Goal: Information Seeking & Learning: Compare options

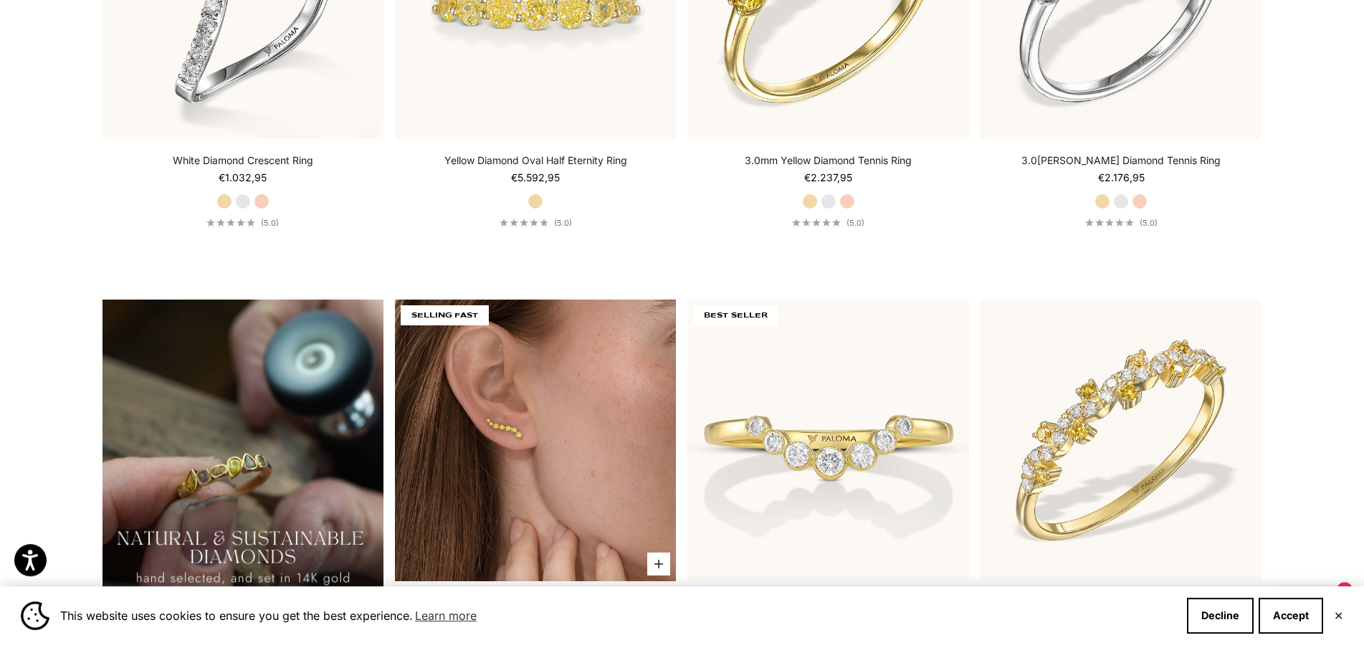
scroll to position [1097, 0]
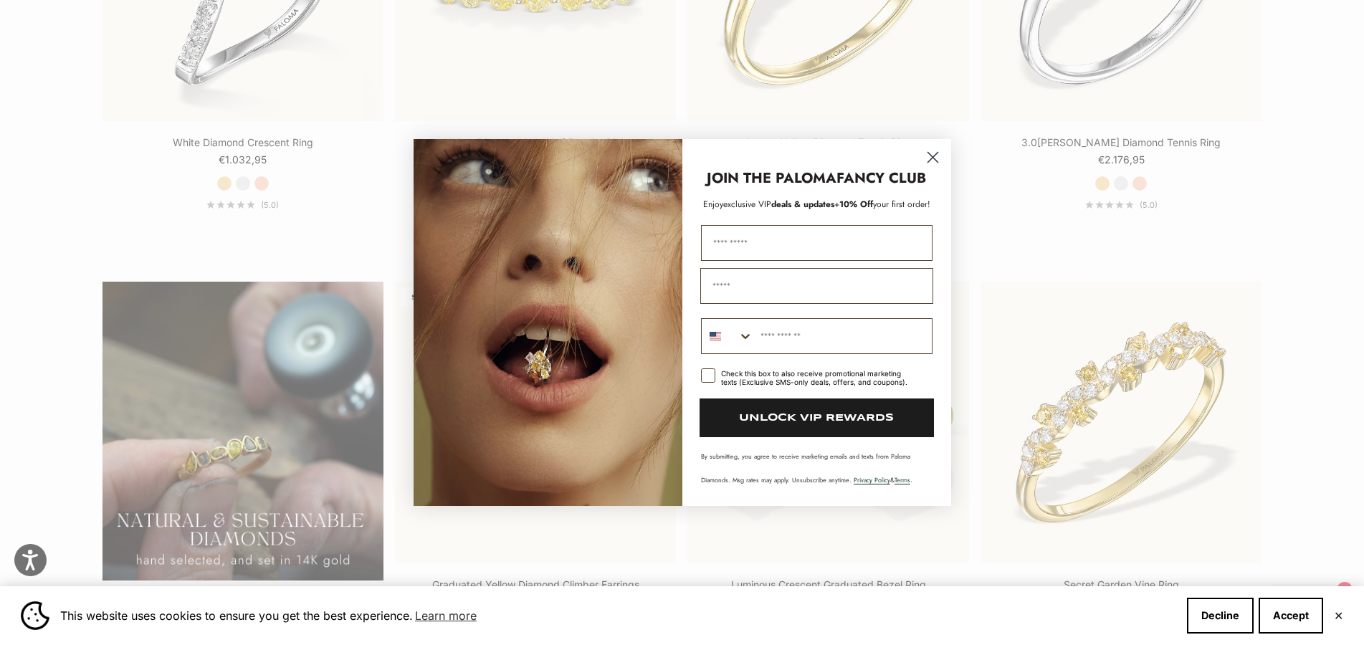
click at [933, 153] on circle "Close dialog" at bounding box center [932, 158] width 24 height 24
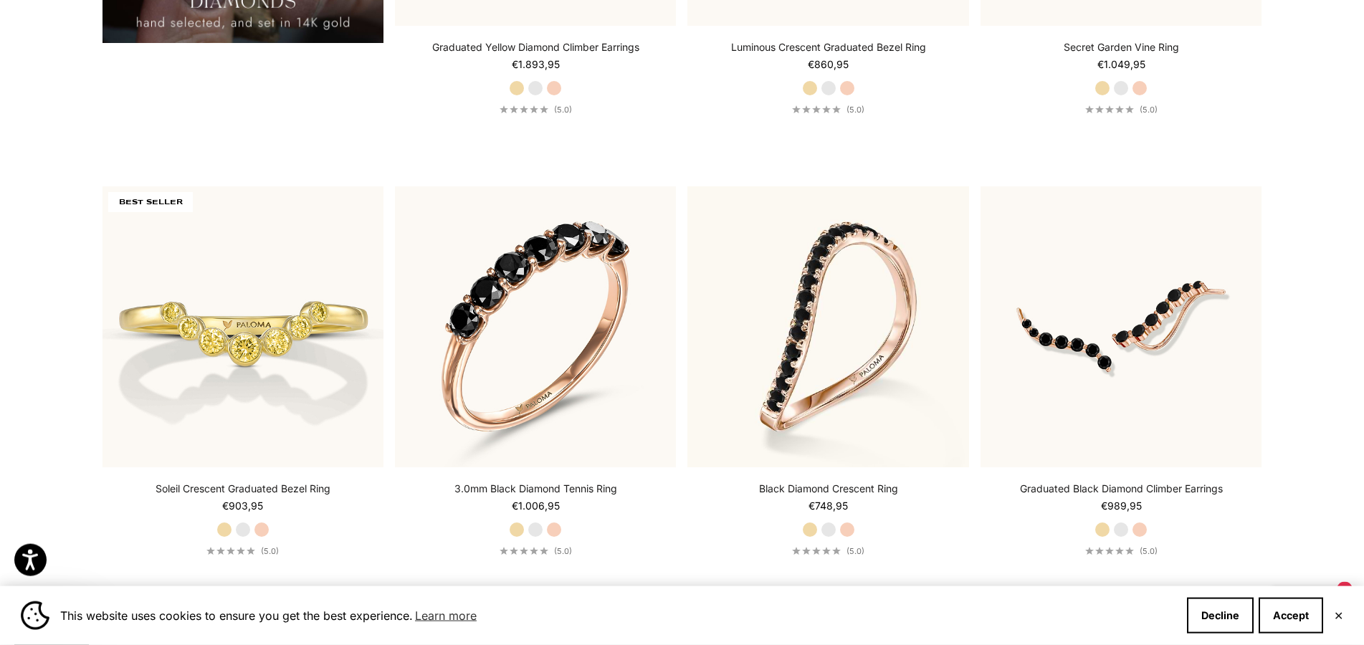
scroll to position [1682, 0]
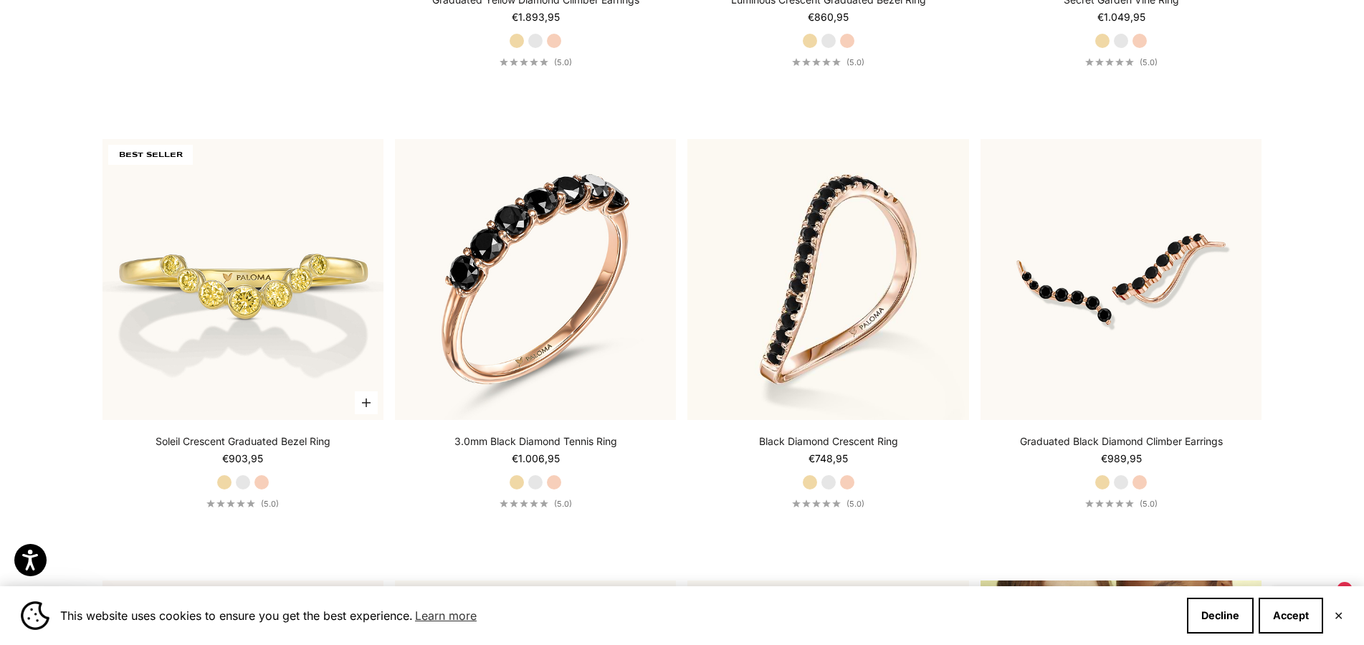
click at [235, 481] on fieldset "Yellow Gold White Gold Rose Gold" at bounding box center [242, 483] width 53 height 16
click at [242, 481] on label "White Gold" at bounding box center [243, 483] width 16 height 16
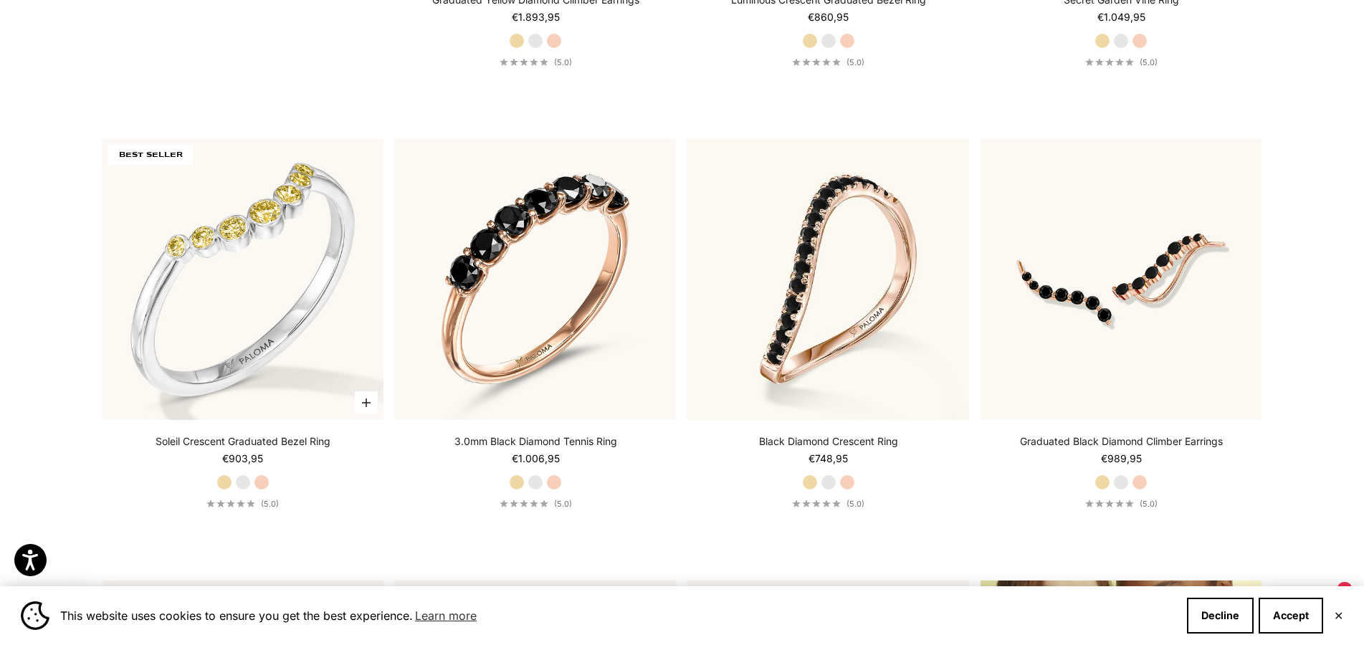
click at [258, 480] on label "Rose Gold" at bounding box center [262, 483] width 16 height 16
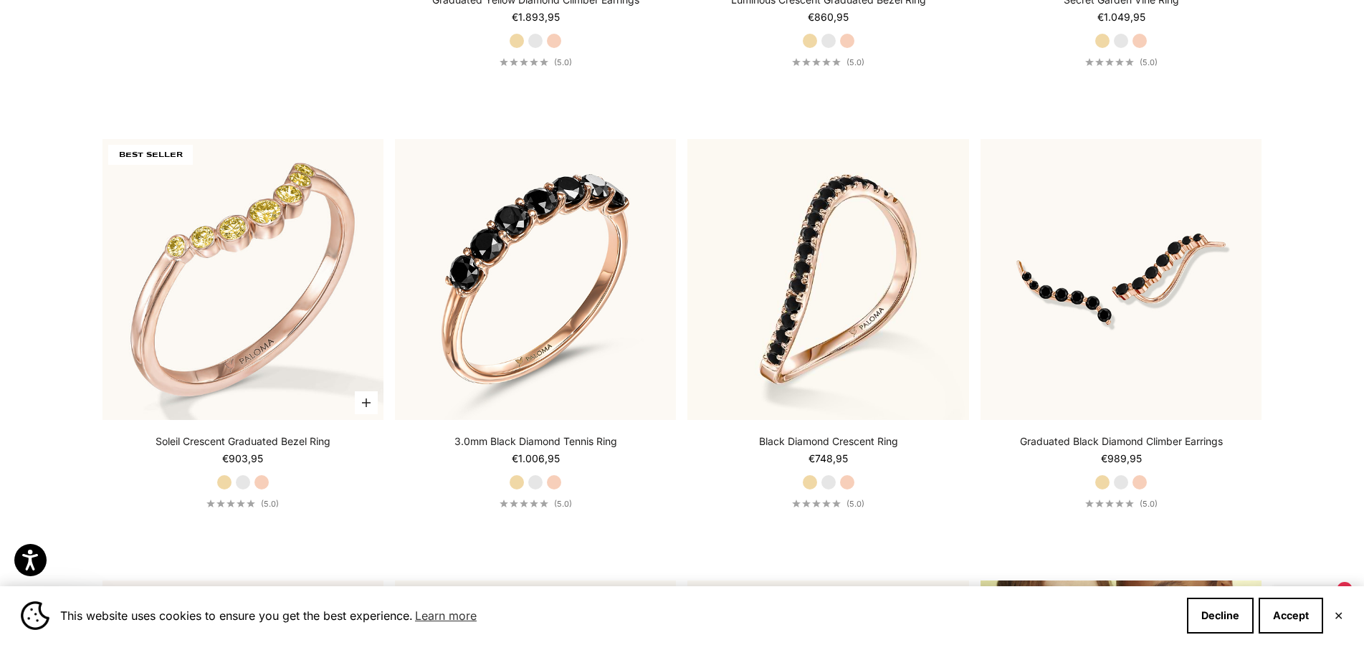
click at [243, 480] on label "White Gold" at bounding box center [243, 483] width 16 height 16
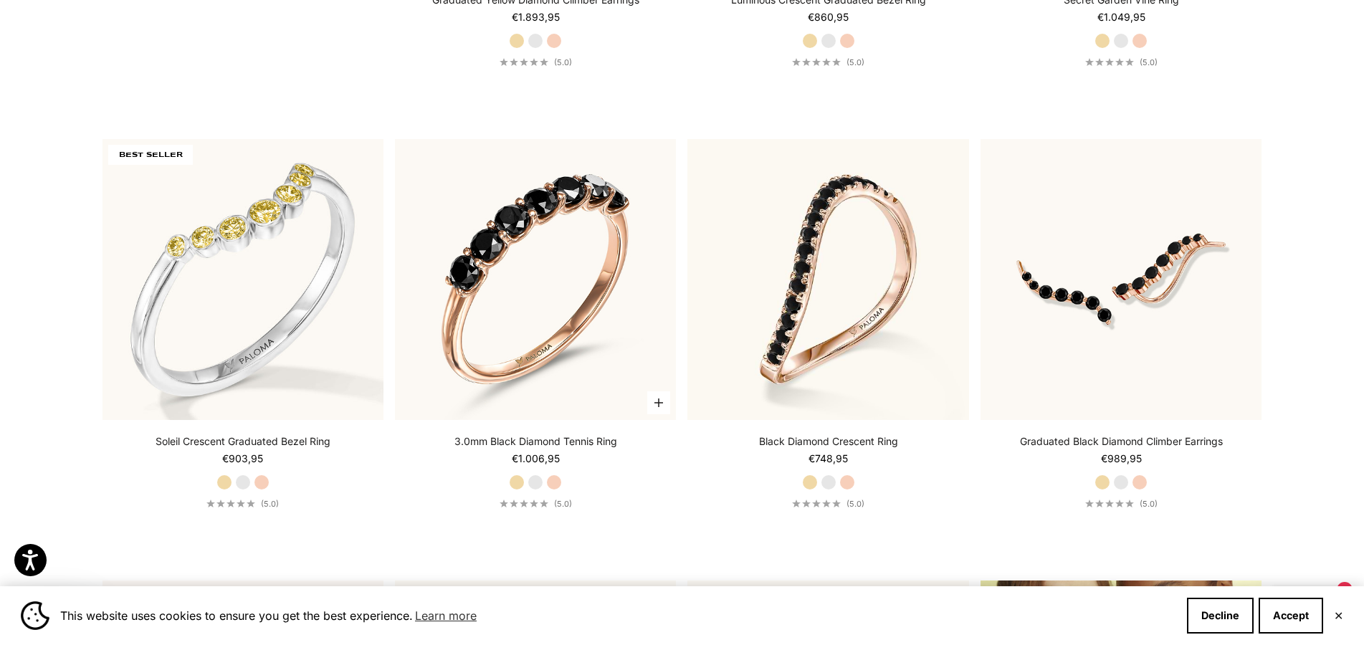
click at [541, 481] on label "White Gold" at bounding box center [536, 483] width 16 height 16
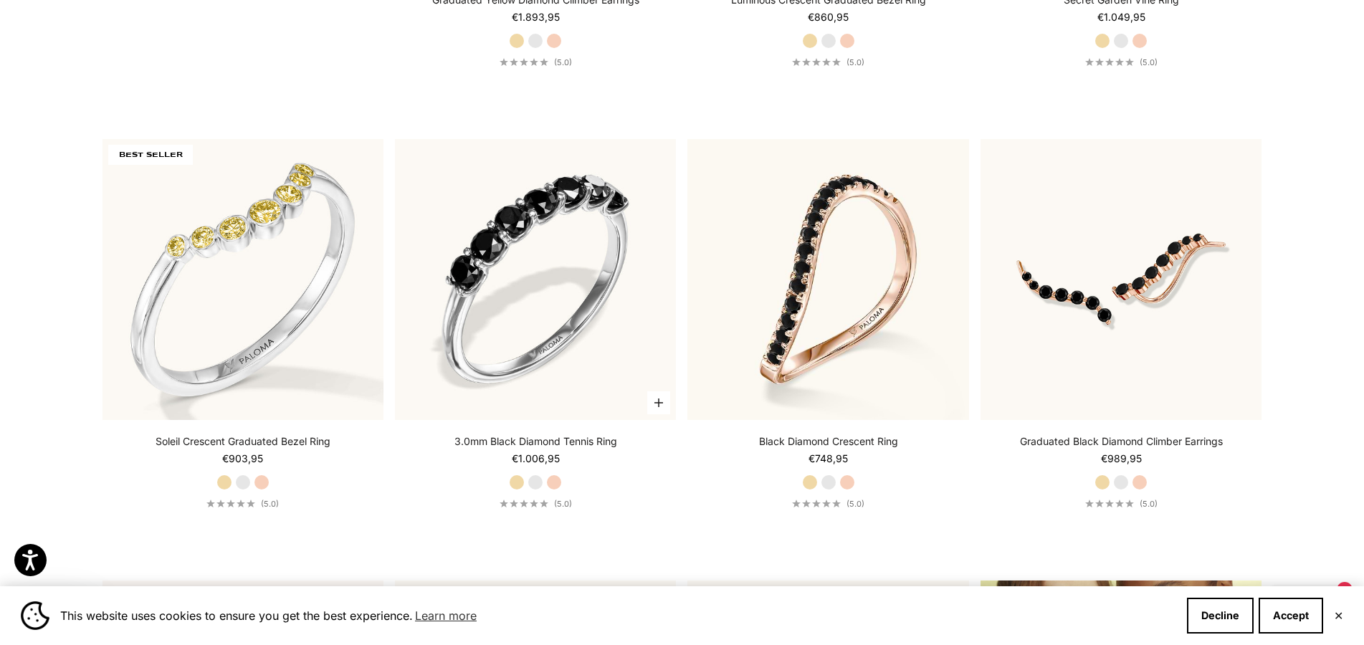
click at [560, 481] on label "Rose Gold" at bounding box center [554, 483] width 16 height 16
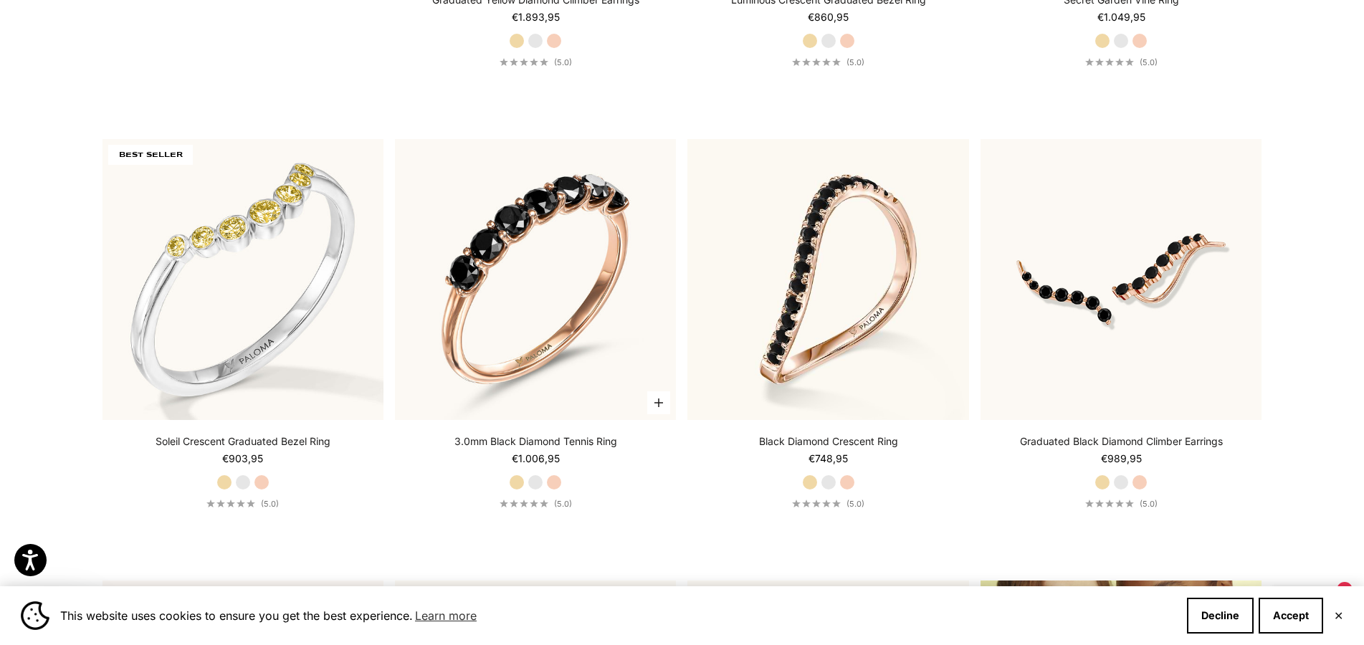
click at [515, 482] on label "Yellow Gold" at bounding box center [517, 483] width 16 height 16
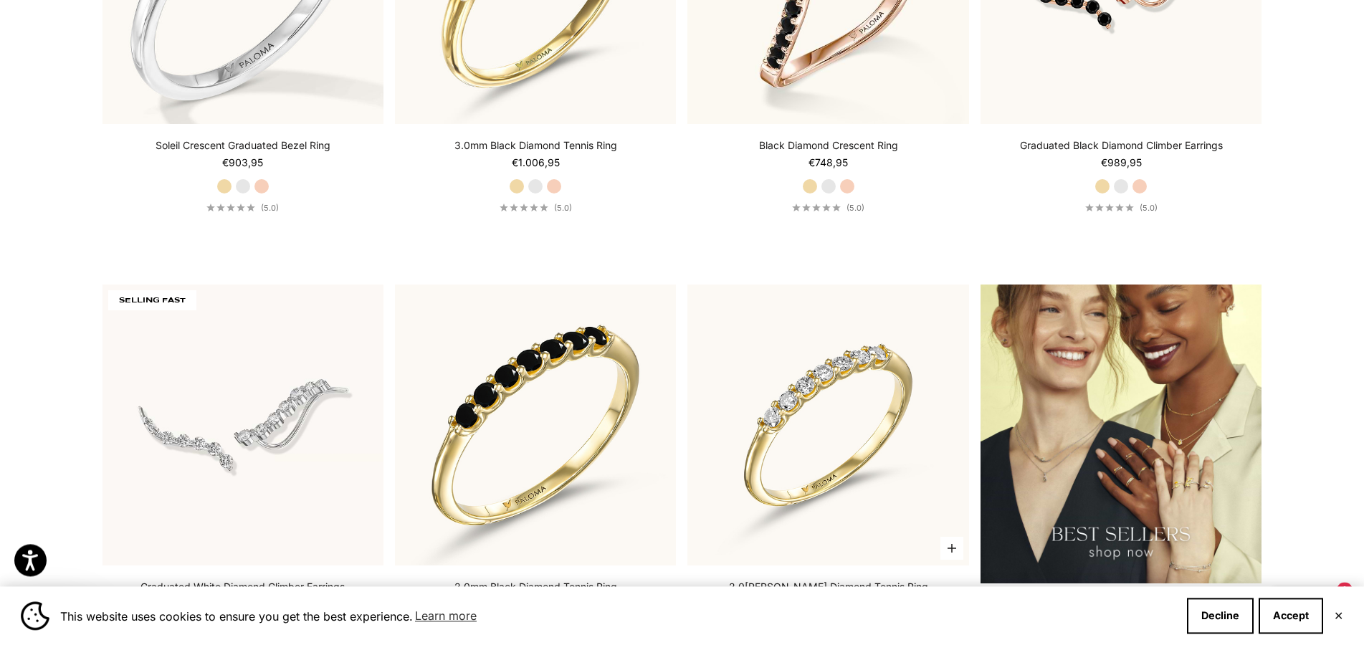
scroll to position [2121, 0]
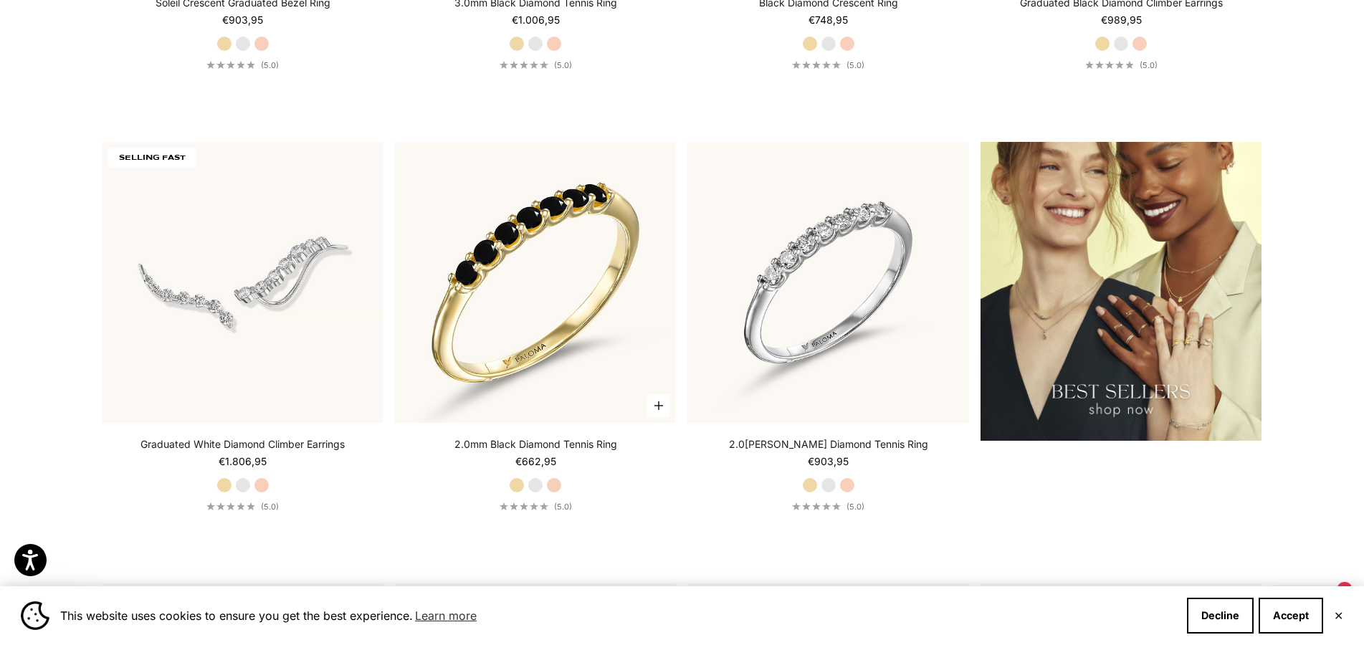
click at [537, 485] on label "White Gold" at bounding box center [536, 485] width 16 height 16
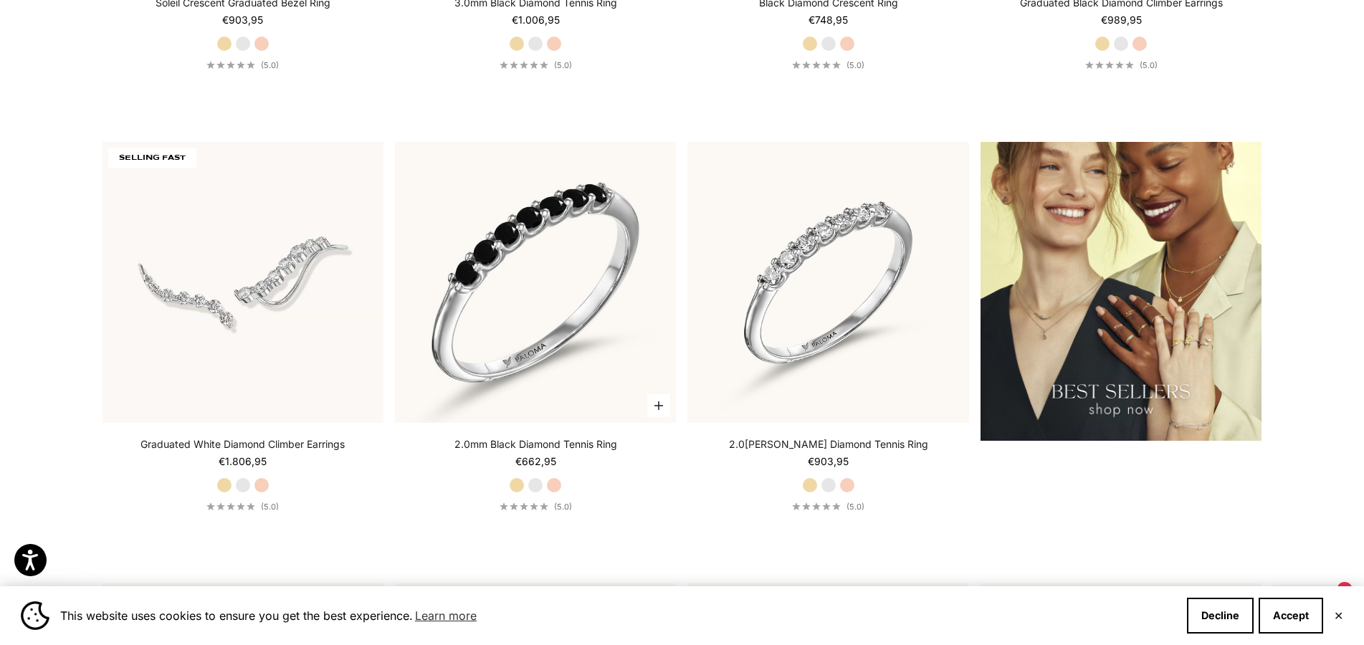
click at [561, 486] on label "Rose Gold" at bounding box center [554, 485] width 16 height 16
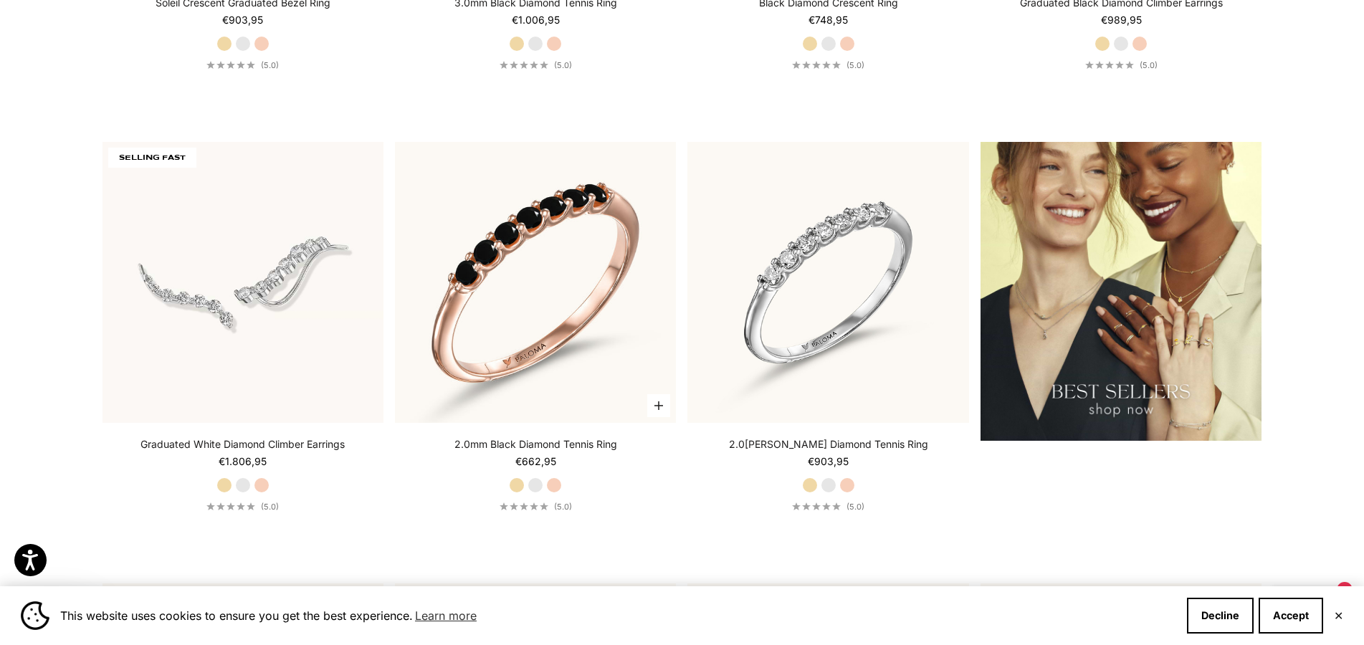
click at [531, 484] on label "White Gold" at bounding box center [536, 485] width 16 height 16
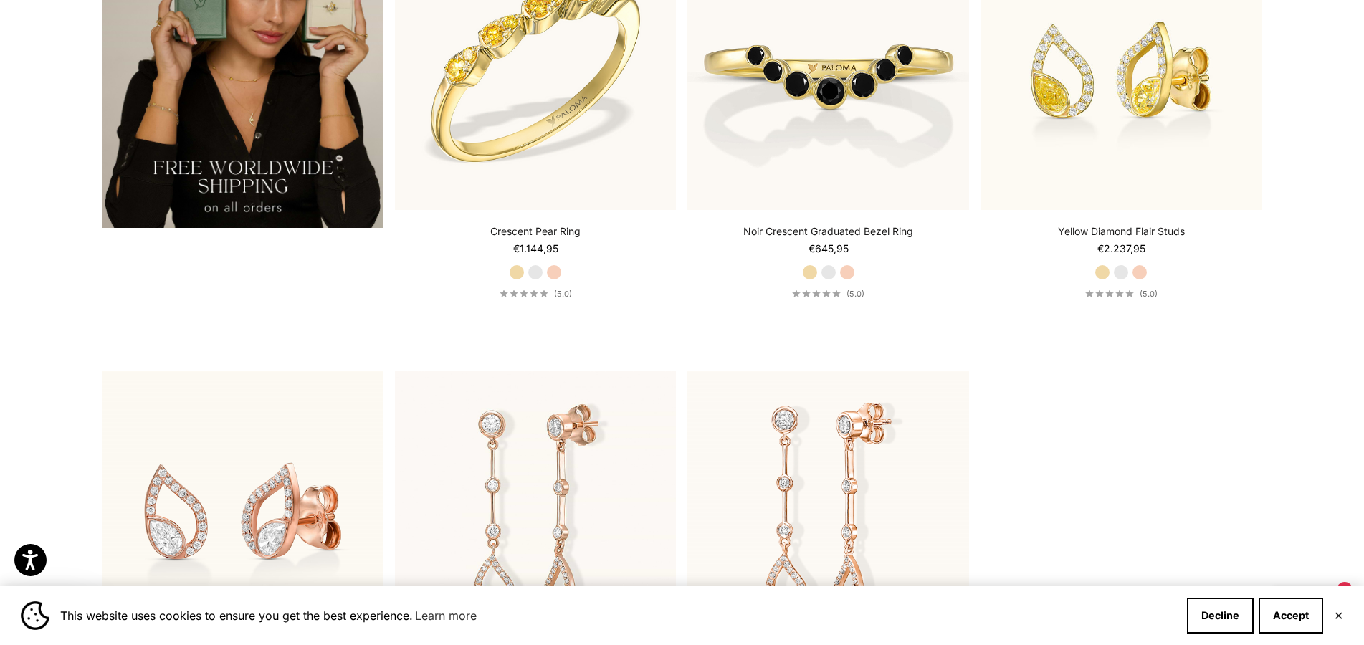
scroll to position [2998, 0]
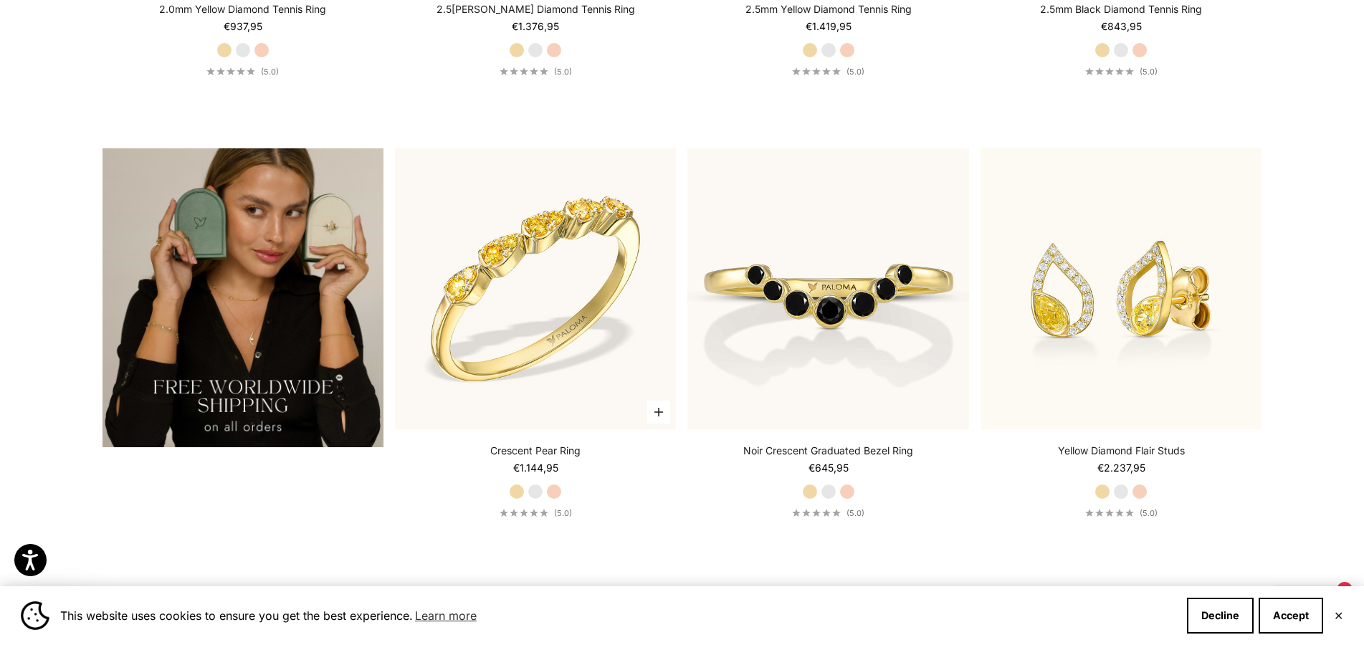
click at [537, 494] on label "White Gold" at bounding box center [536, 492] width 16 height 16
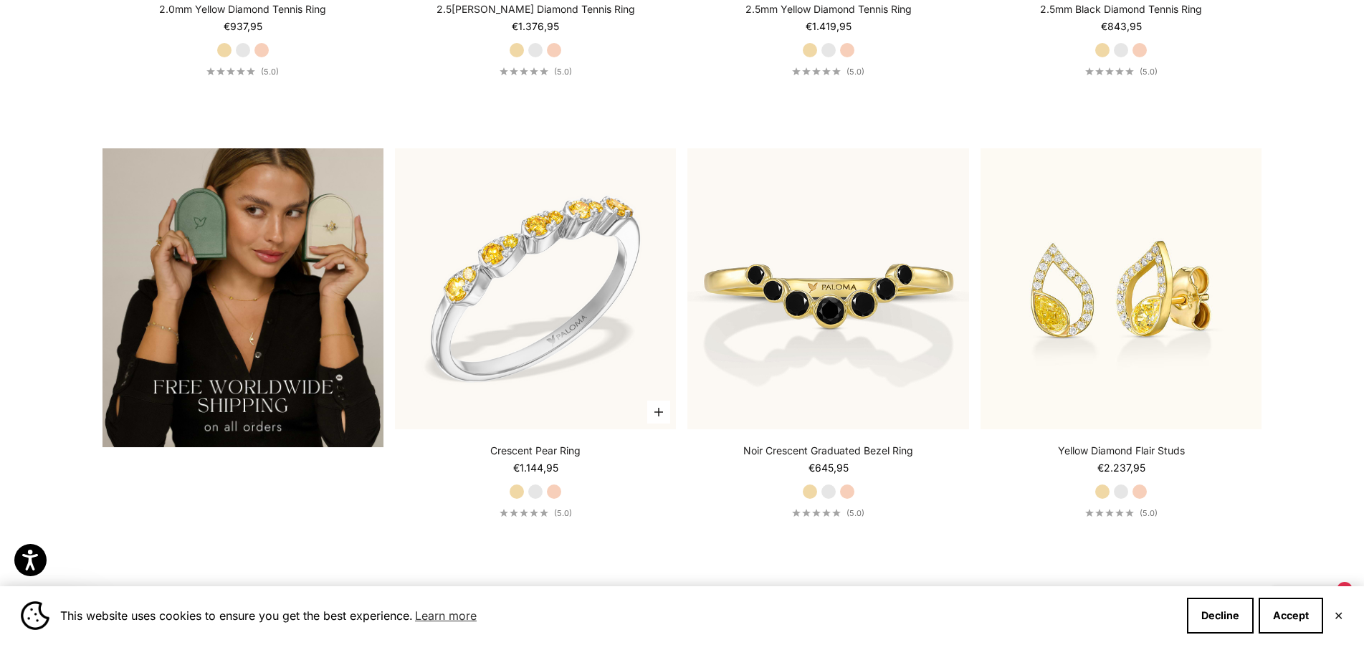
click at [553, 495] on label "Rose Gold" at bounding box center [554, 492] width 16 height 16
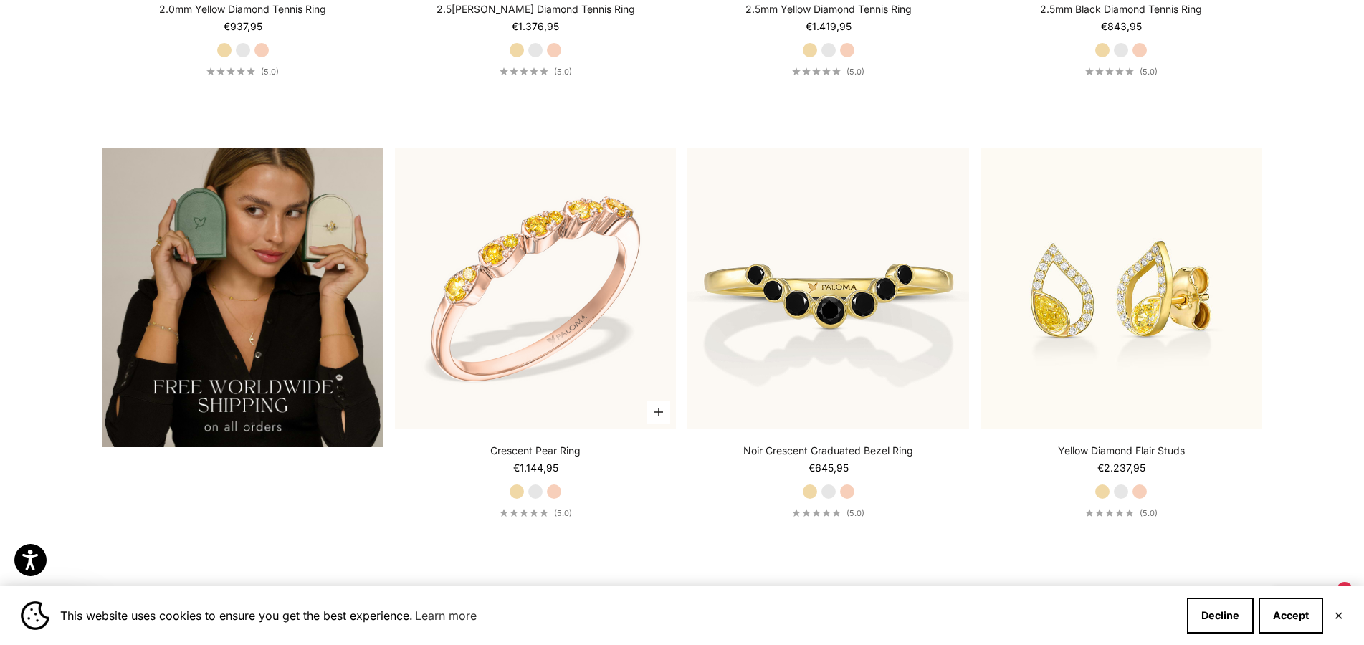
click at [521, 487] on label "Yellow Gold" at bounding box center [517, 492] width 16 height 16
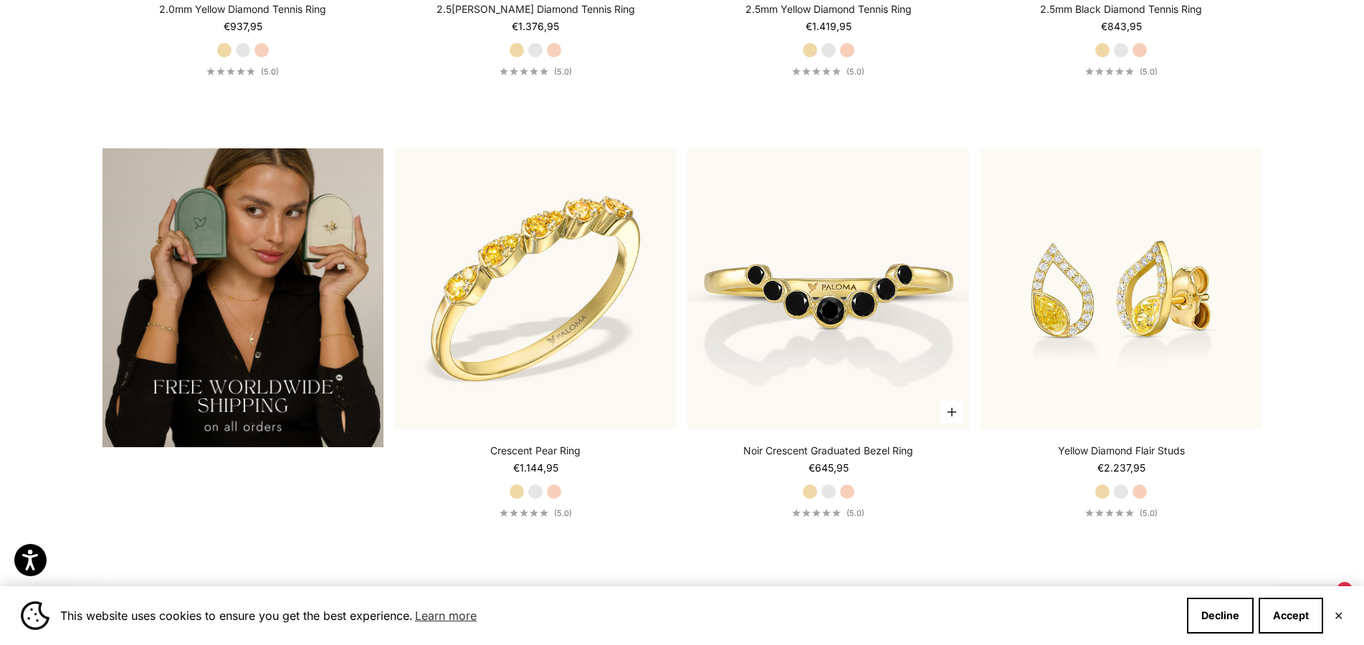
click at [827, 491] on label "White Gold" at bounding box center [829, 492] width 16 height 16
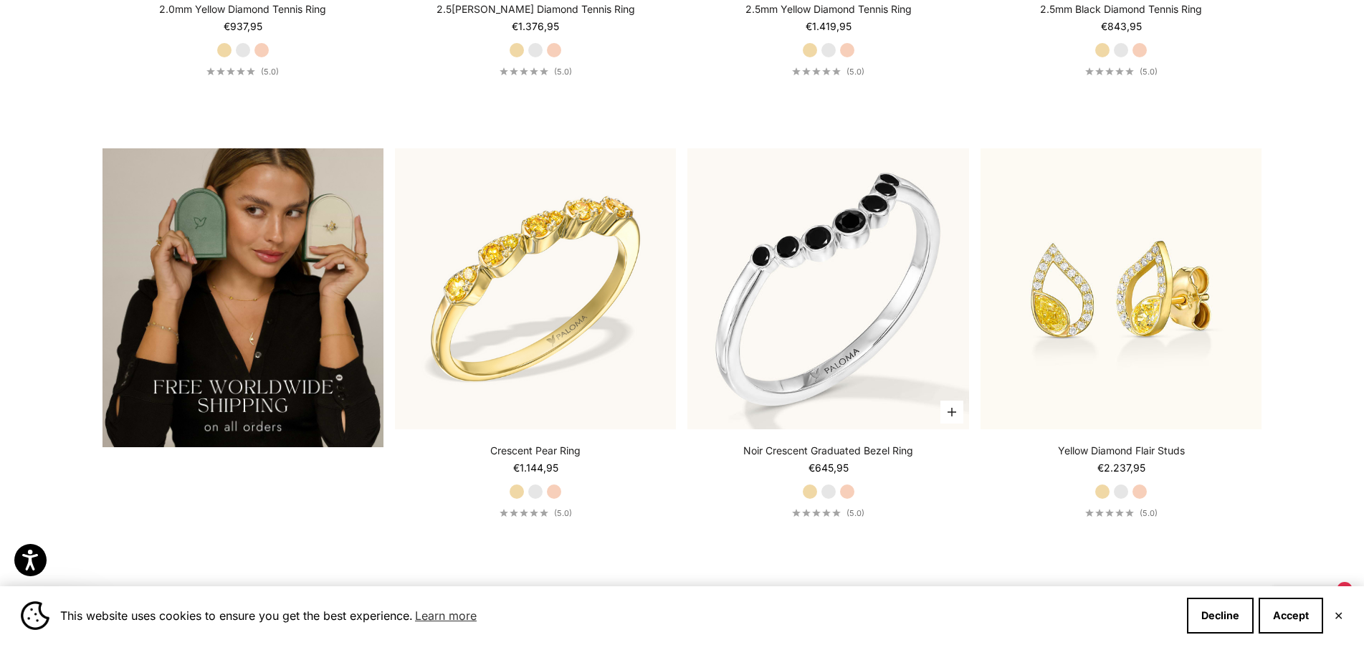
click at [849, 492] on label "Rose Gold" at bounding box center [847, 492] width 16 height 16
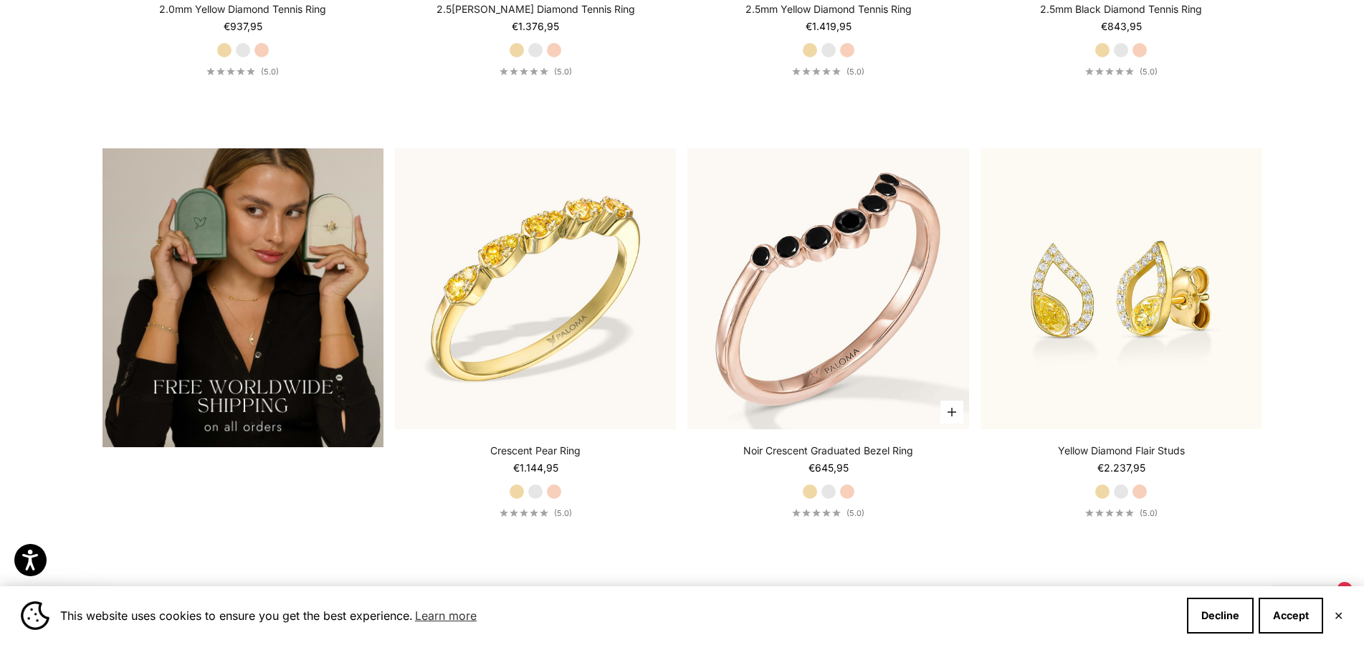
click at [811, 488] on label "Yellow Gold" at bounding box center [810, 492] width 16 height 16
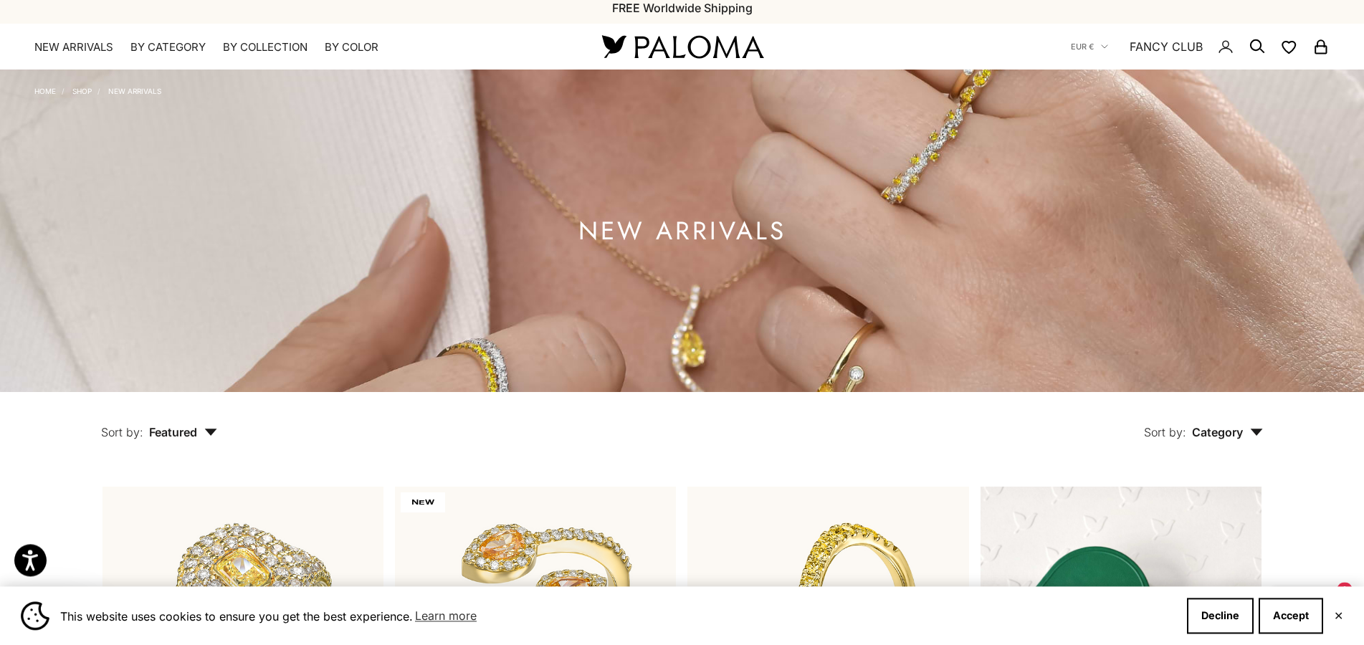
scroll to position [0, 0]
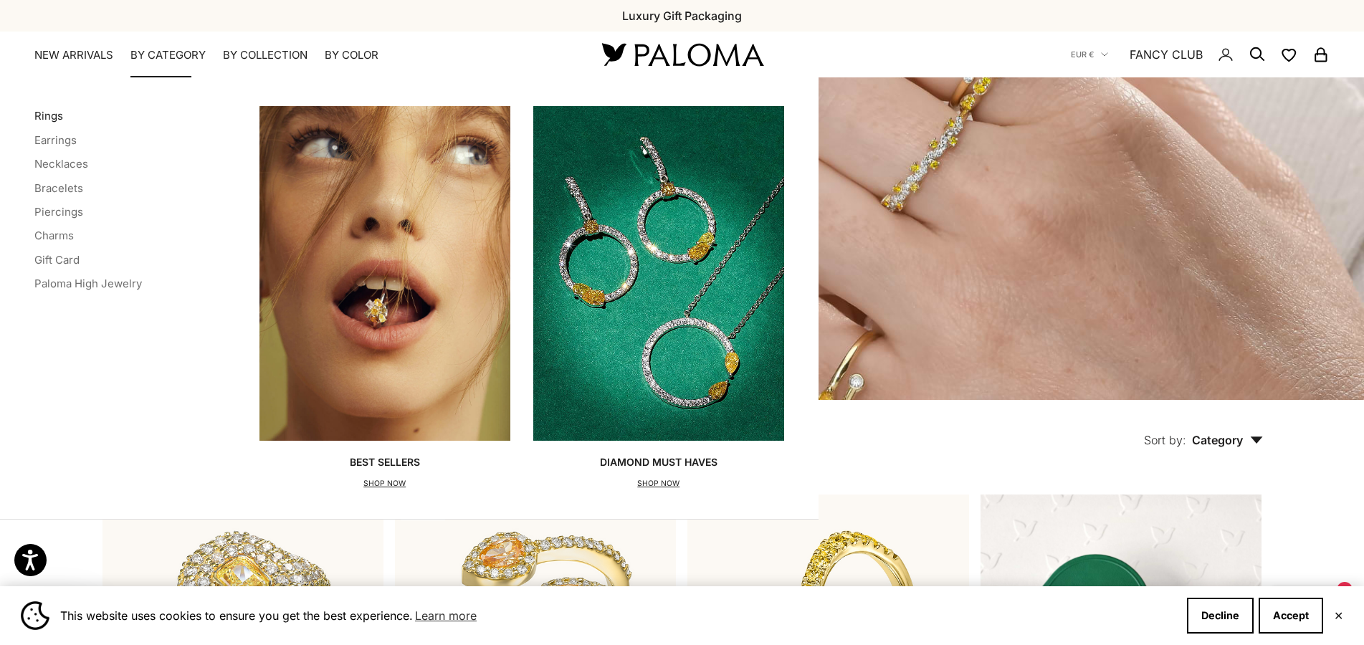
click at [54, 115] on link "Rings" at bounding box center [48, 116] width 29 height 14
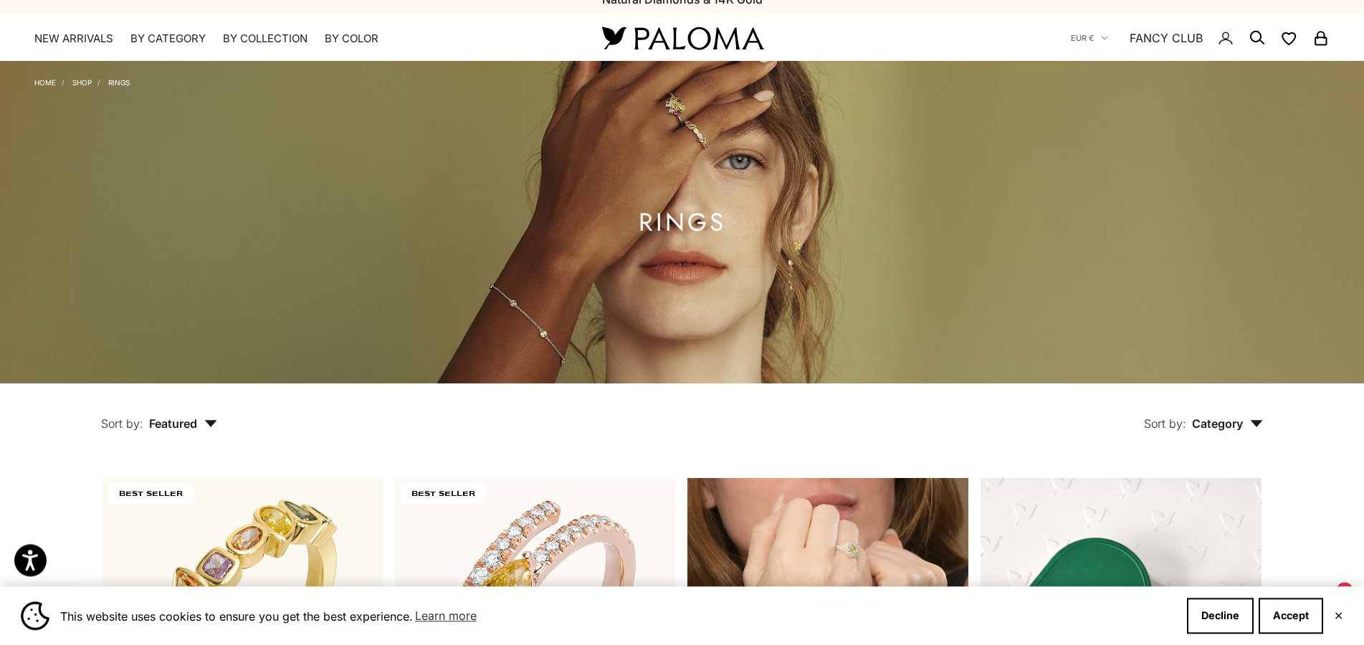
scroll to position [146, 0]
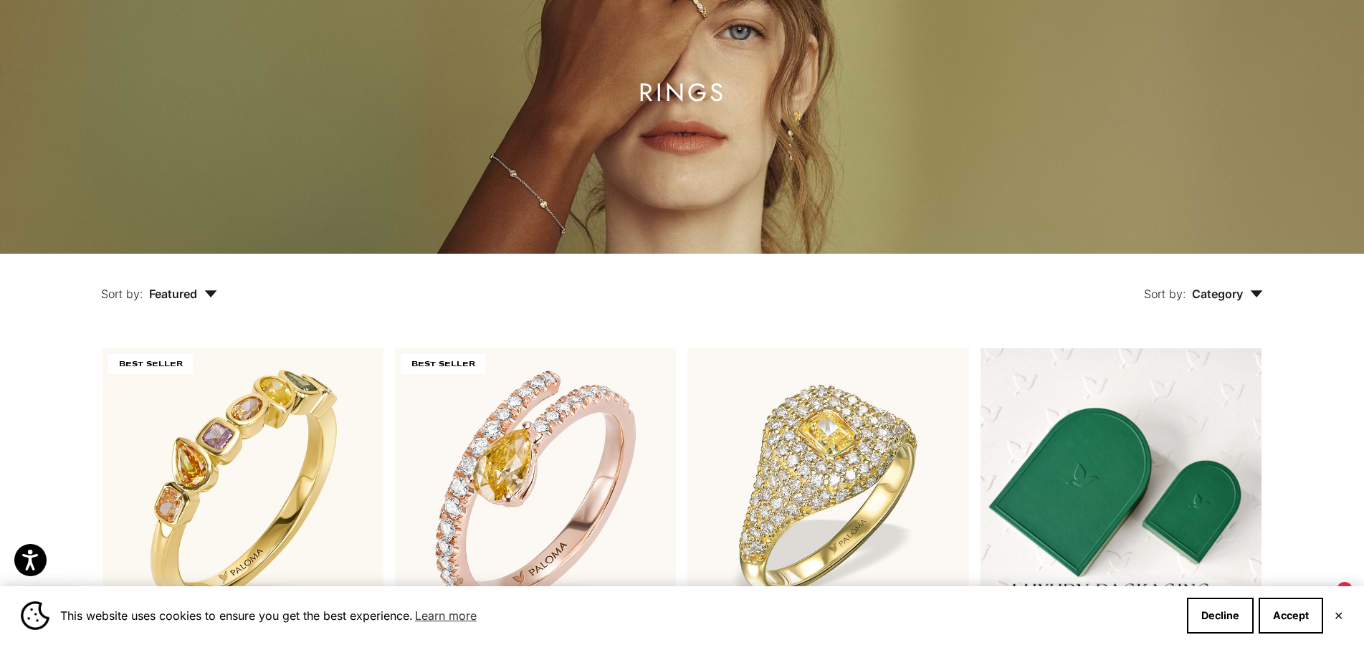
click at [190, 292] on span "Featured" at bounding box center [183, 294] width 68 height 14
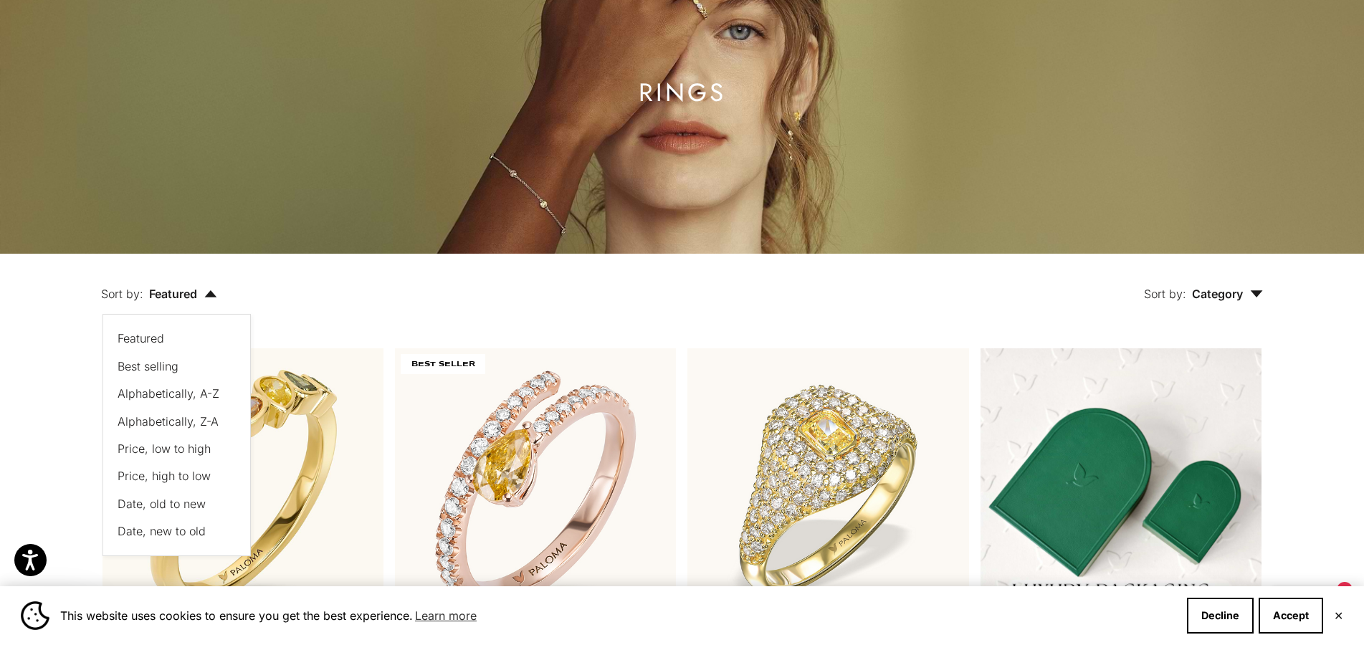
click at [168, 449] on span "Price, low to high" at bounding box center [164, 449] width 93 height 14
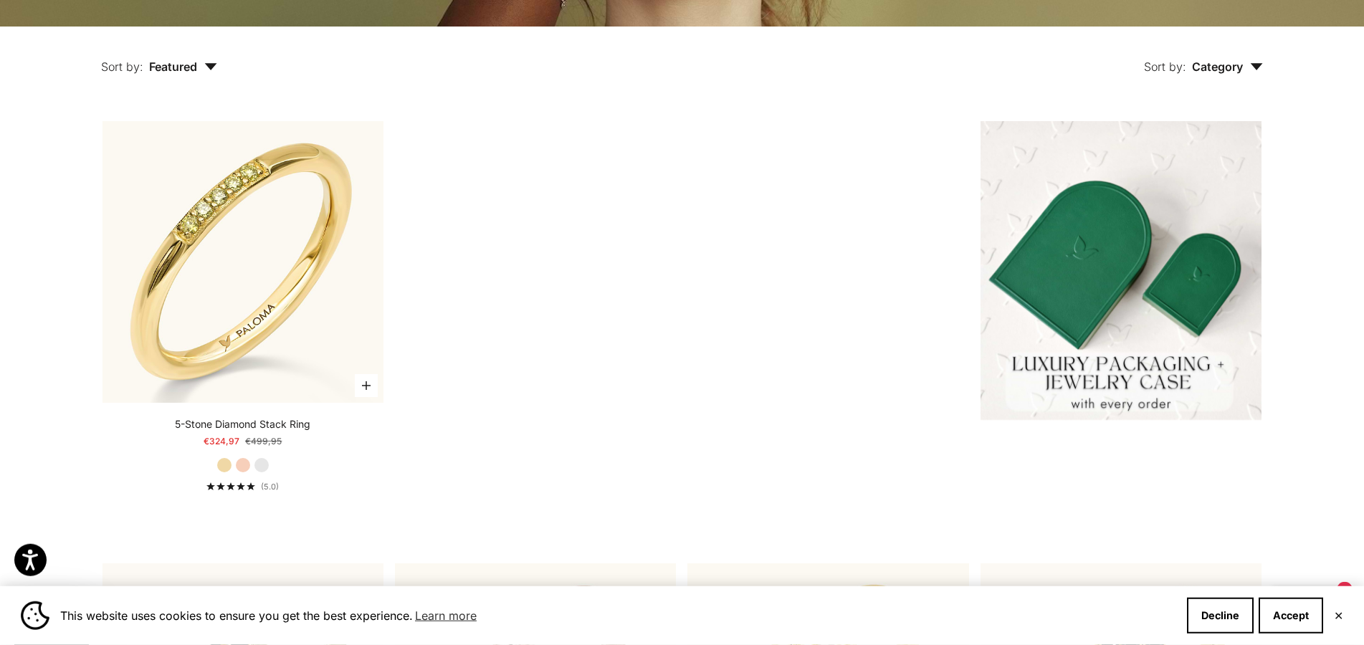
scroll to position [374, 0]
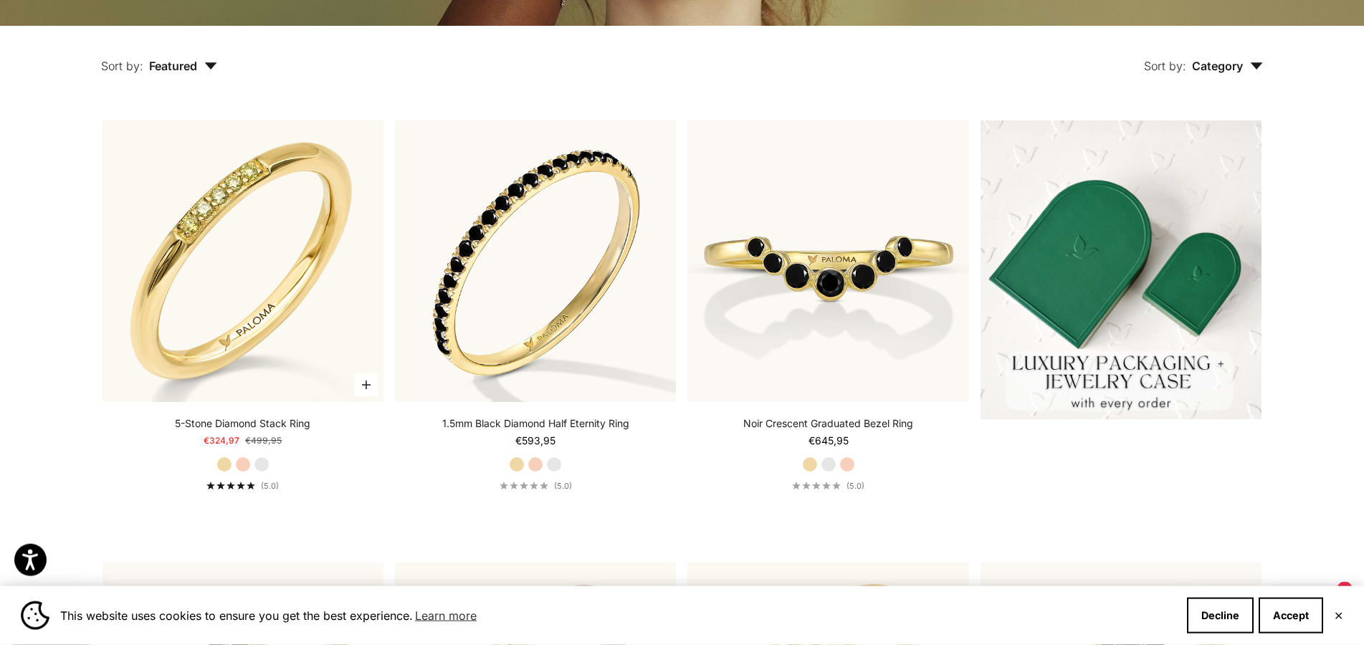
click at [241, 463] on label "Rose Gold" at bounding box center [243, 465] width 16 height 16
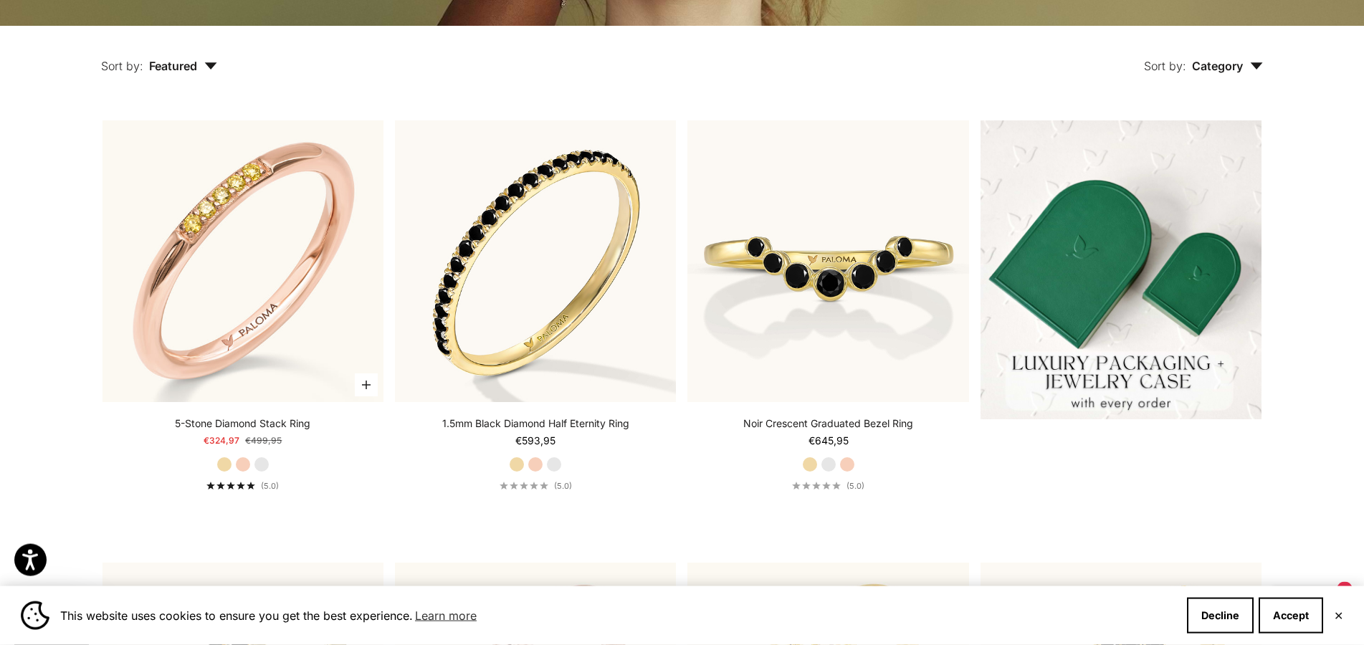
click at [229, 463] on label "Yellow Gold" at bounding box center [224, 465] width 16 height 16
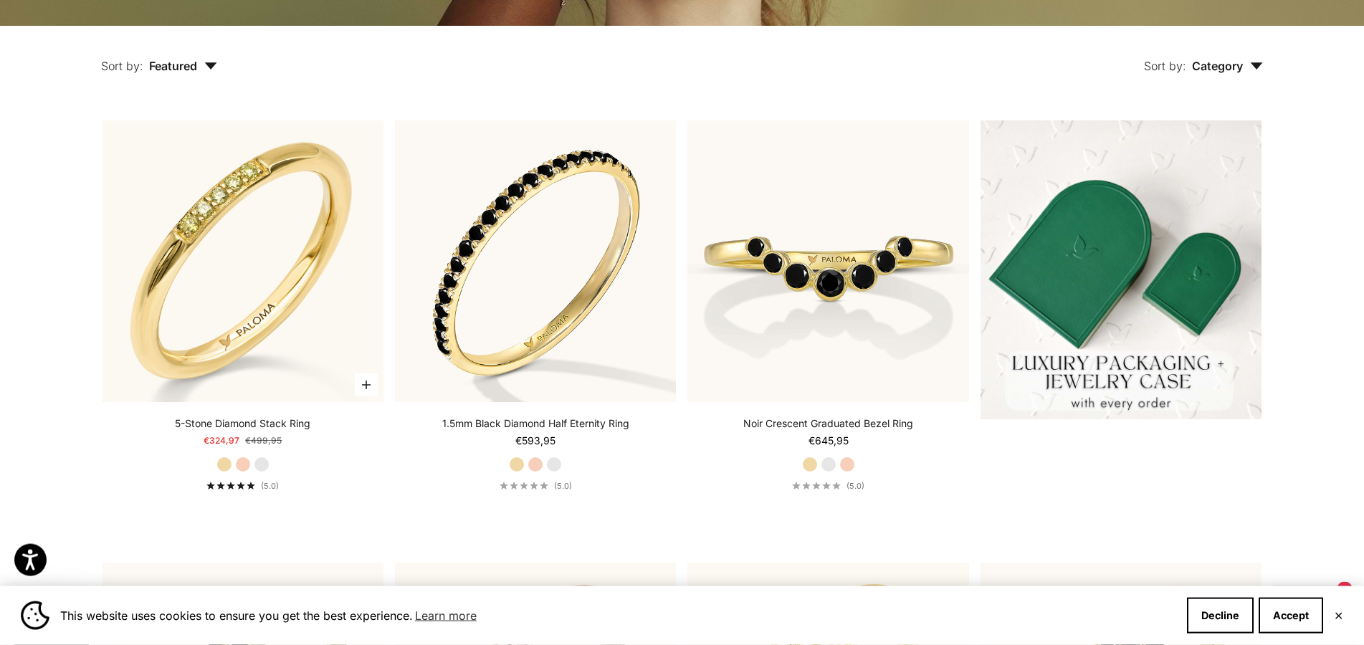
click at [260, 466] on label "White Gold" at bounding box center [262, 465] width 16 height 16
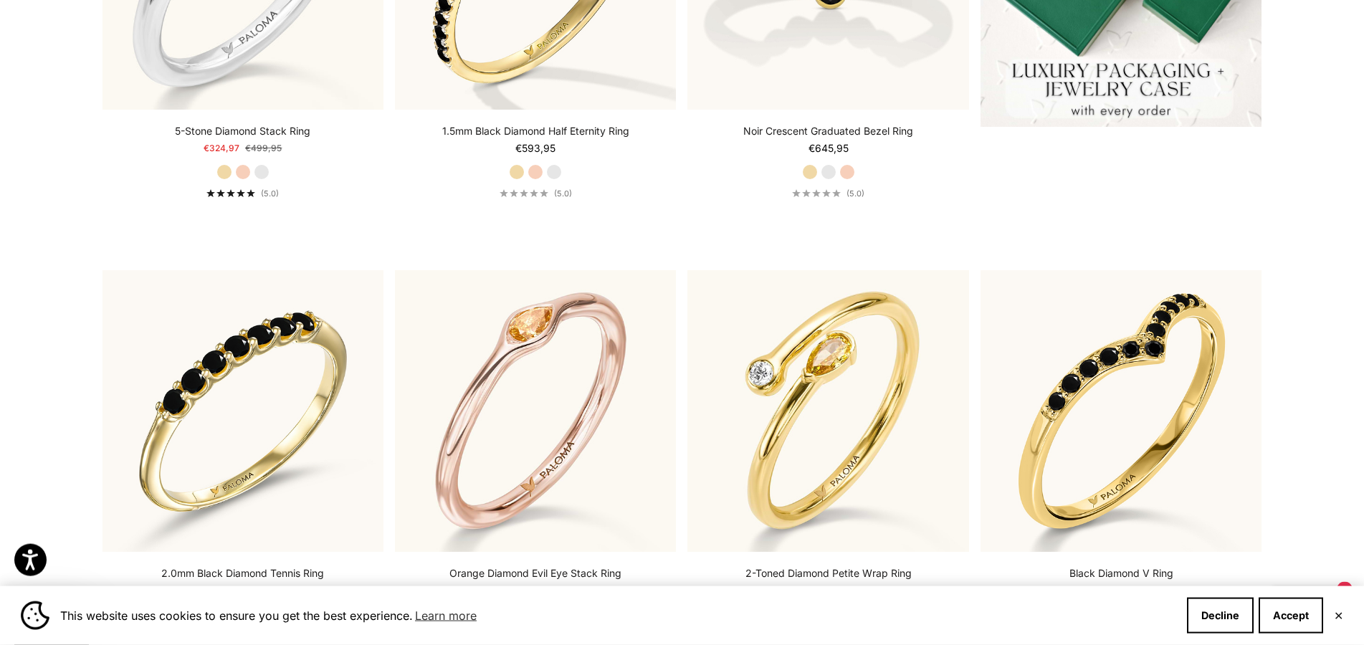
scroll to position [813, 0]
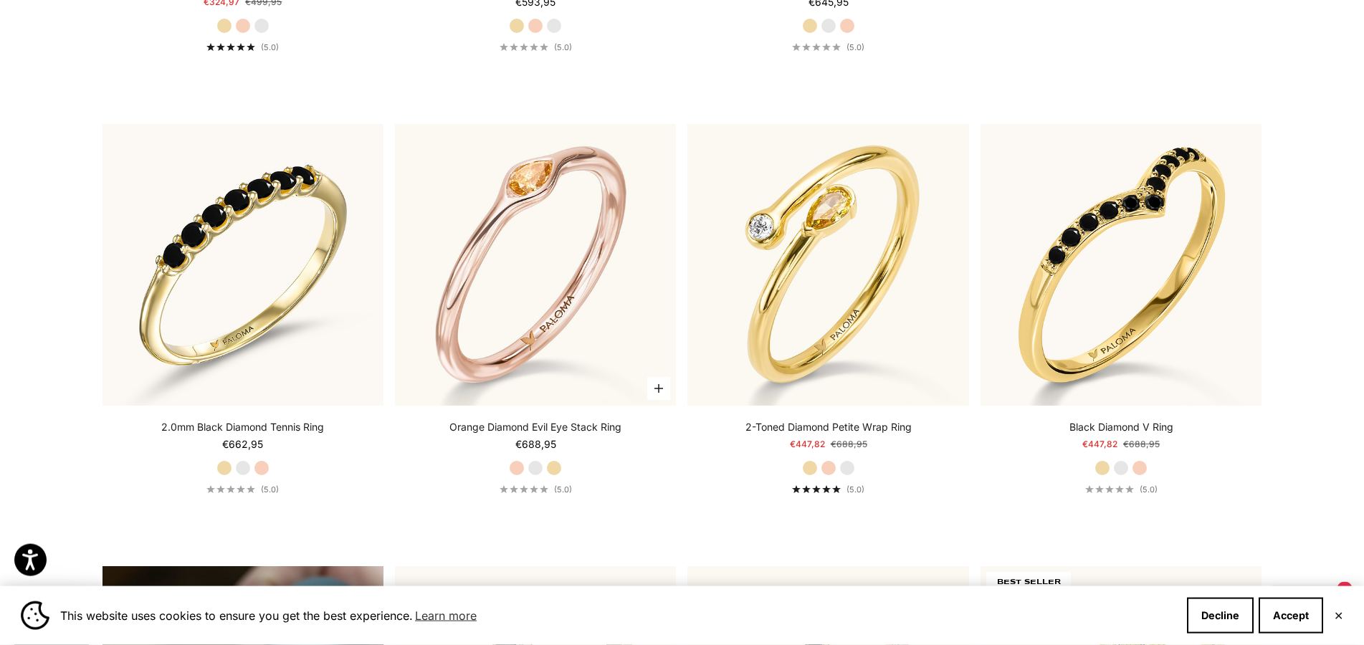
click at [536, 468] on label "White Gold" at bounding box center [536, 468] width 16 height 16
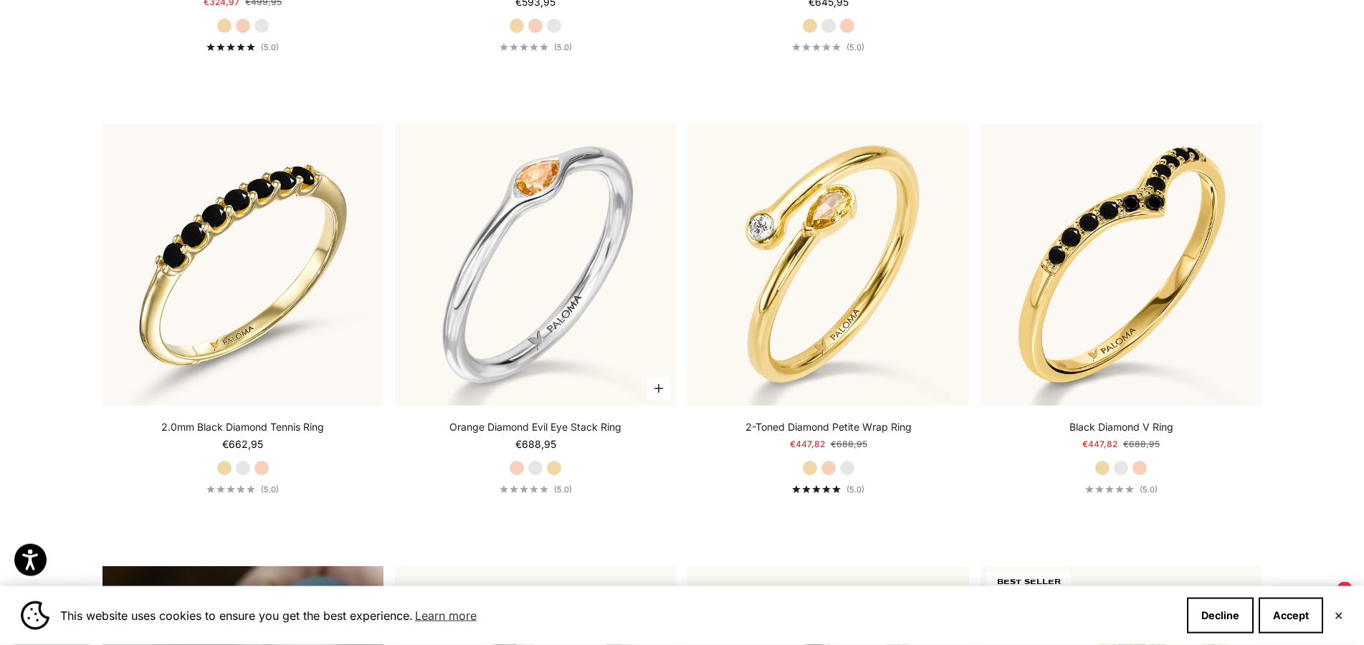
click at [555, 465] on label "Yellow Gold" at bounding box center [554, 468] width 16 height 16
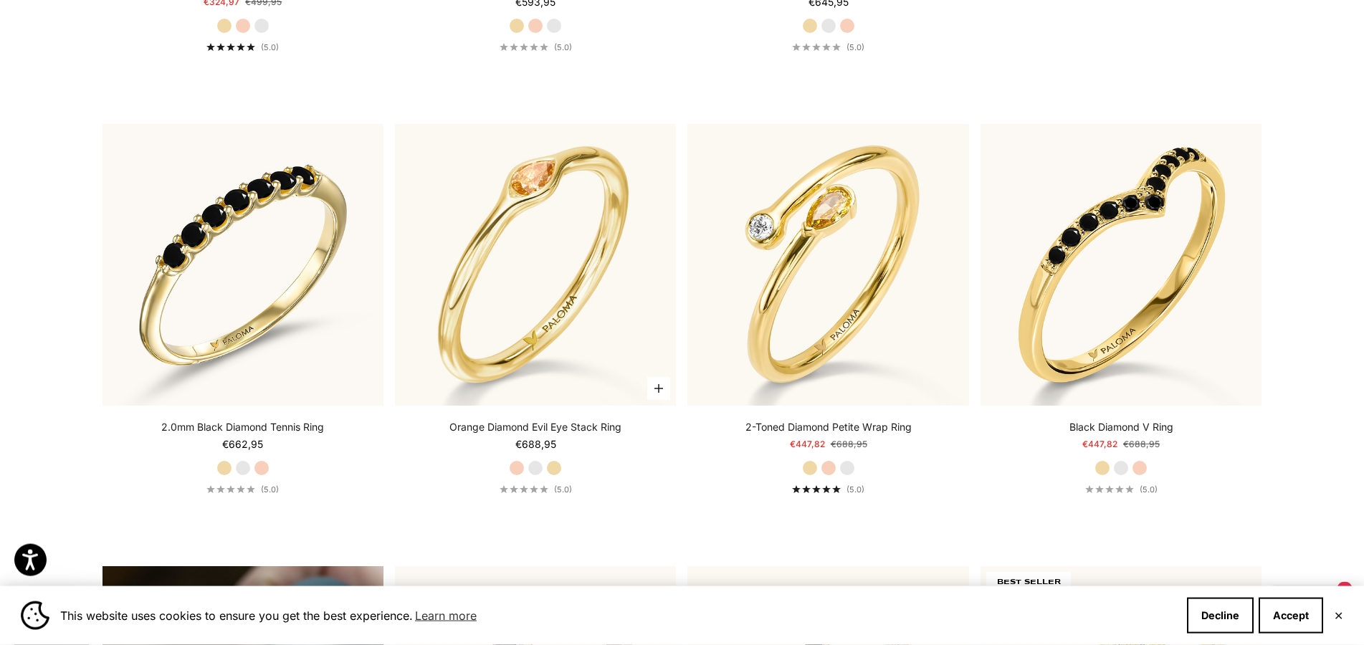
click at [533, 467] on label "White Gold" at bounding box center [536, 468] width 16 height 16
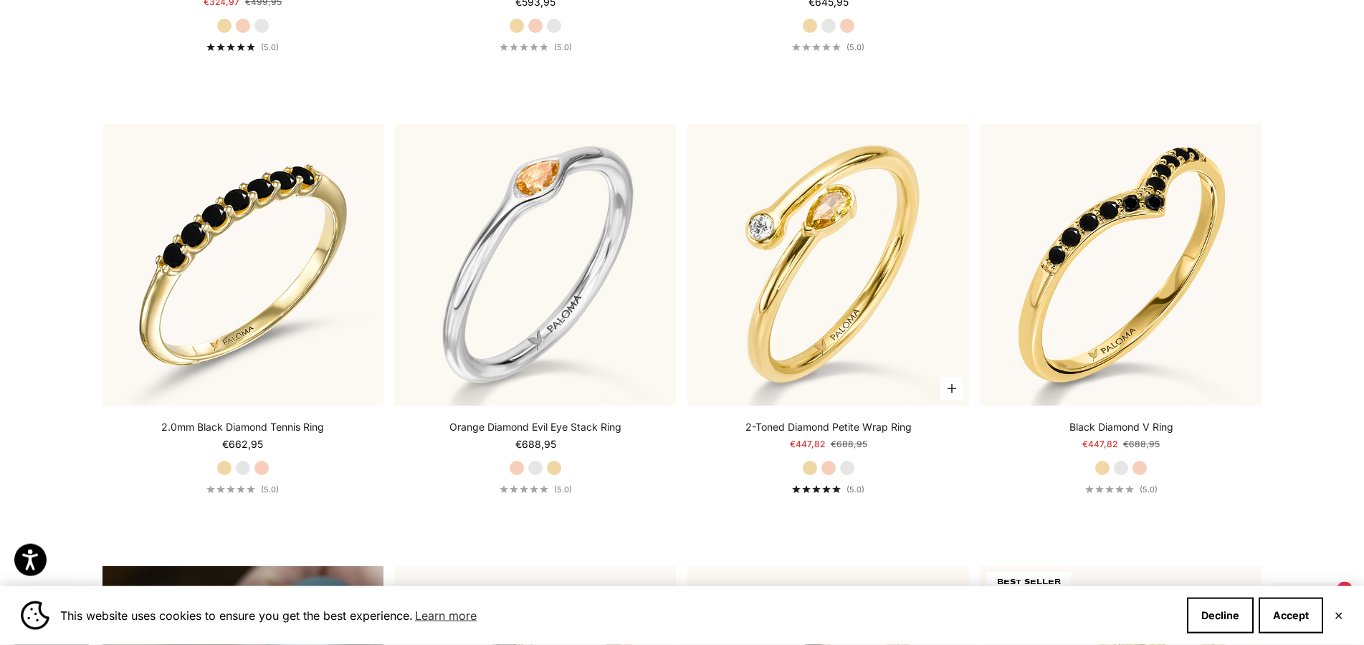
click at [845, 463] on label "White Gold" at bounding box center [847, 468] width 16 height 16
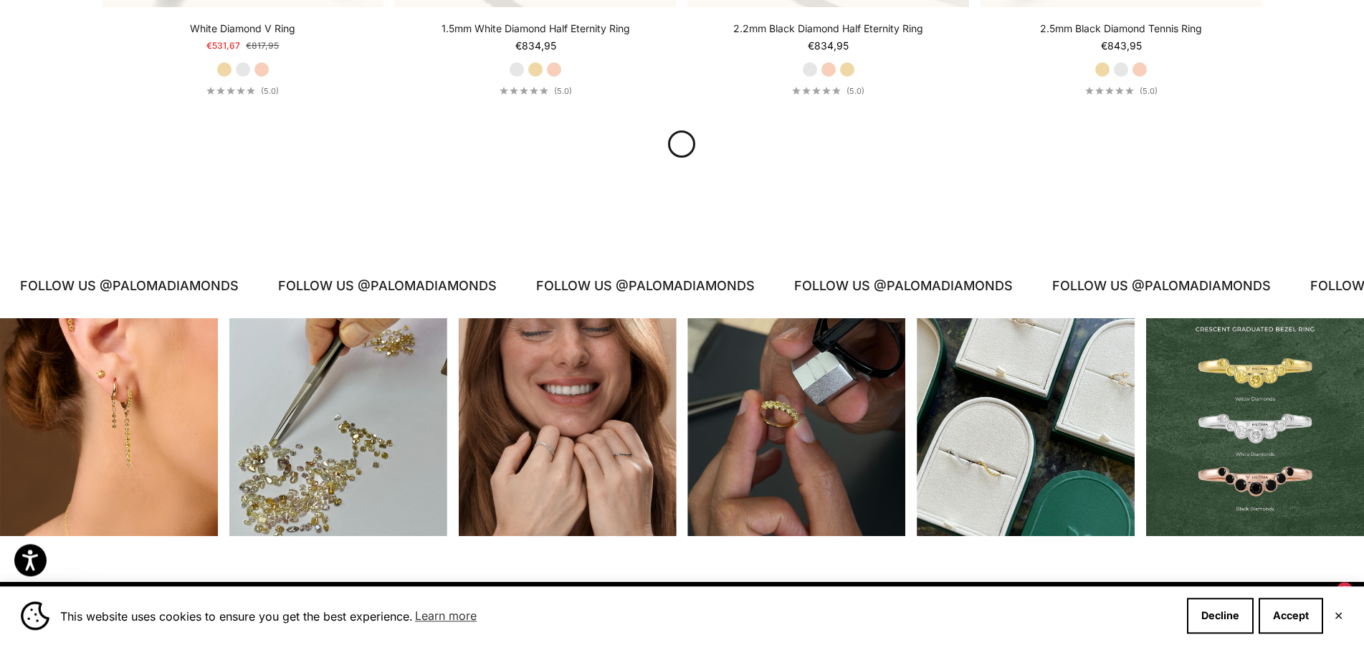
scroll to position [2129, 0]
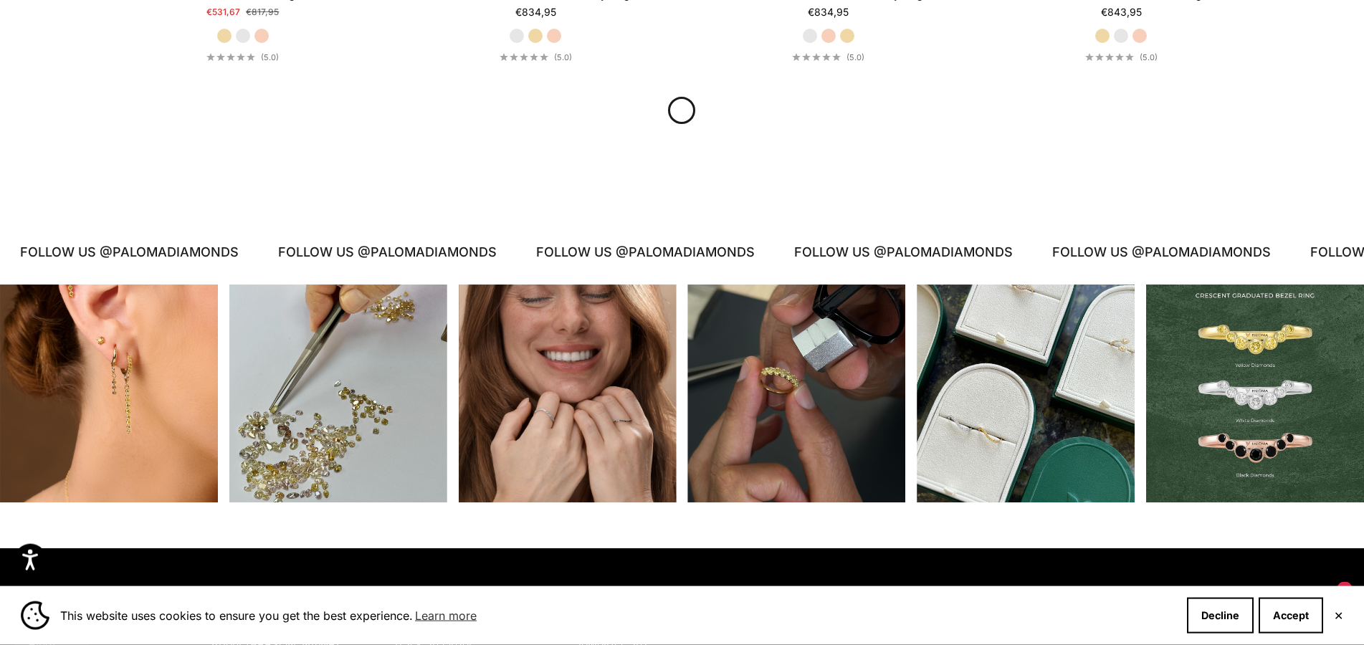
click at [1340, 615] on button "✕" at bounding box center [1338, 615] width 9 height 9
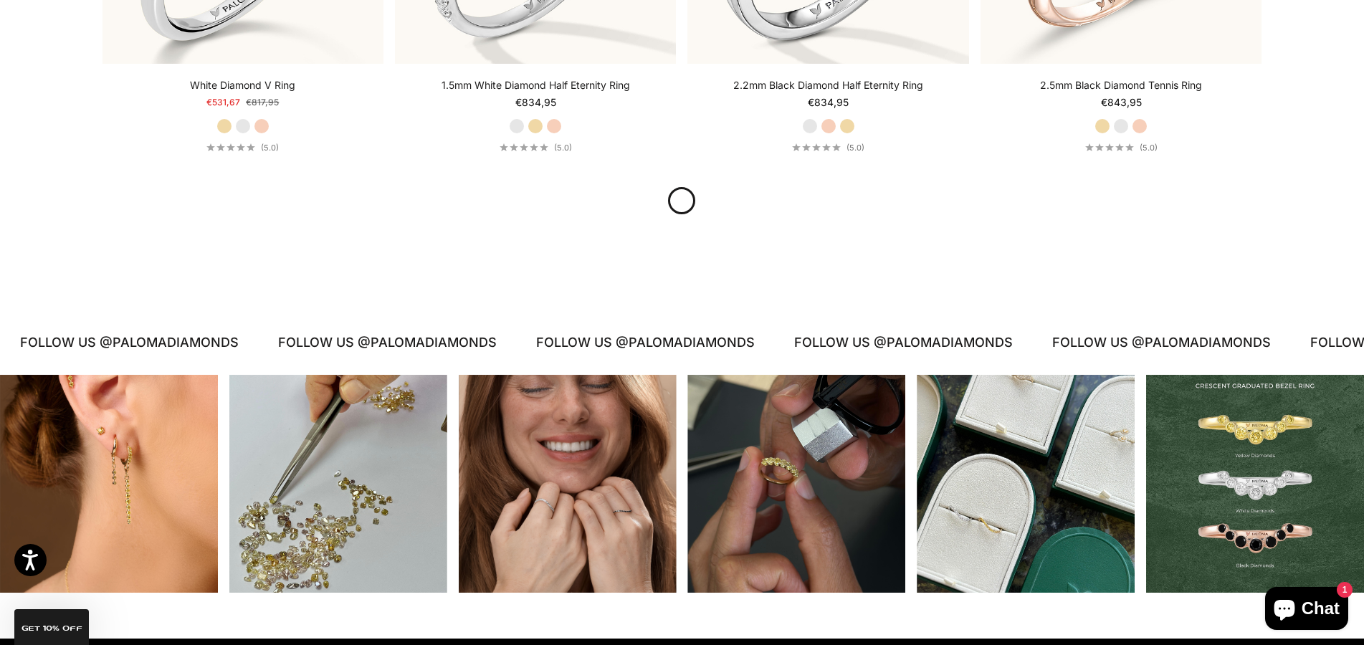
scroll to position [2054, 0]
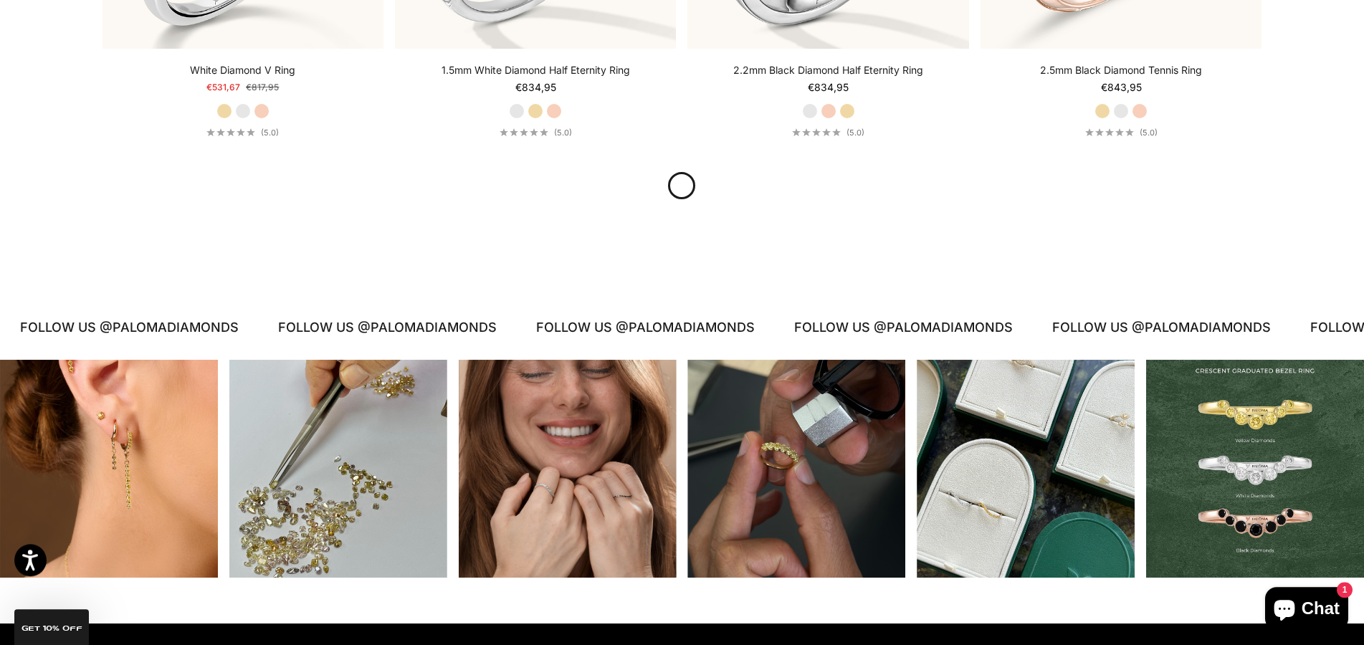
click at [685, 186] on link at bounding box center [682, 186] width 32 height 32
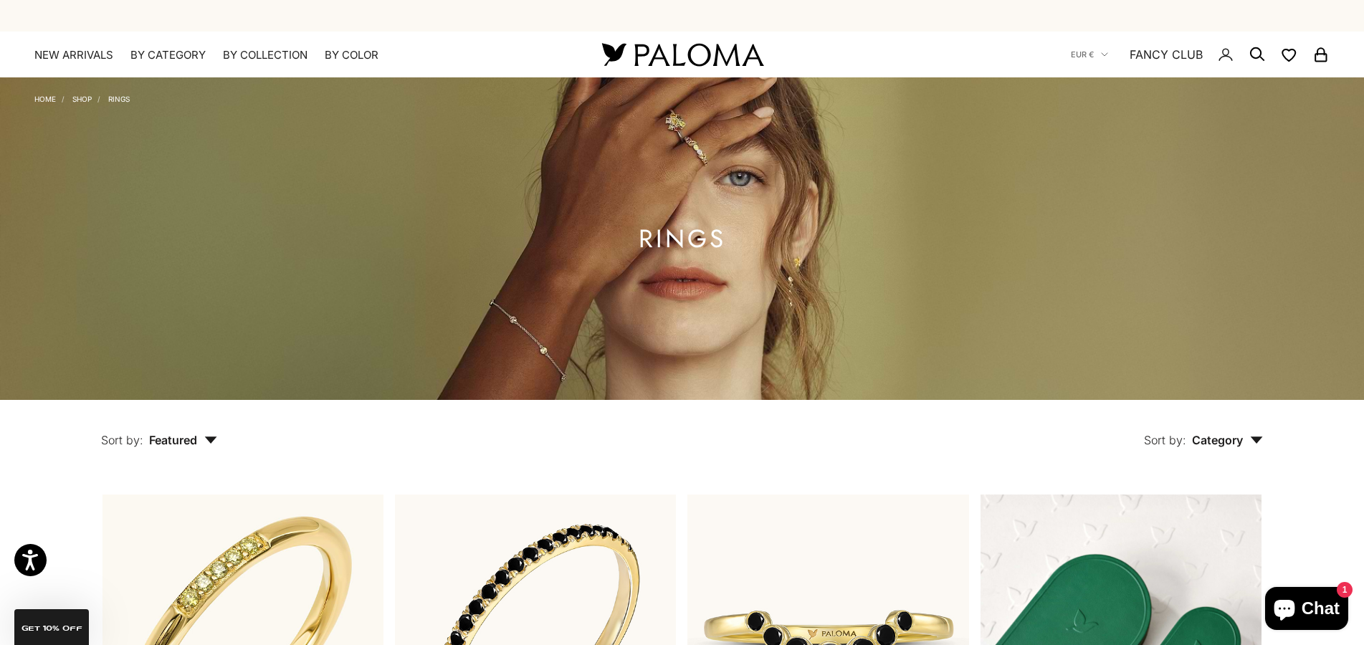
click at [202, 434] on span "Featured" at bounding box center [183, 440] width 68 height 14
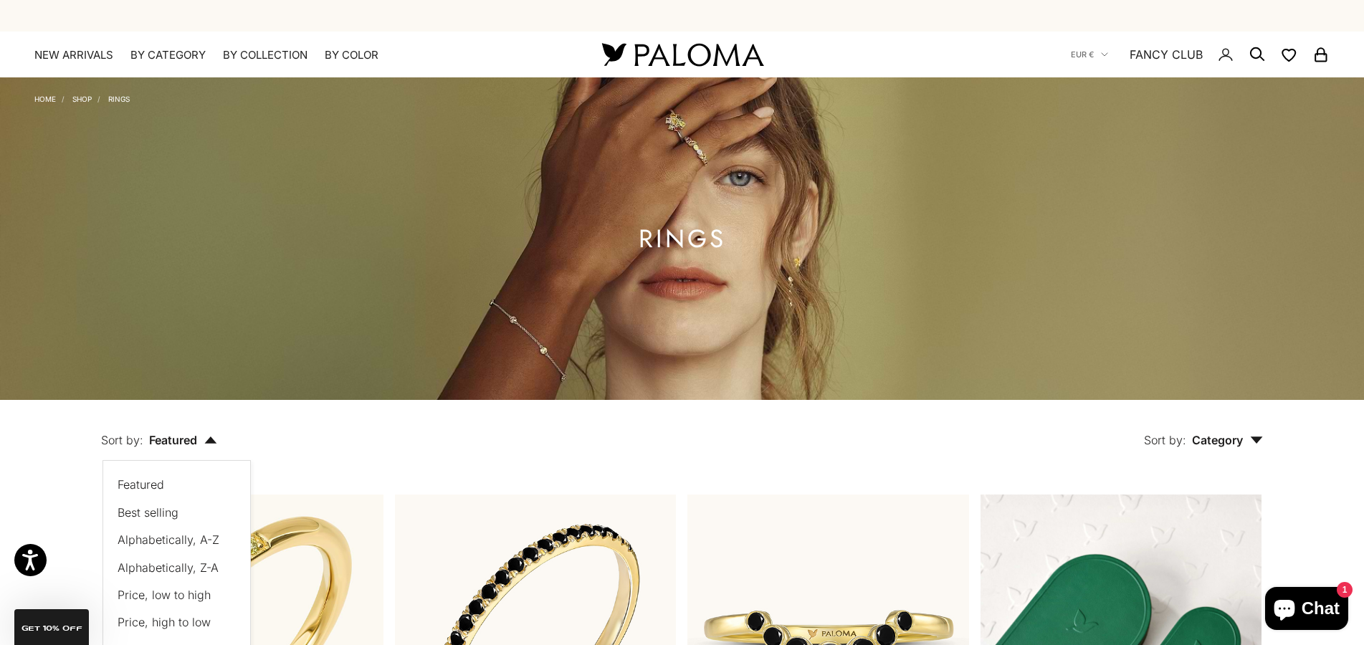
click at [176, 622] on span "Price, high to low" at bounding box center [164, 622] width 93 height 14
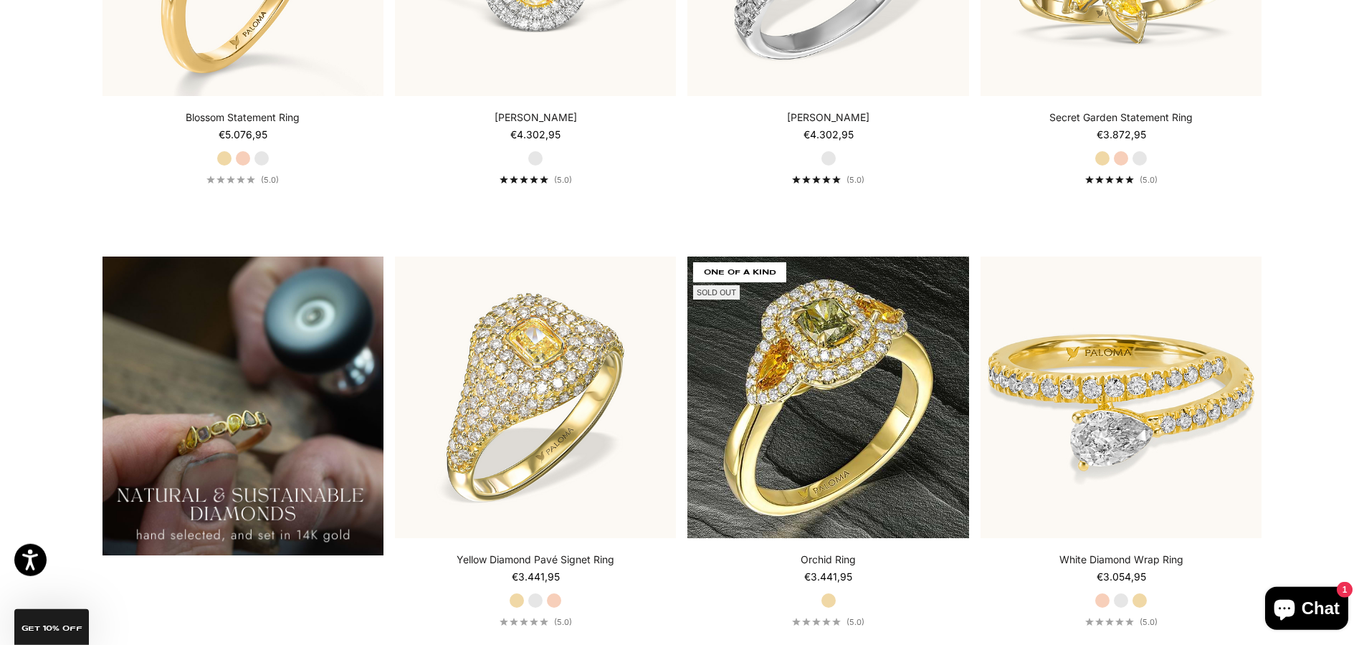
scroll to position [1179, 0]
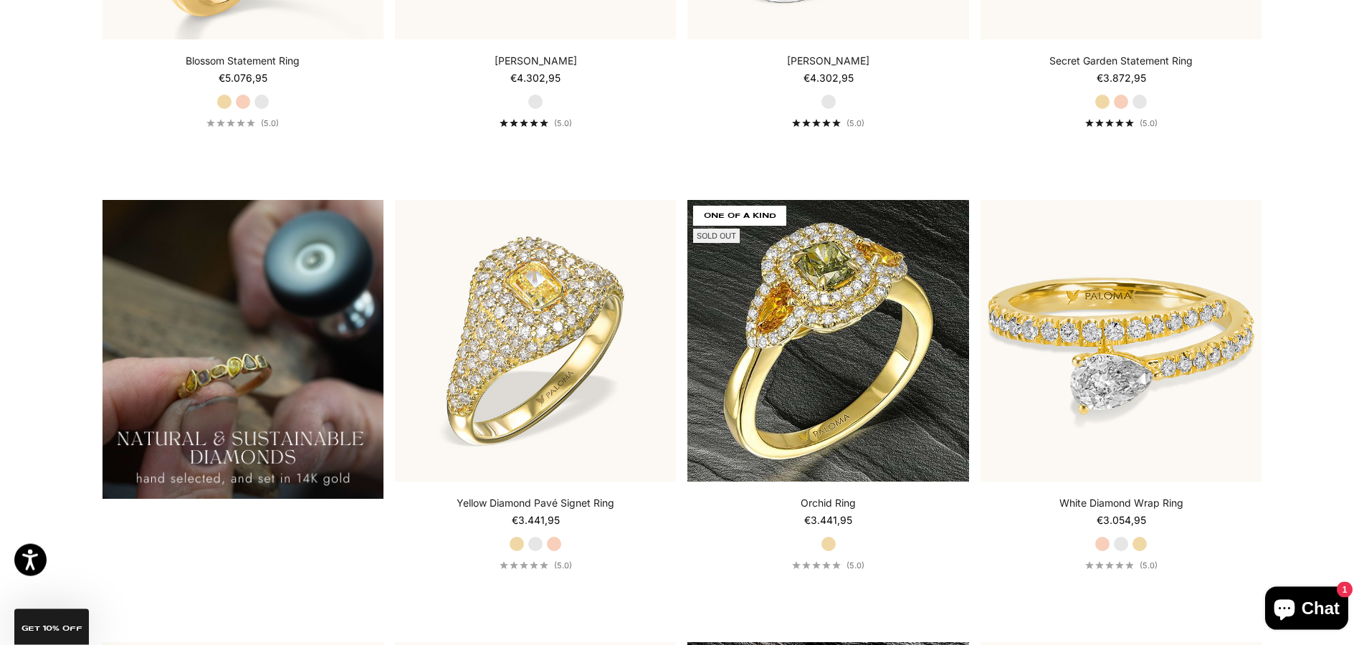
click at [45, 347] on section "Filter Sort by: Featured Sort by Featured Best selling Alphabetically, A-Z Alph…" at bounding box center [682, 170] width 1364 height 1898
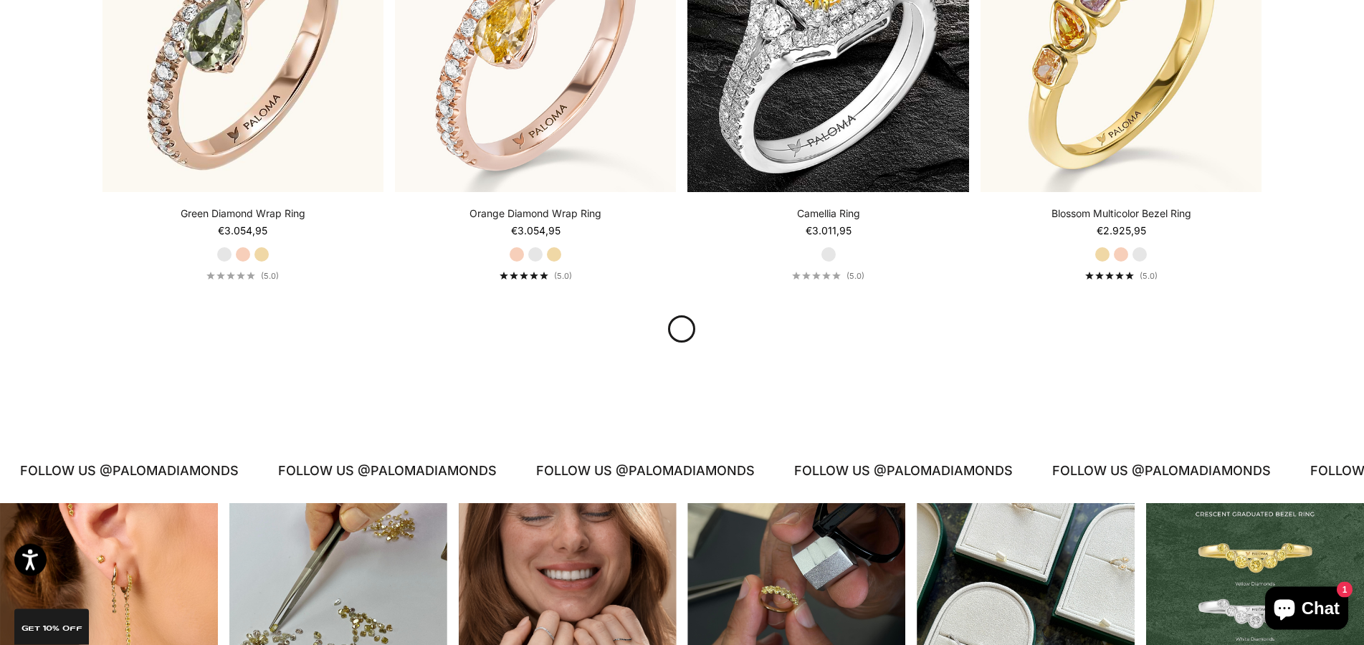
scroll to position [1764, 0]
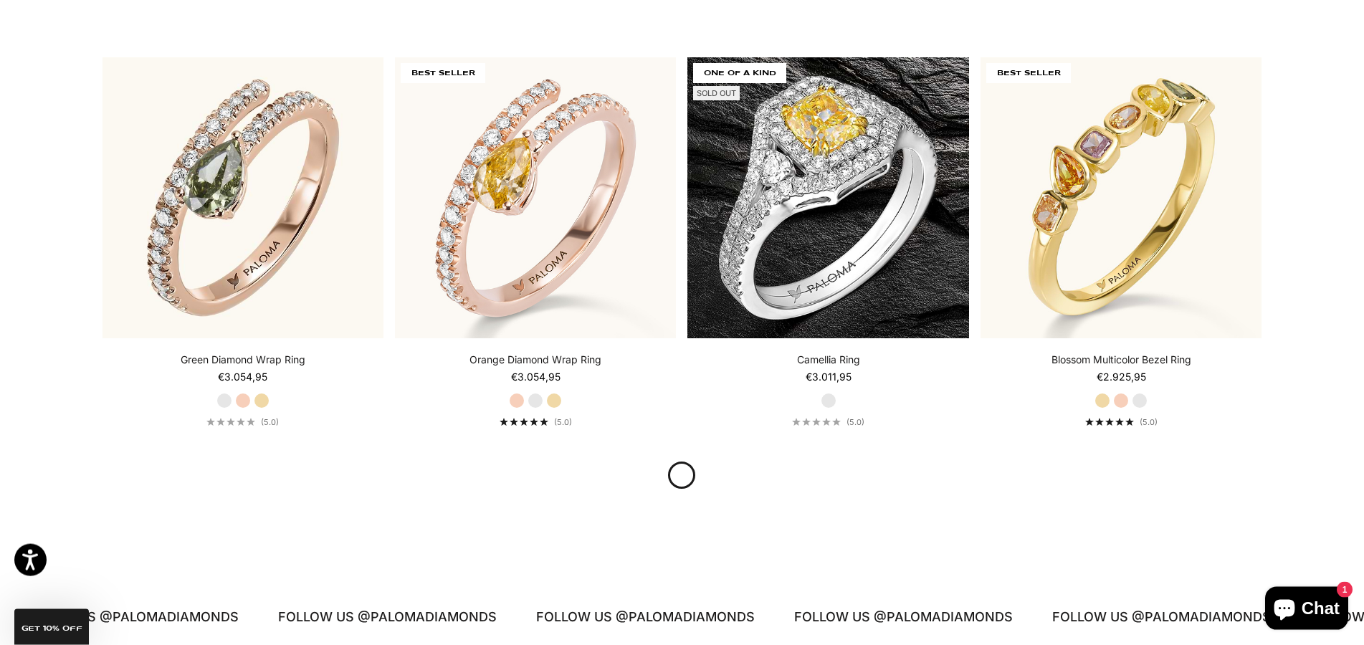
click at [685, 463] on link at bounding box center [681, 475] width 27 height 27
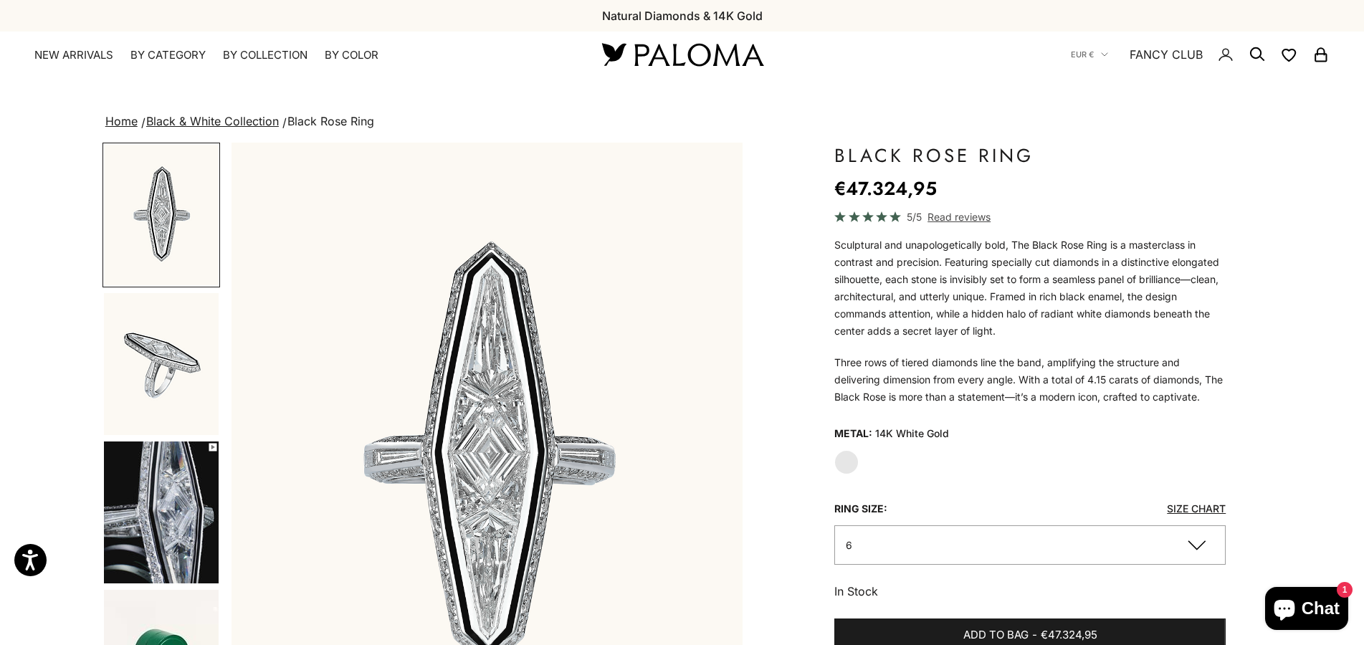
click at [185, 511] on img "Go to item 3" at bounding box center [161, 513] width 115 height 142
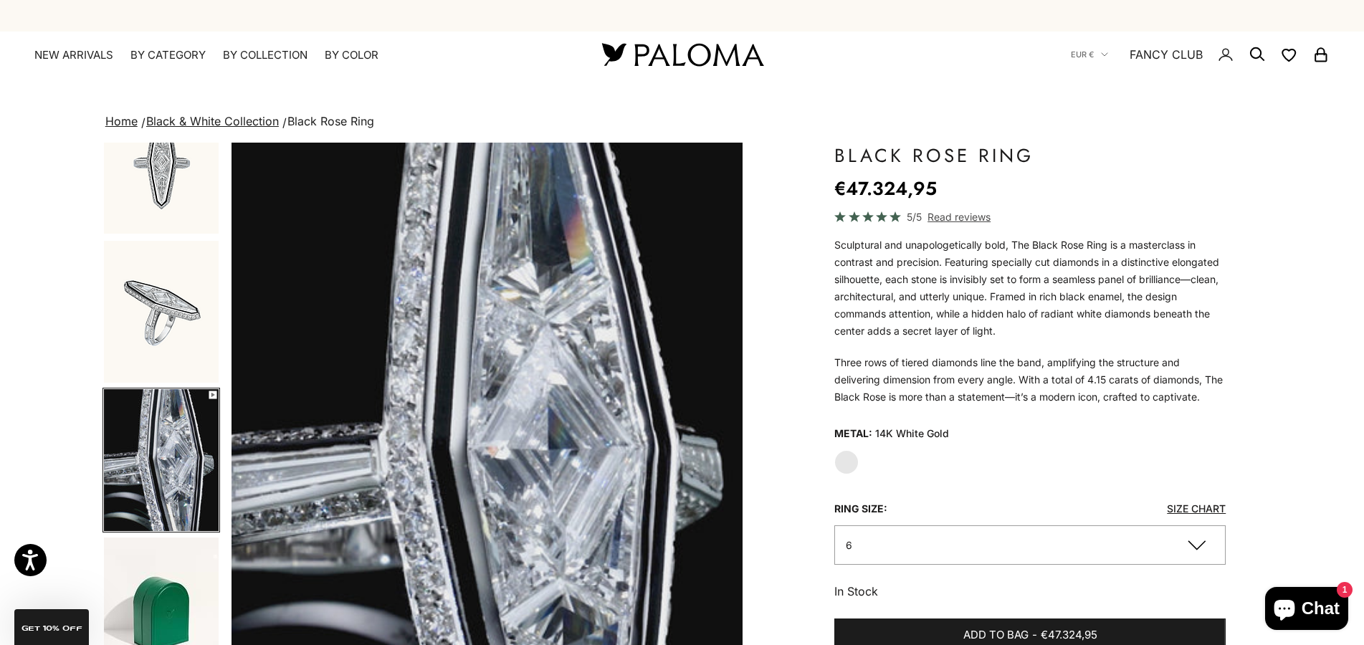
scroll to position [0, 1057]
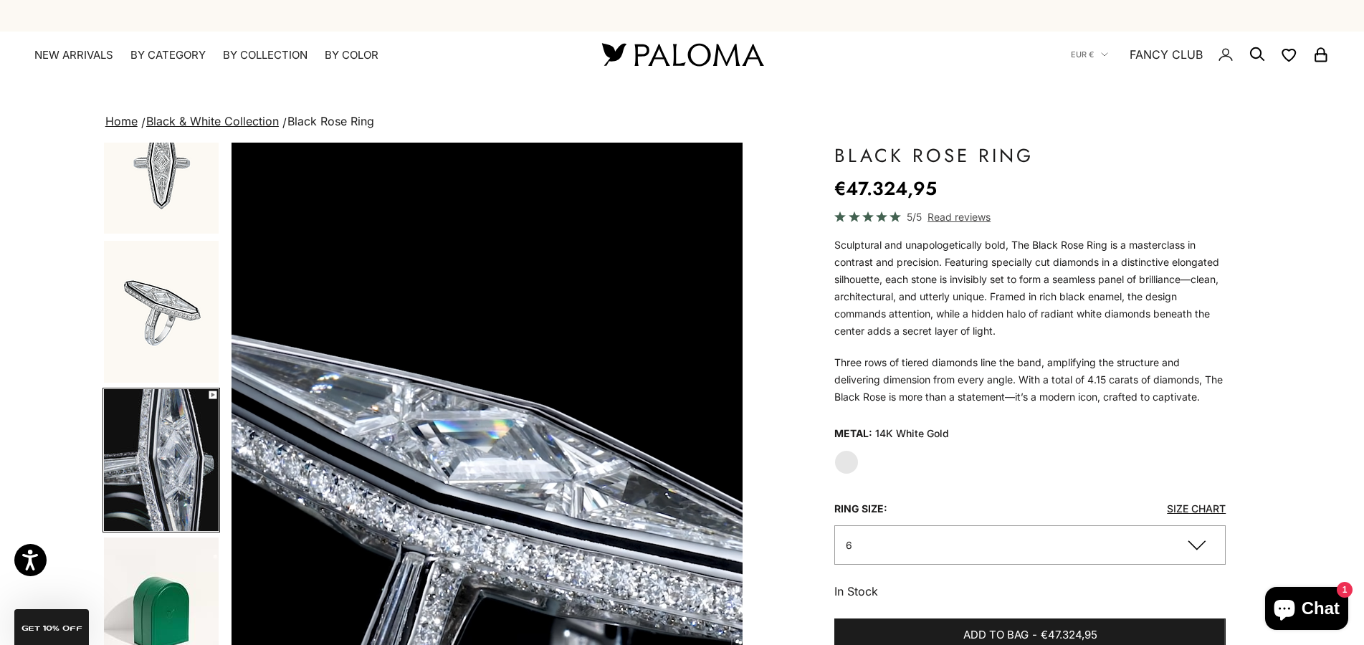
click at [1200, 536] on button "6" at bounding box center [1029, 544] width 391 height 39
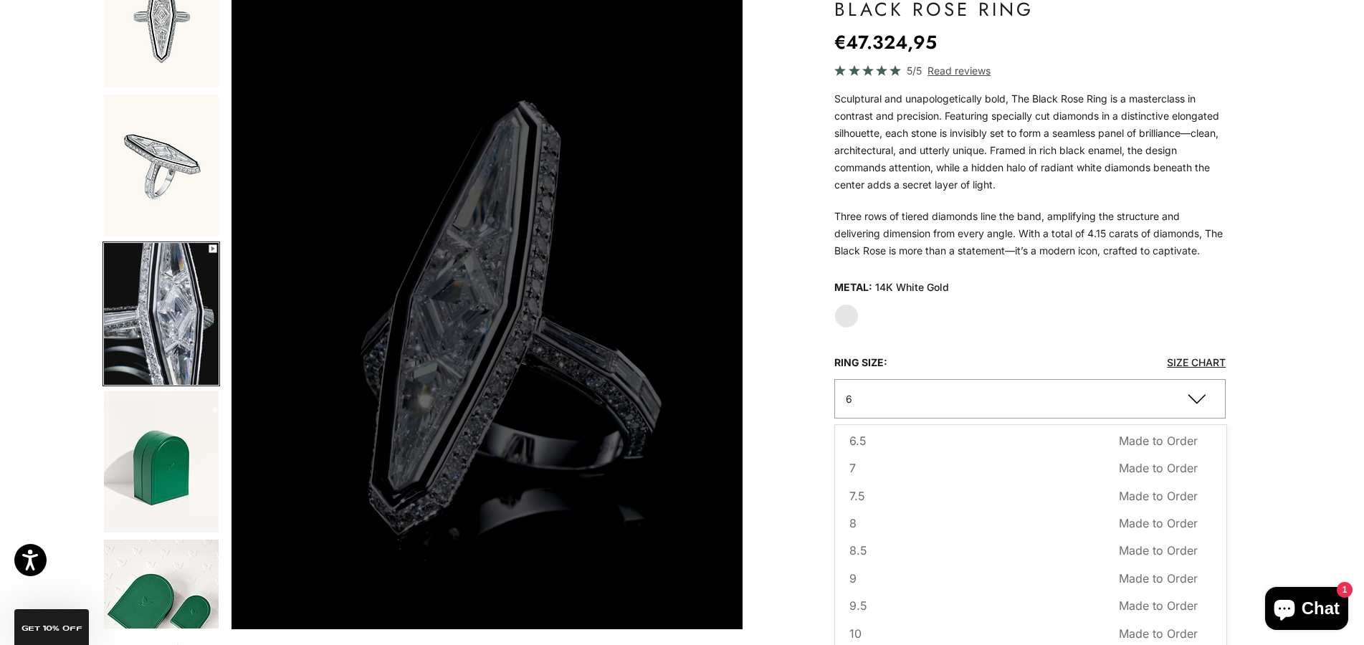
scroll to position [0, 0]
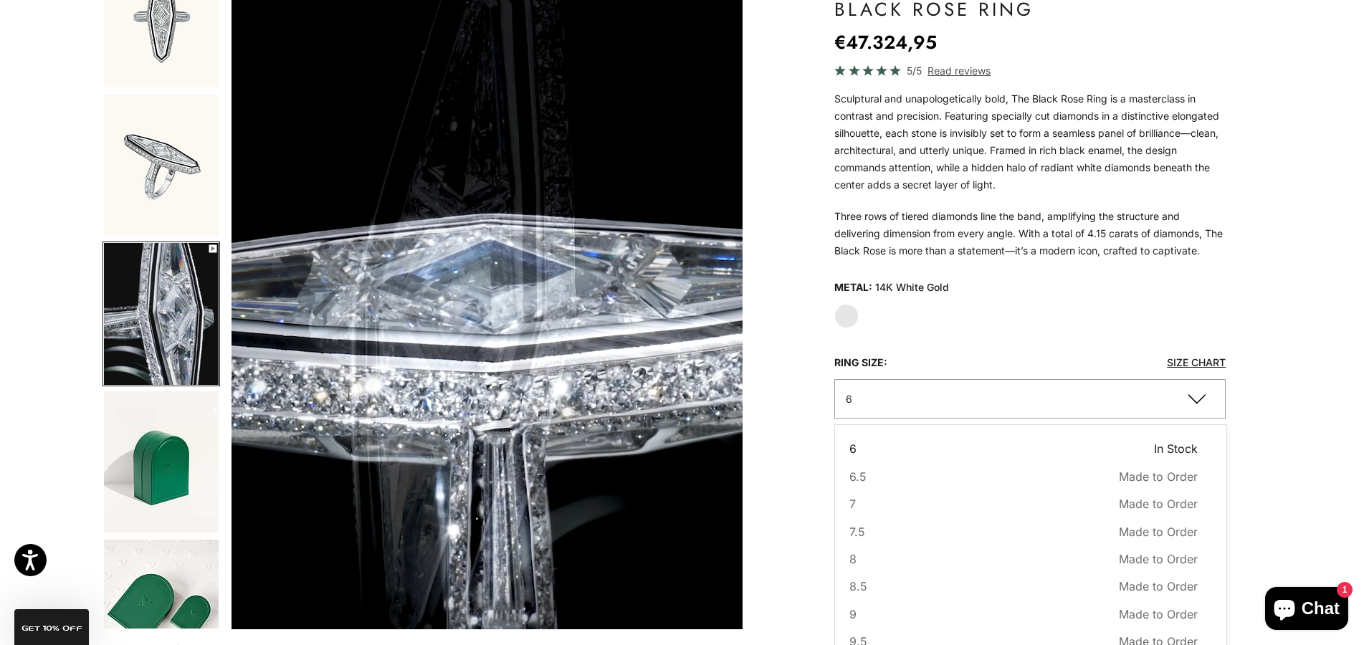
click at [1191, 394] on button "6" at bounding box center [1029, 398] width 391 height 39
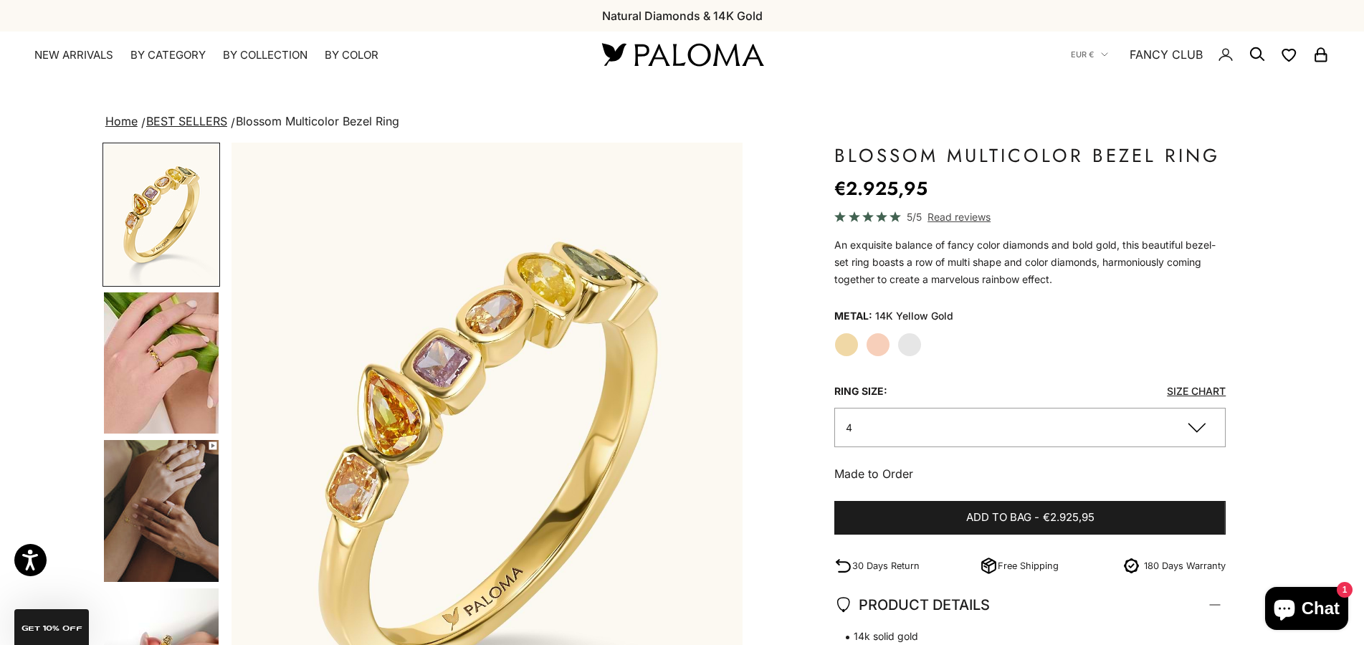
click at [138, 372] on img "Go to item 5" at bounding box center [161, 362] width 115 height 141
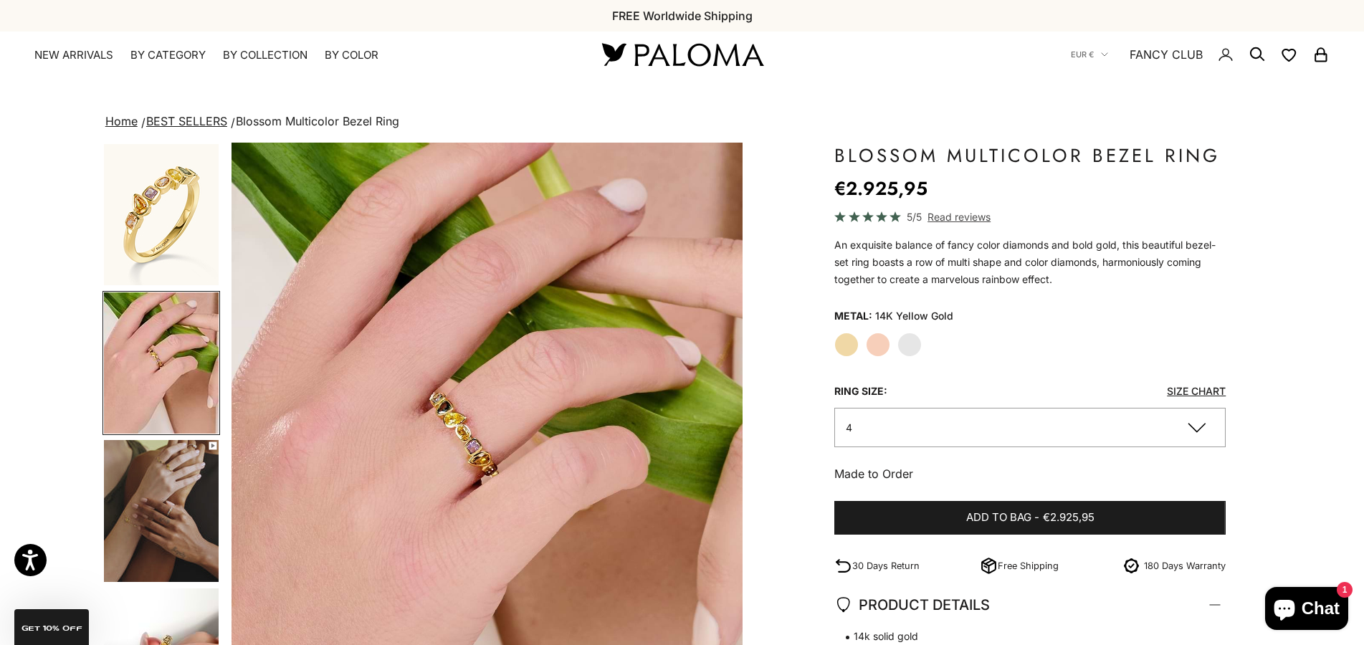
scroll to position [0, 528]
click at [1169, 414] on button "4" at bounding box center [1029, 427] width 391 height 39
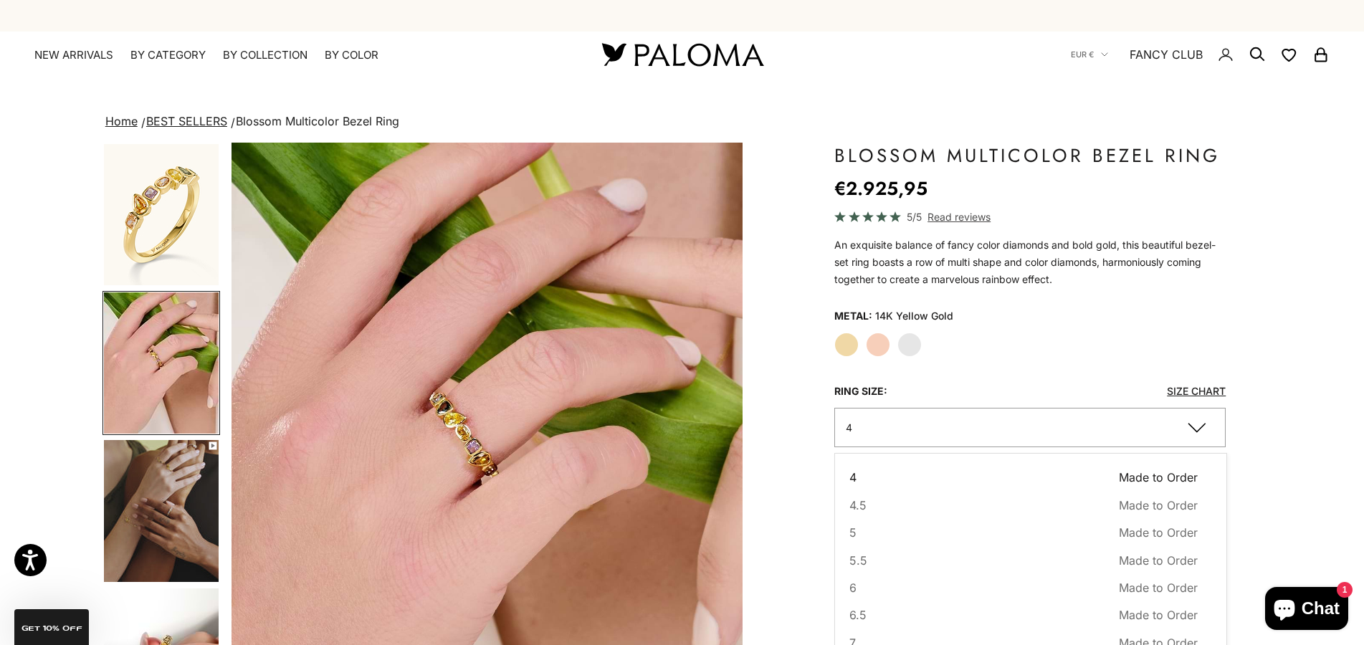
click at [1318, 308] on div "Home BEST SELLERS Blossom Multicolor Bezel Ring Zoom picture Save Add to wishli…" at bounding box center [682, 517] width 1364 height 811
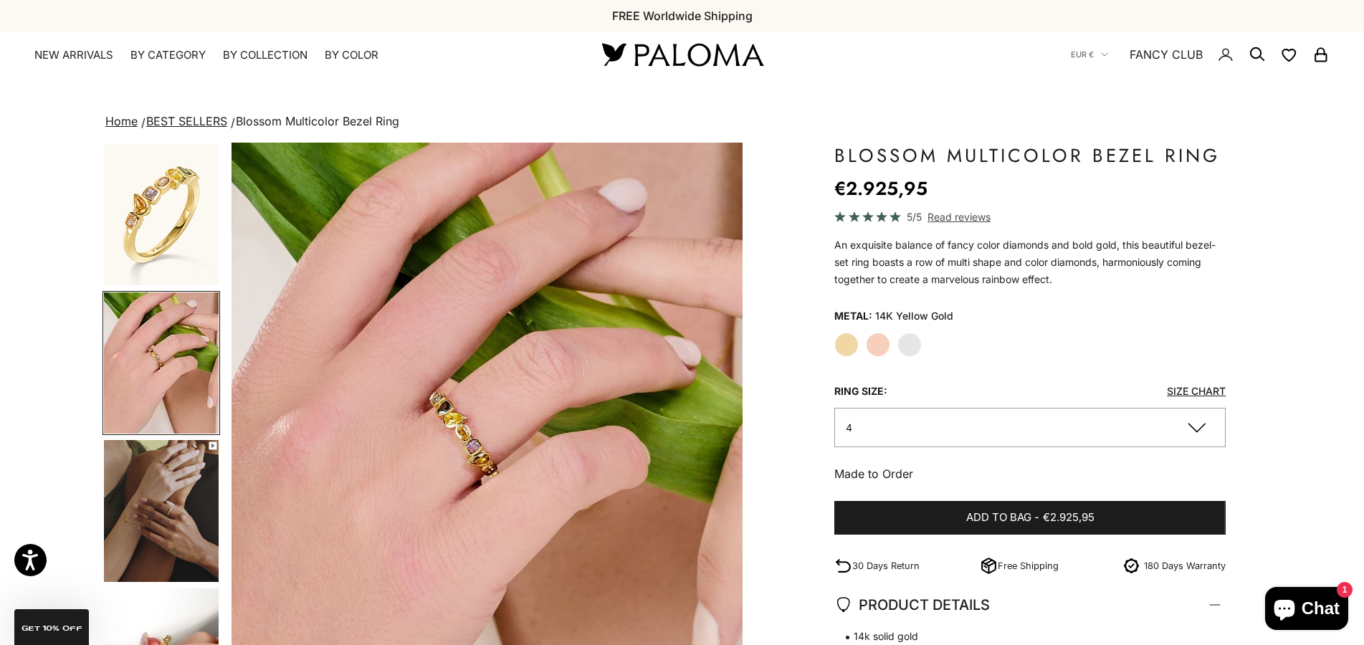
click at [1222, 389] on link "Size Chart" at bounding box center [1196, 391] width 59 height 12
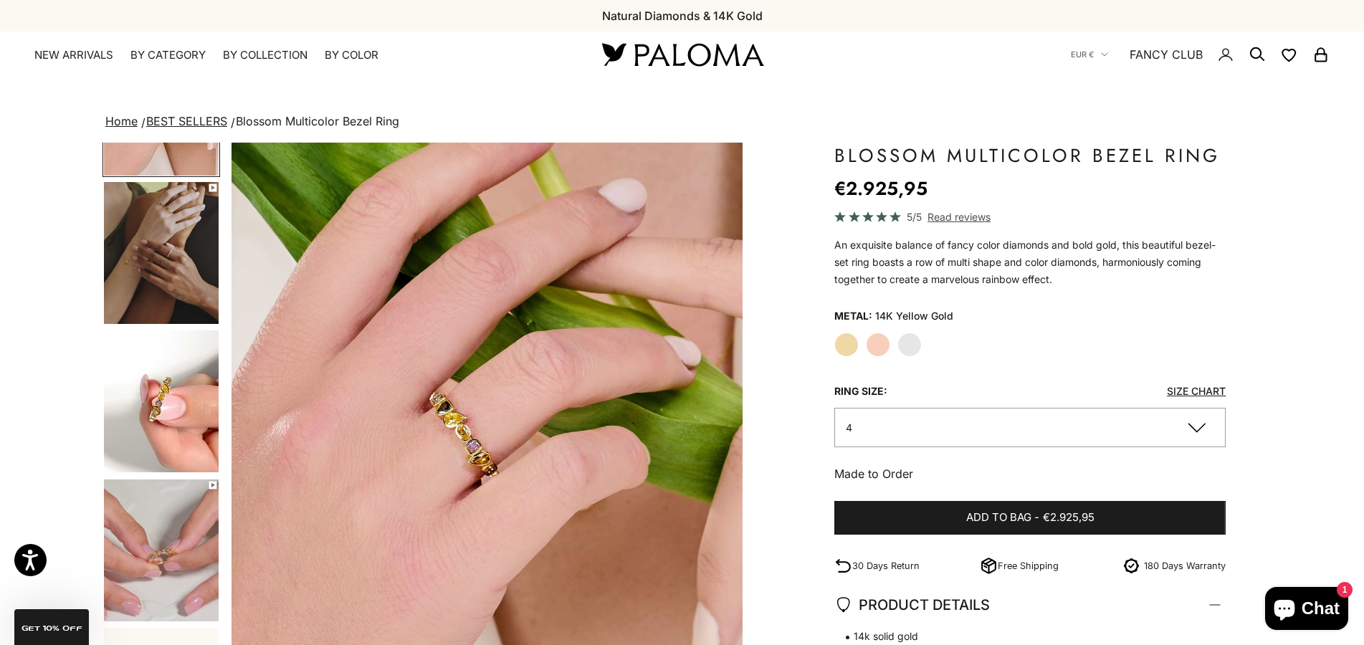
click at [155, 254] on img "Go to item 6" at bounding box center [161, 253] width 115 height 142
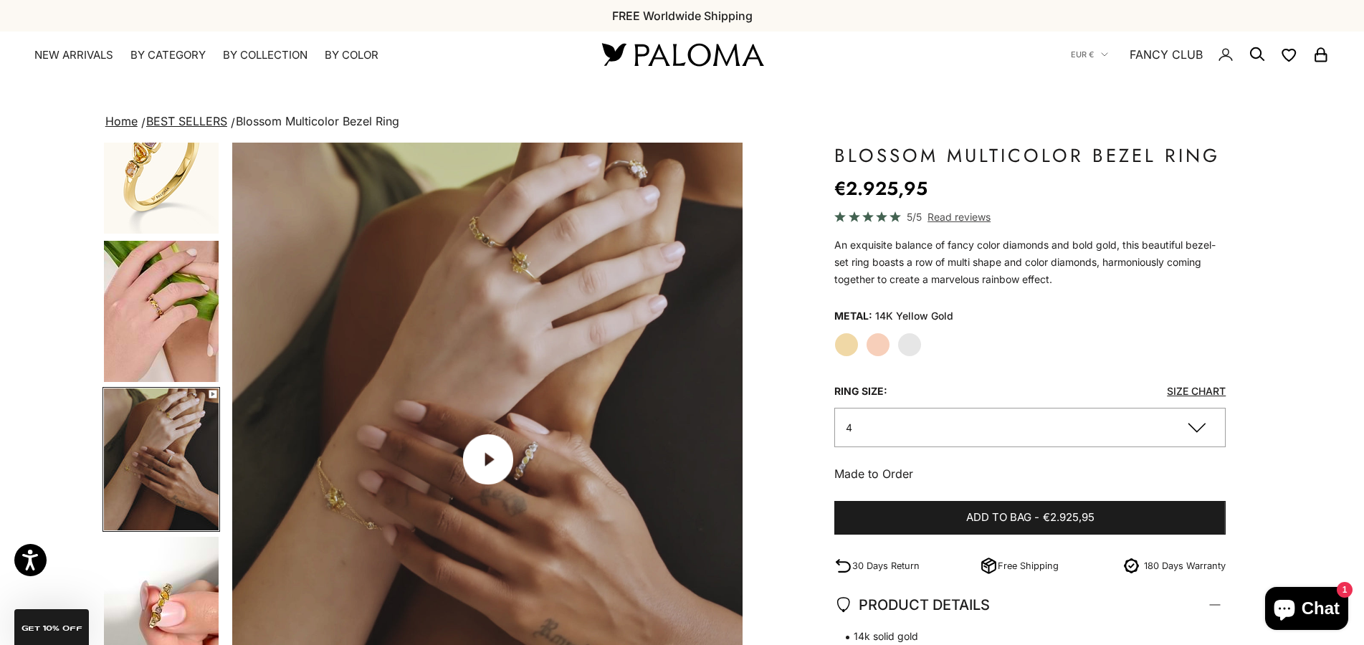
scroll to position [0, 0]
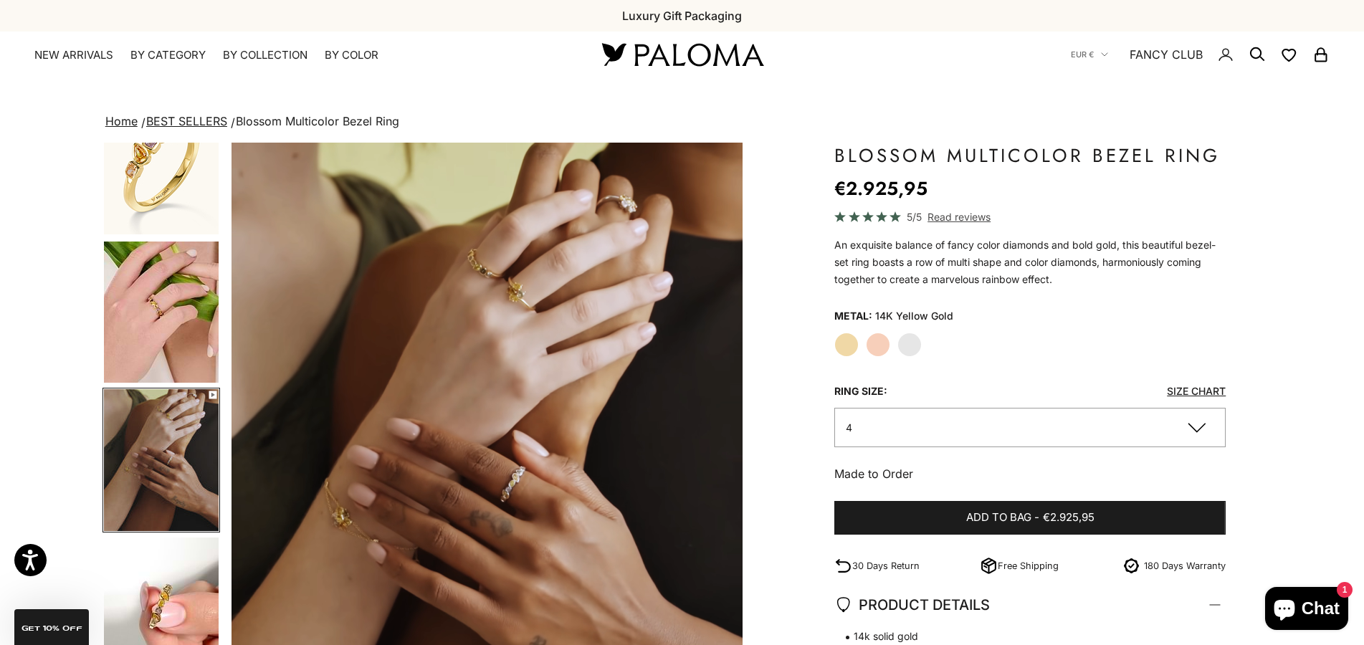
click at [172, 595] on img "Go to item 7" at bounding box center [161, 609] width 115 height 142
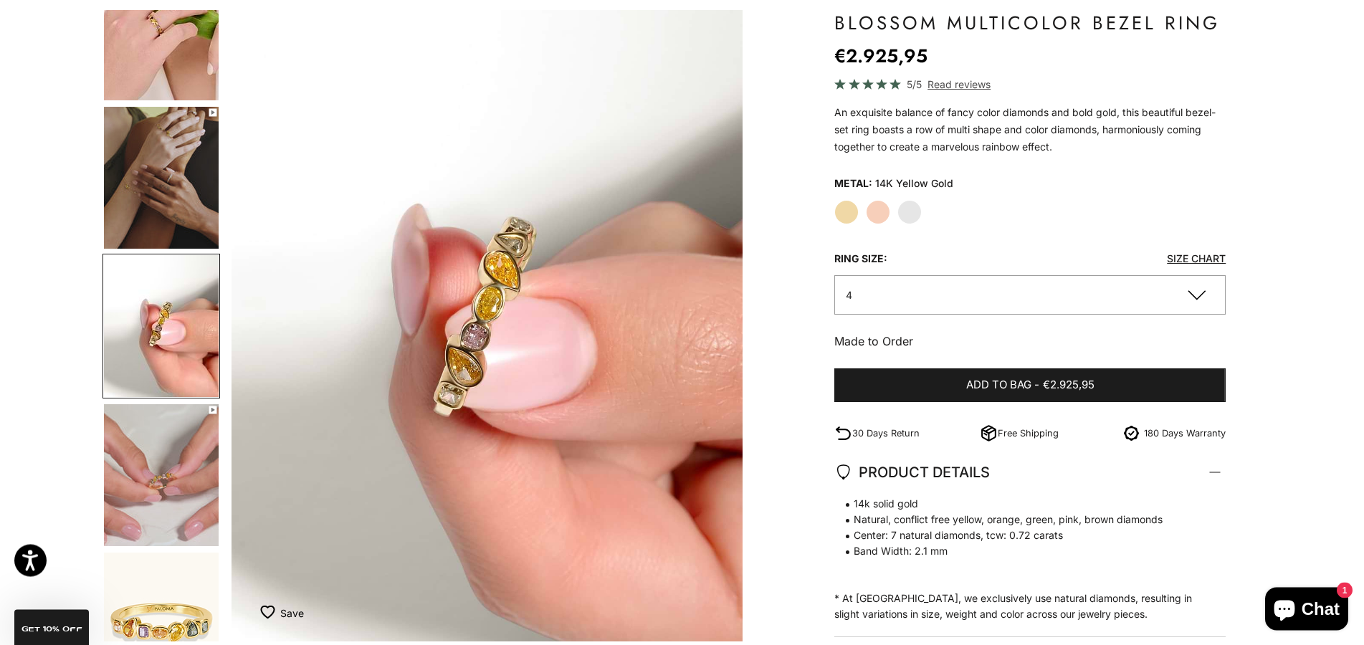
scroll to position [366, 0]
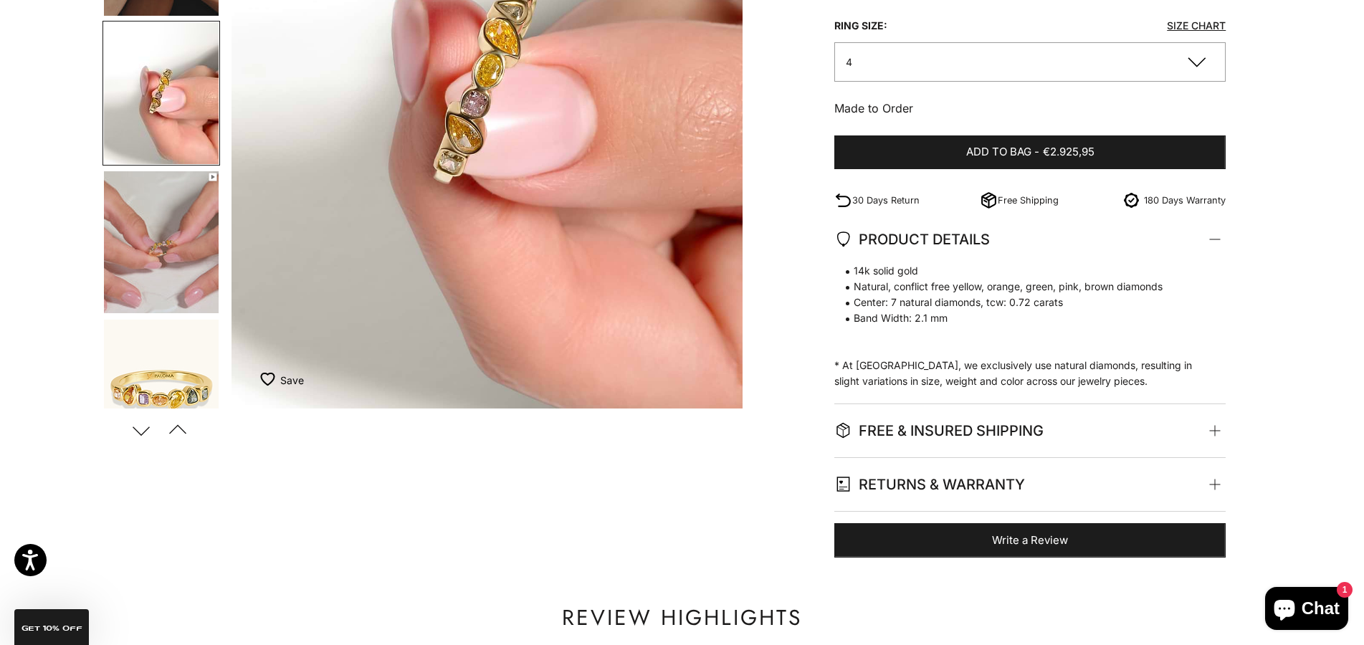
click at [172, 395] on img "Go to item 9" at bounding box center [161, 390] width 115 height 141
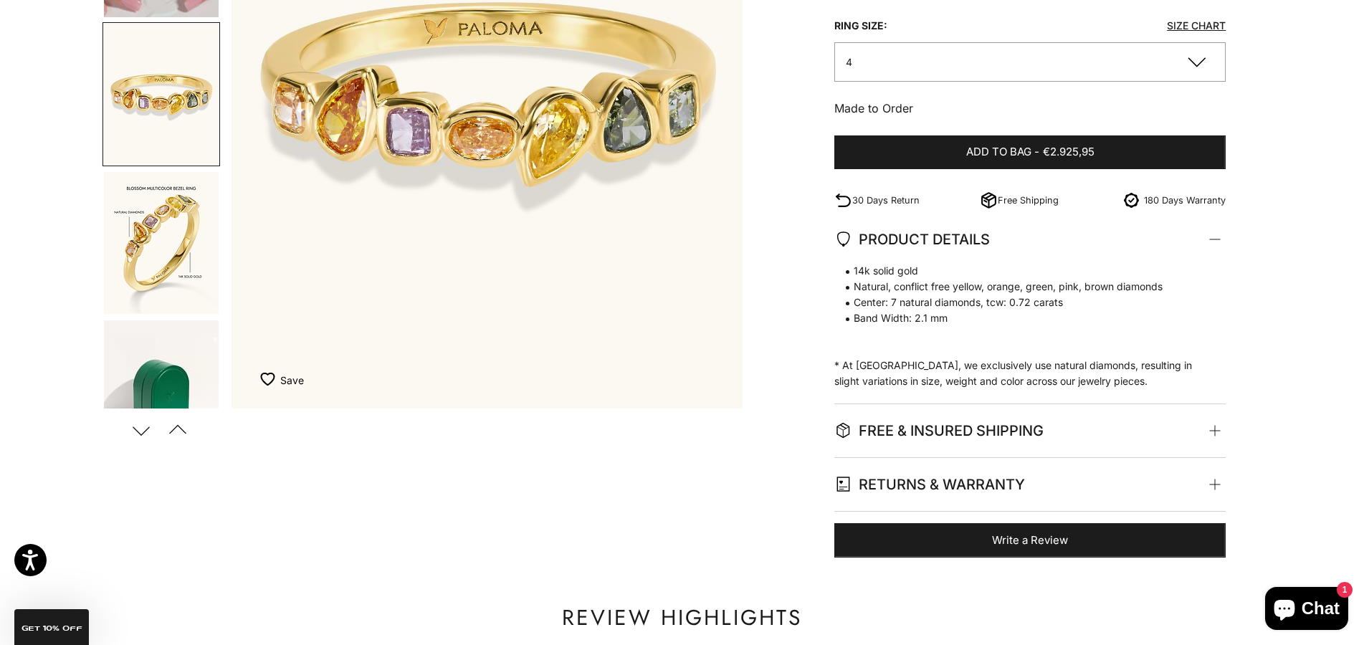
scroll to position [0, 2644]
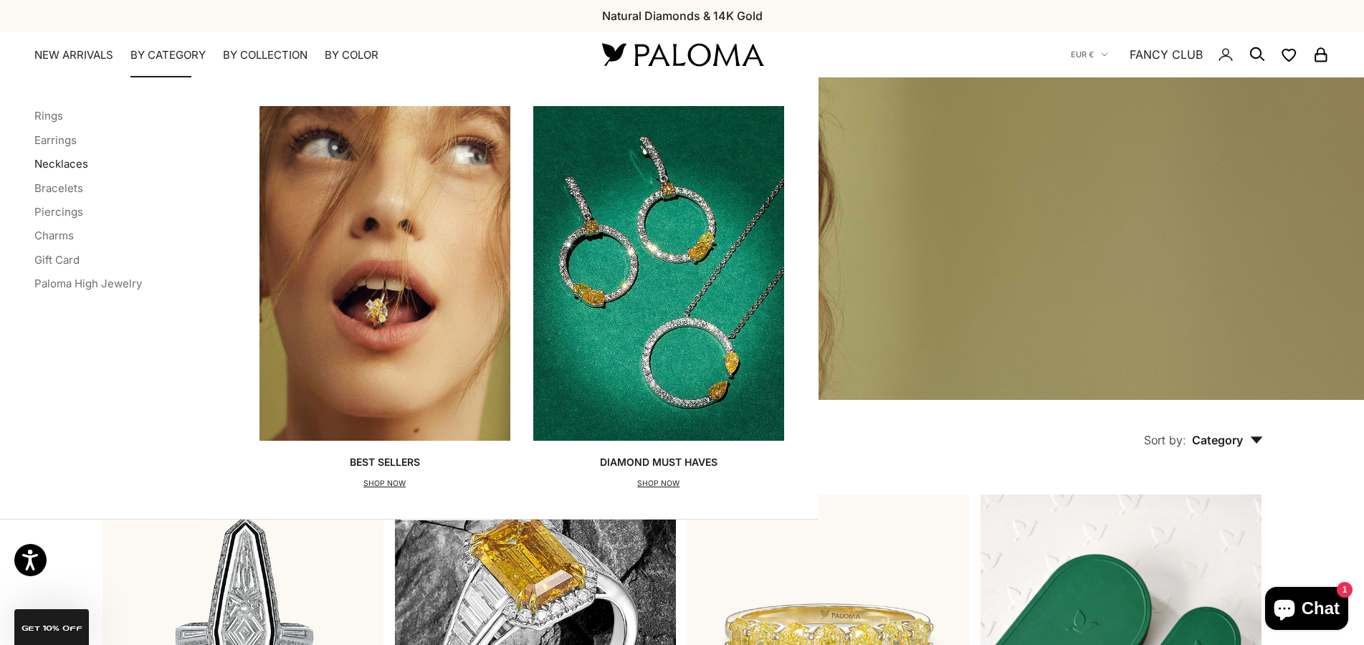
click at [68, 161] on link "Necklaces" at bounding box center [61, 164] width 54 height 14
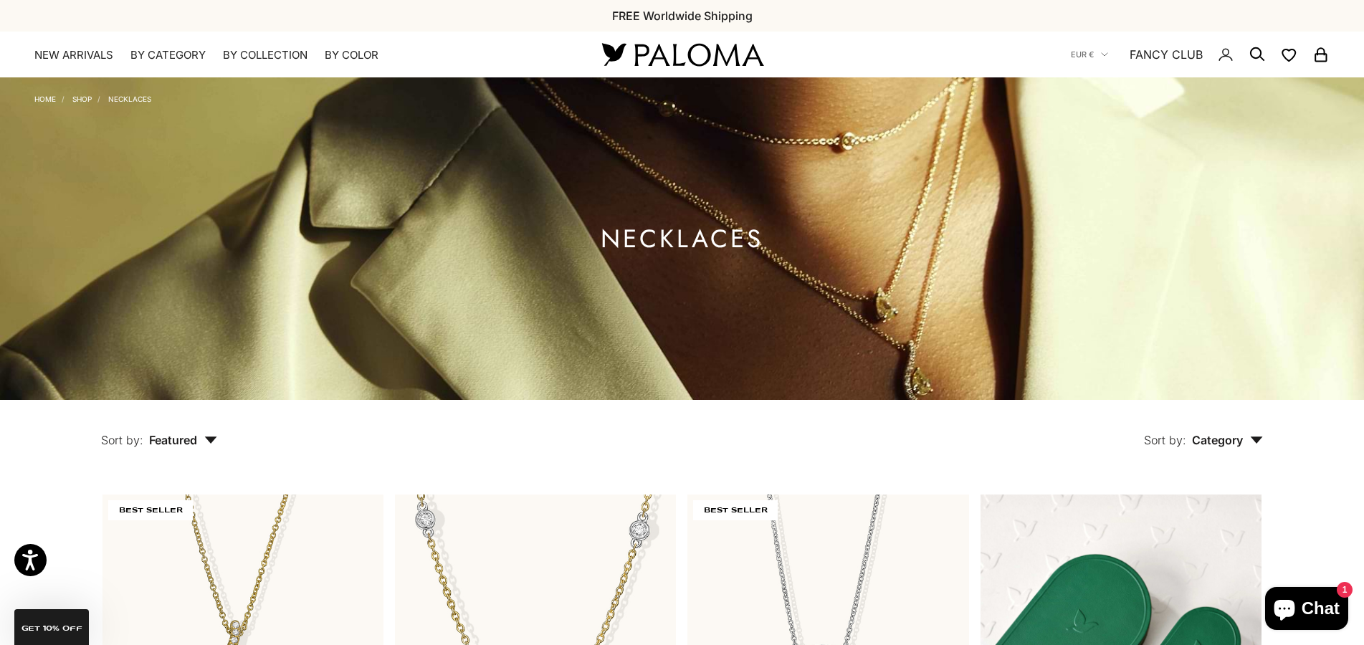
click at [197, 432] on button "Sort by: Featured" at bounding box center [159, 430] width 182 height 60
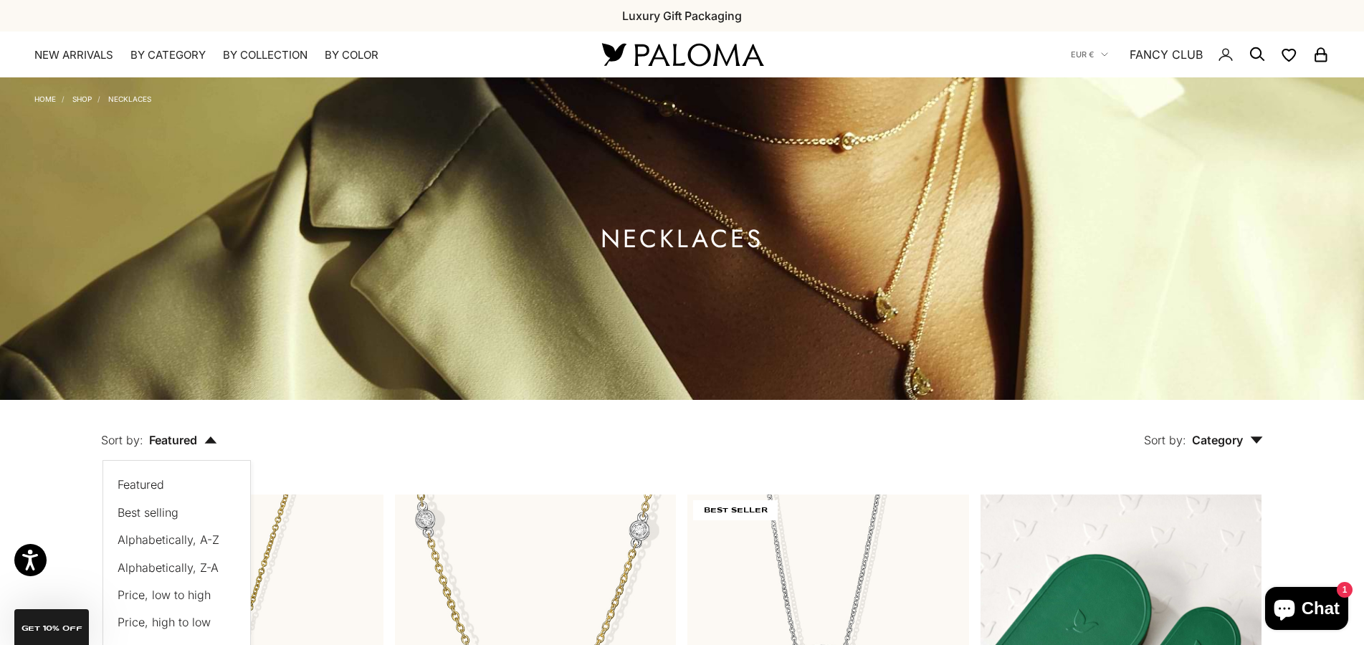
click at [186, 591] on span "Price, low to high" at bounding box center [164, 595] width 93 height 14
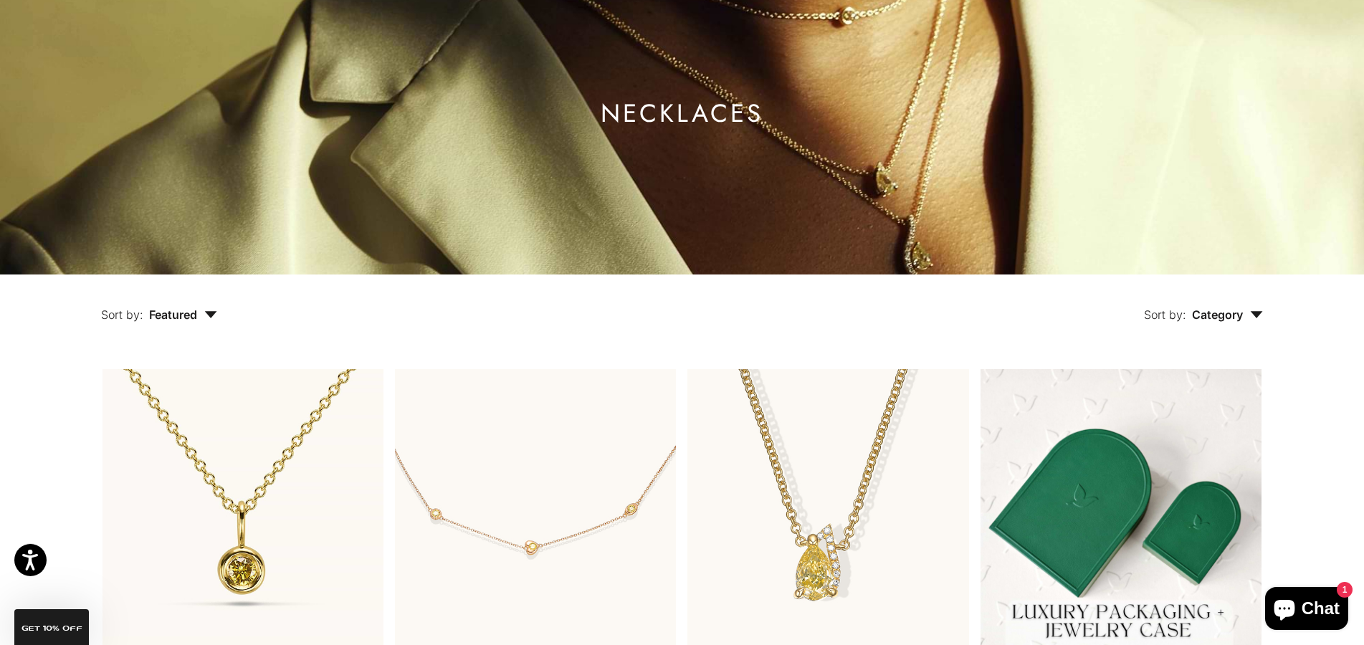
scroll to position [82, 0]
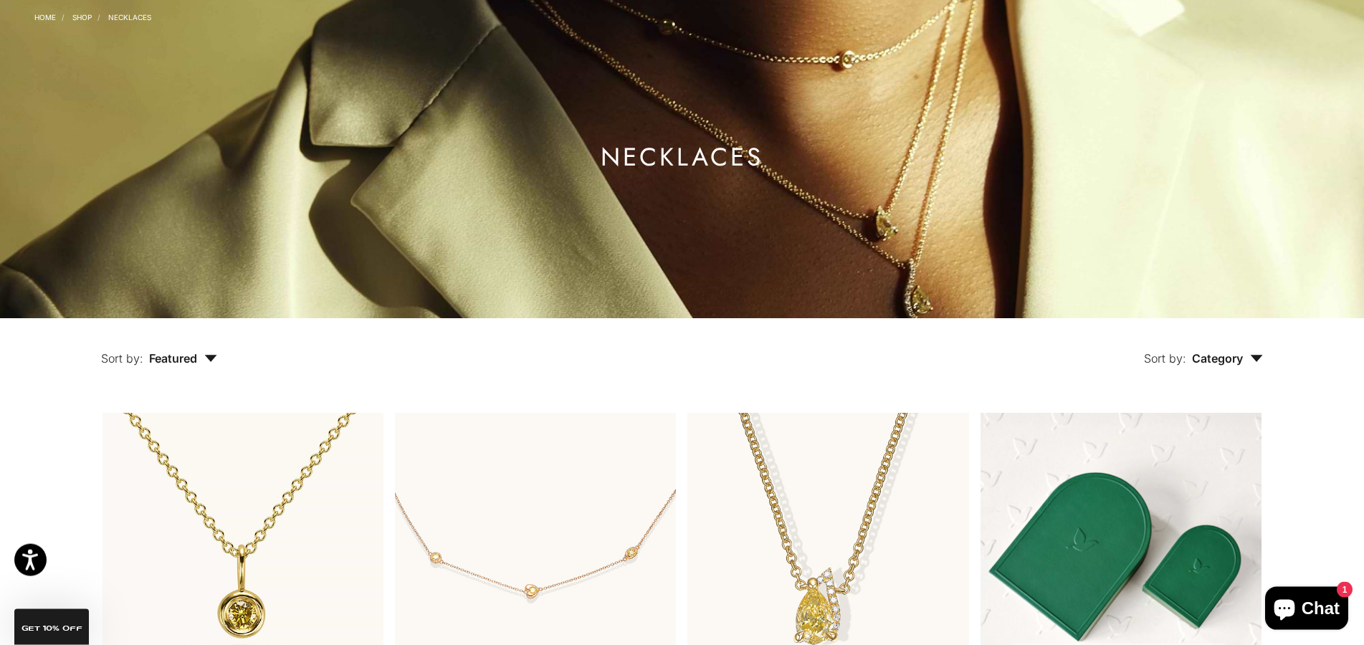
click at [214, 356] on icon "button" at bounding box center [210, 359] width 12 height 7
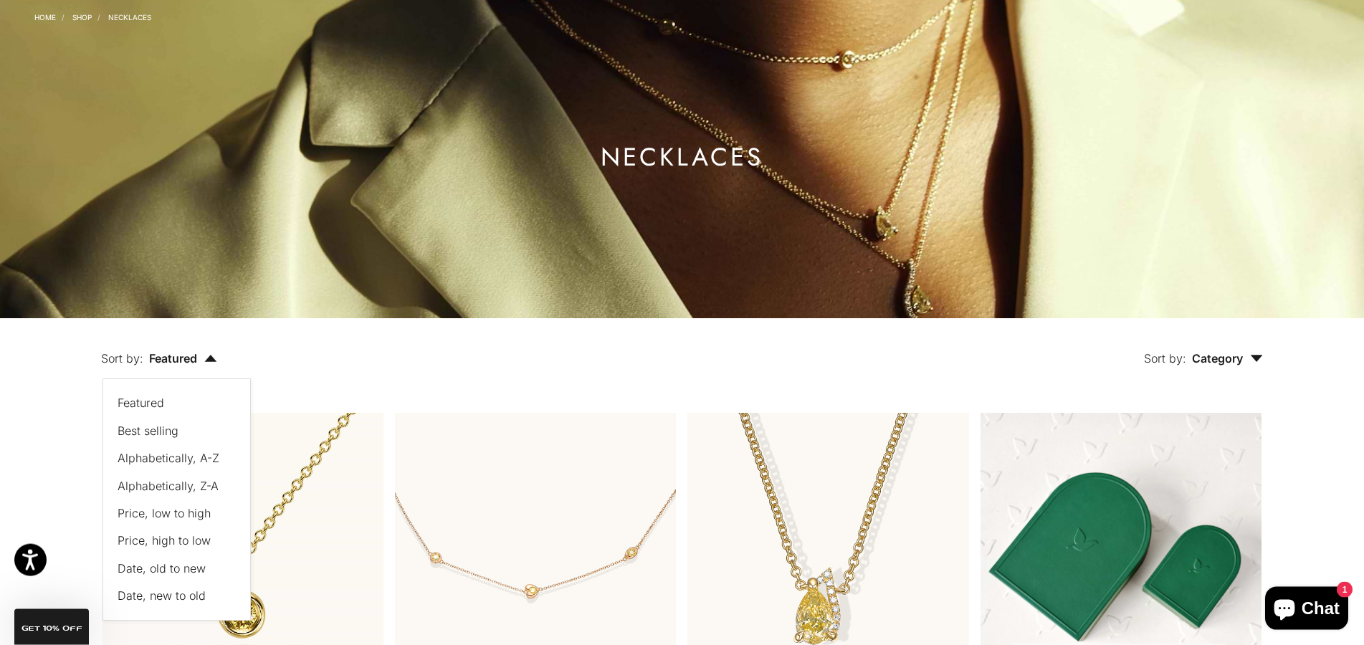
click at [183, 510] on span "Price, low to high" at bounding box center [164, 513] width 93 height 14
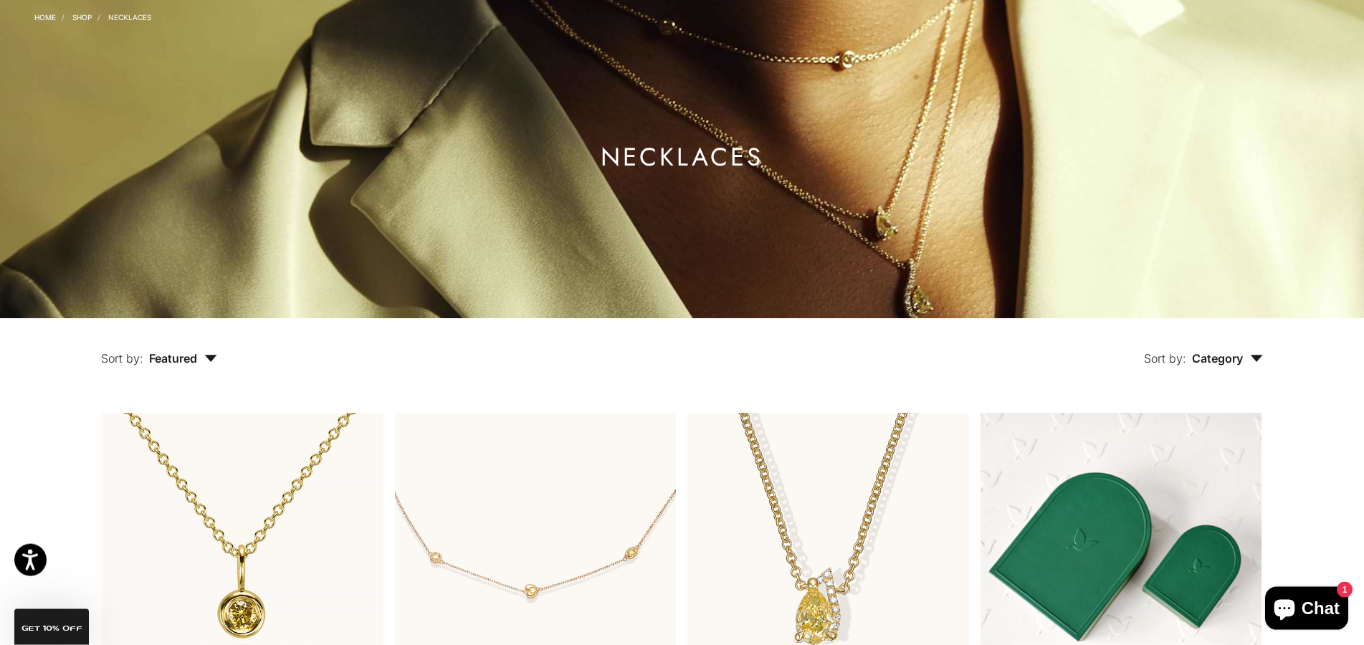
click at [180, 358] on span "Featured" at bounding box center [183, 358] width 68 height 14
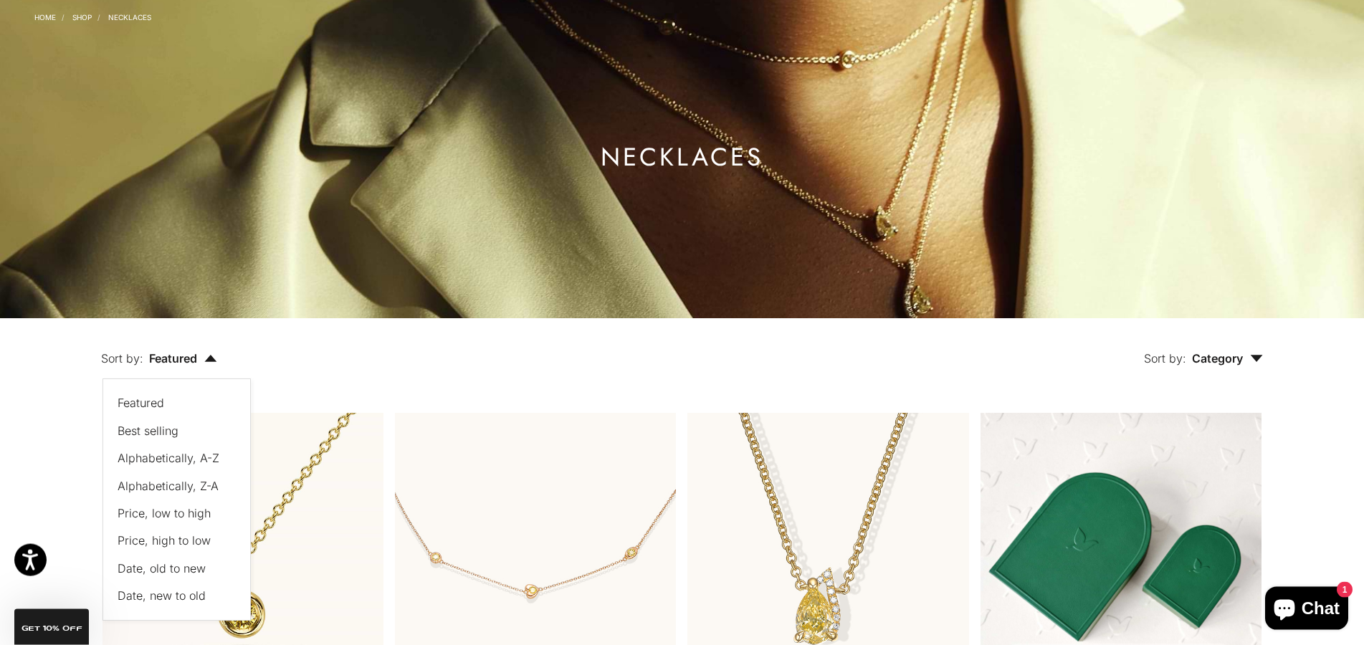
click at [125, 512] on span "Price, low to high" at bounding box center [164, 513] width 93 height 14
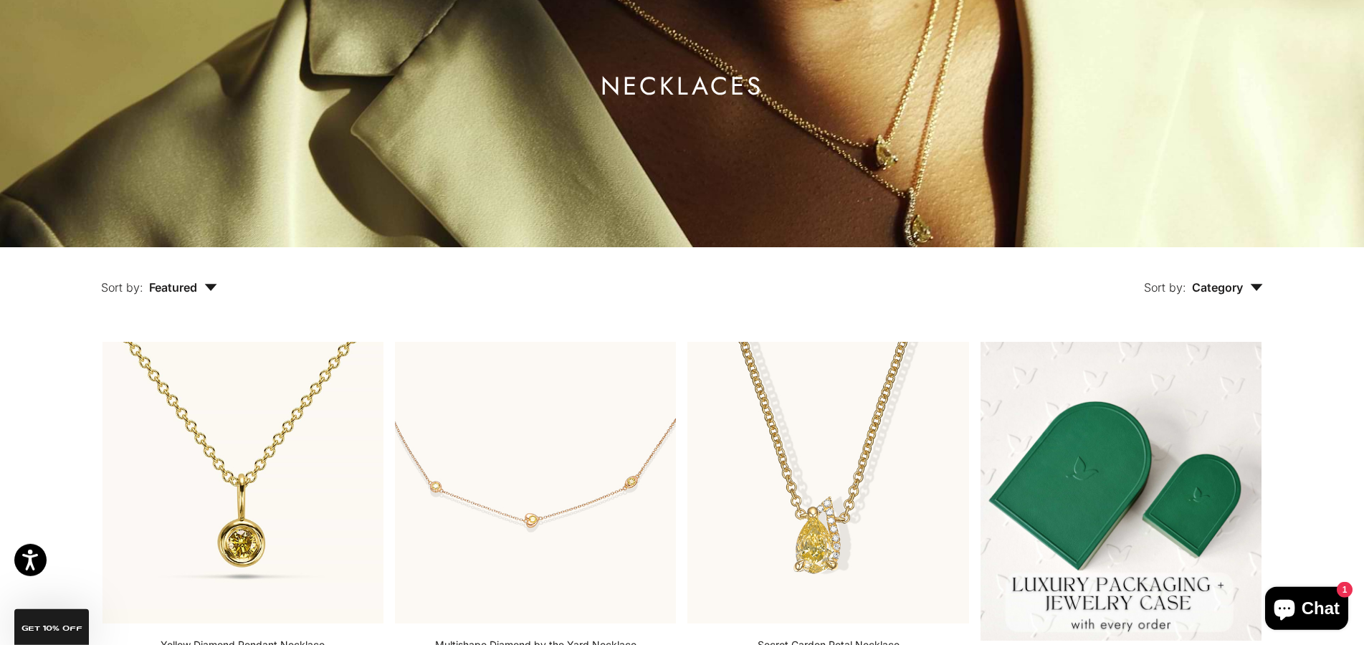
scroll to position [155, 0]
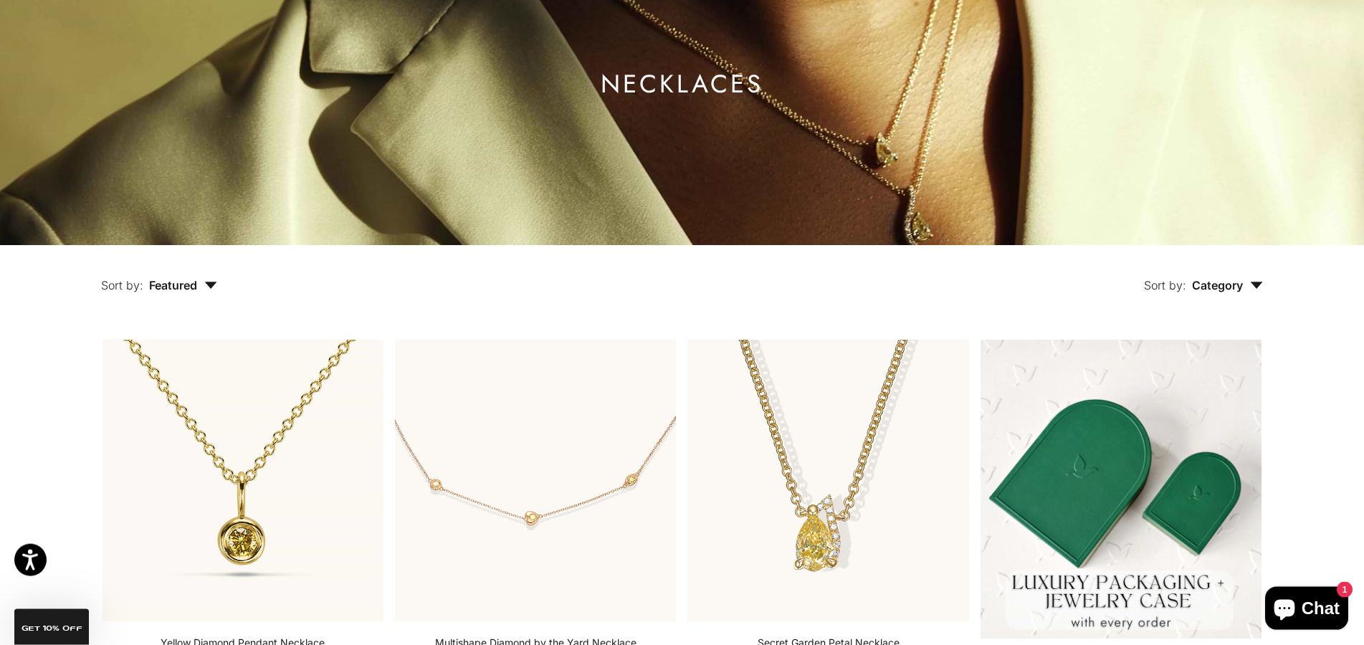
click at [209, 284] on icon "button" at bounding box center [210, 285] width 12 height 7
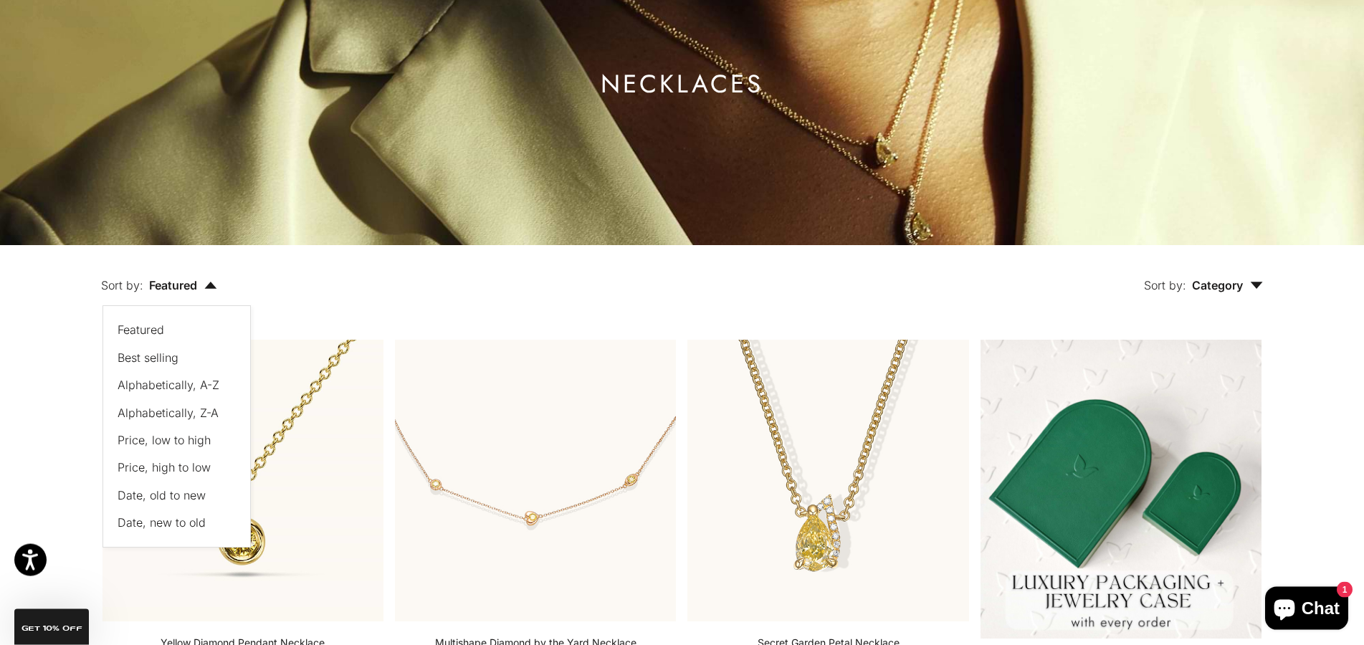
click at [181, 434] on span "Price, low to high" at bounding box center [164, 440] width 93 height 14
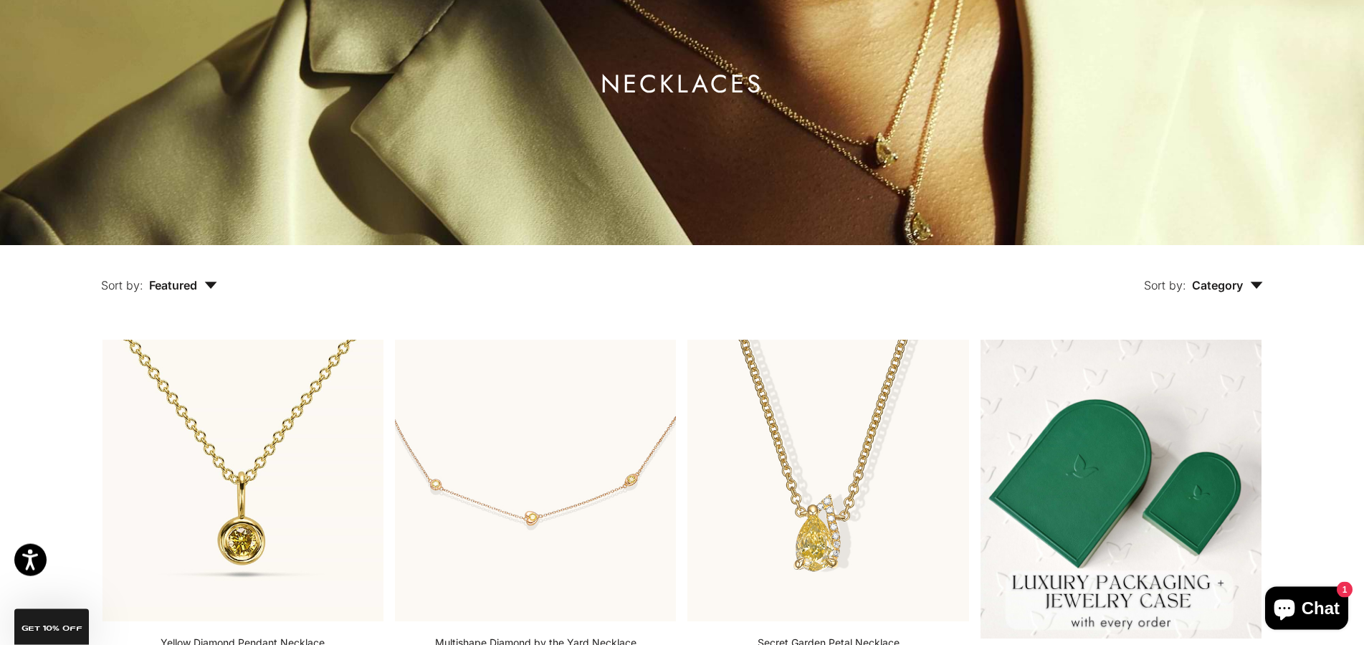
click at [209, 283] on icon "button" at bounding box center [210, 285] width 12 height 7
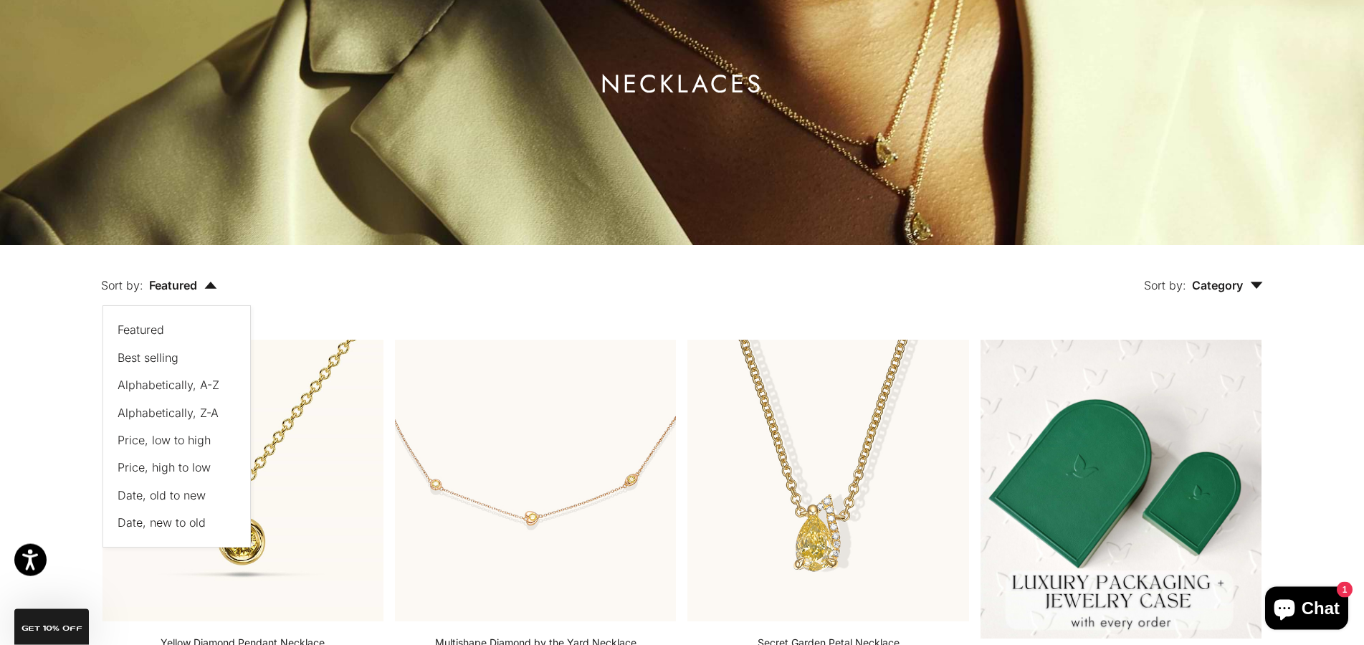
click at [153, 464] on span "Price, high to low" at bounding box center [164, 467] width 93 height 14
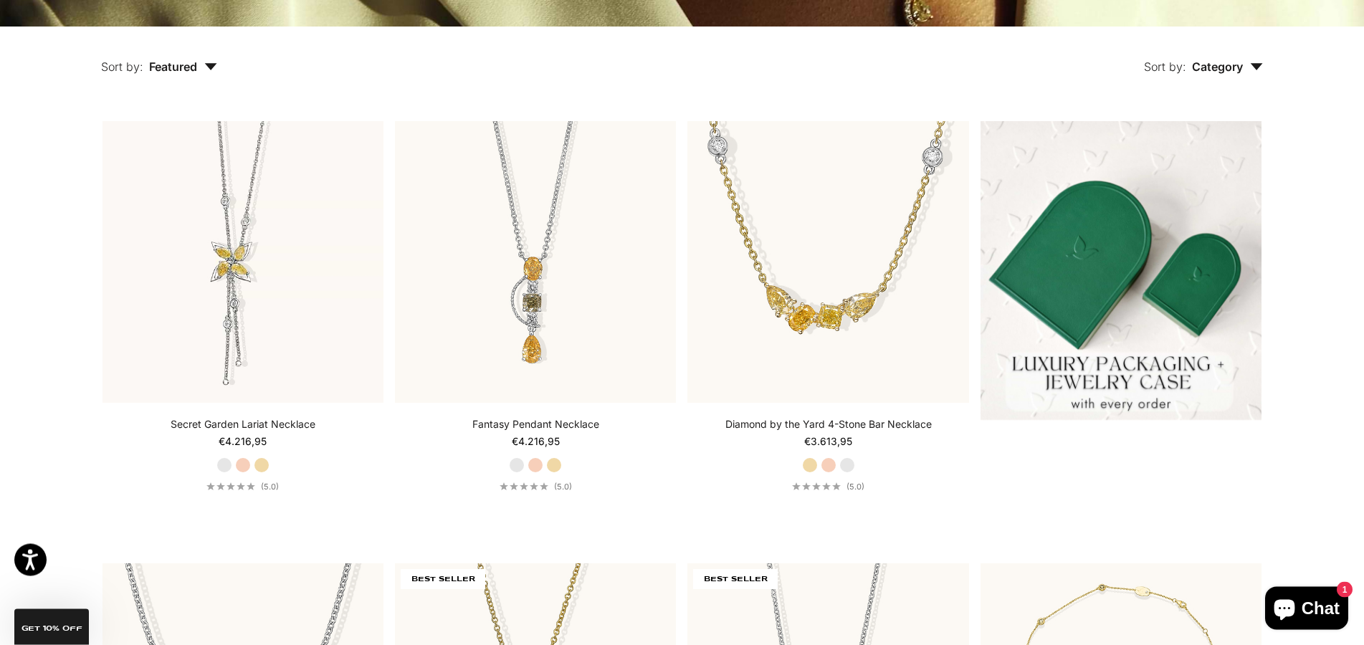
scroll to position [374, 0]
click at [214, 61] on span "Featured" at bounding box center [183, 66] width 68 height 14
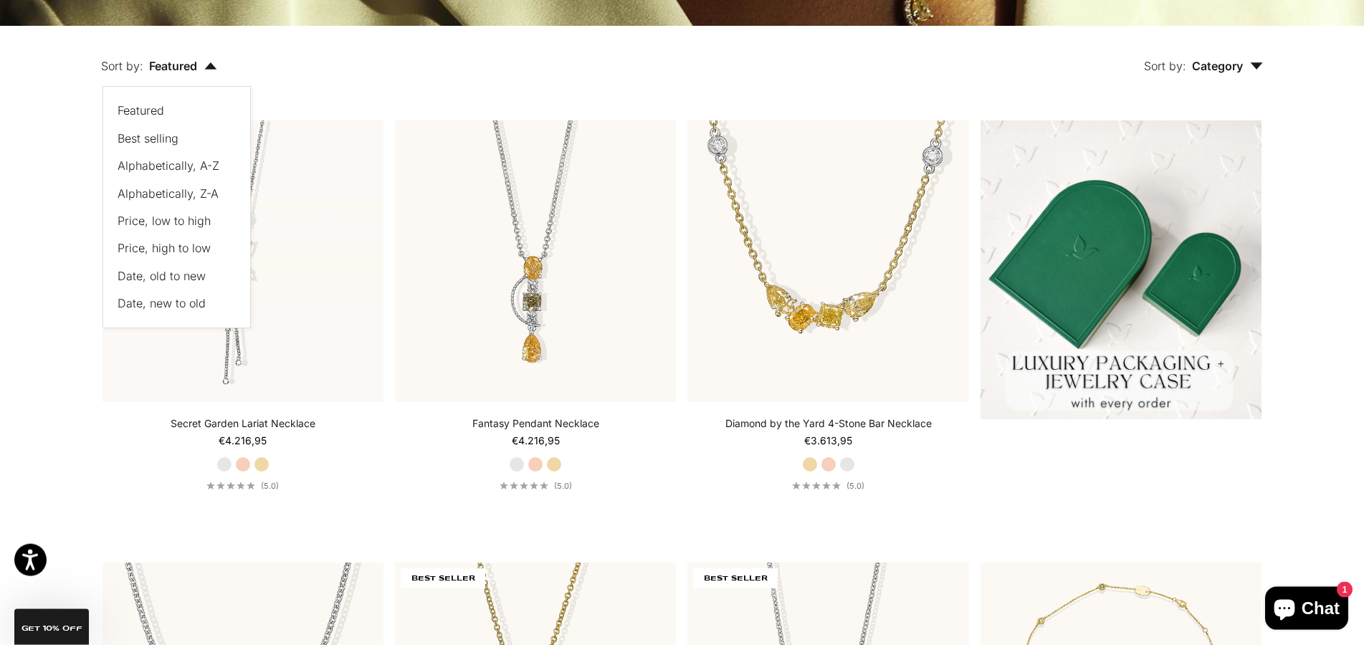
click at [163, 214] on span "Price, low to high" at bounding box center [164, 221] width 93 height 14
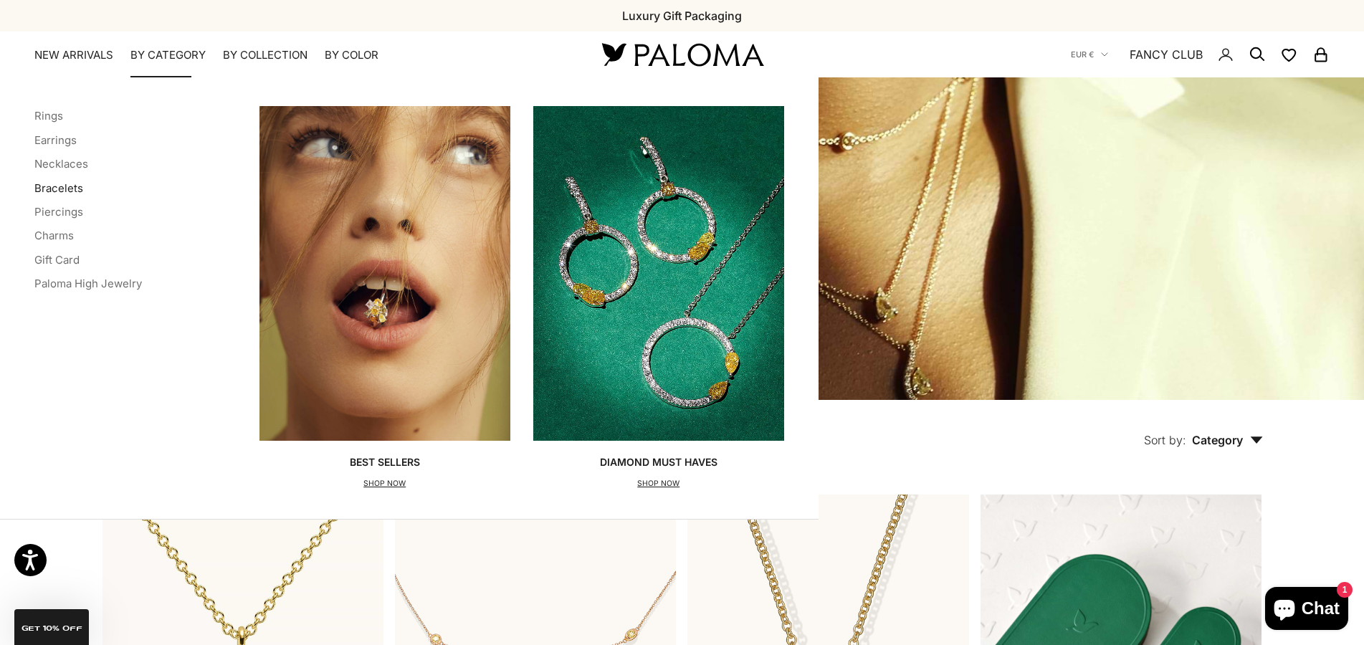
click at [67, 185] on link "Bracelets" at bounding box center [58, 188] width 49 height 14
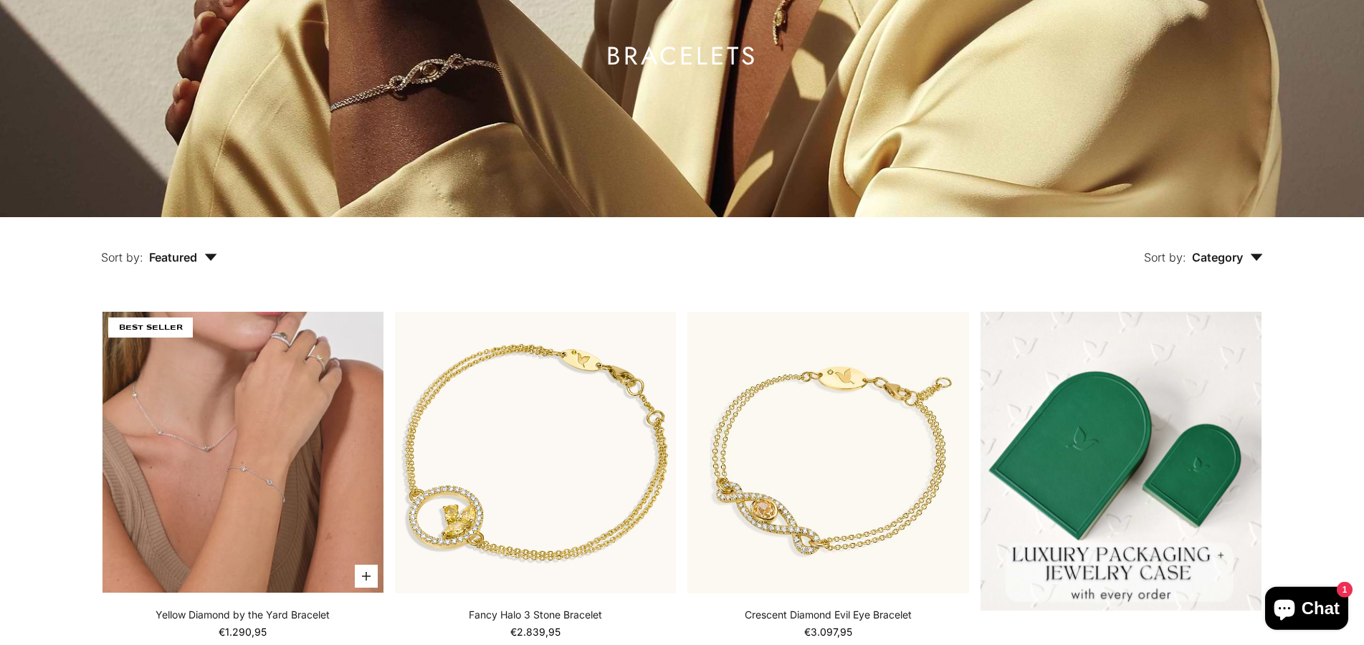
scroll to position [219, 0]
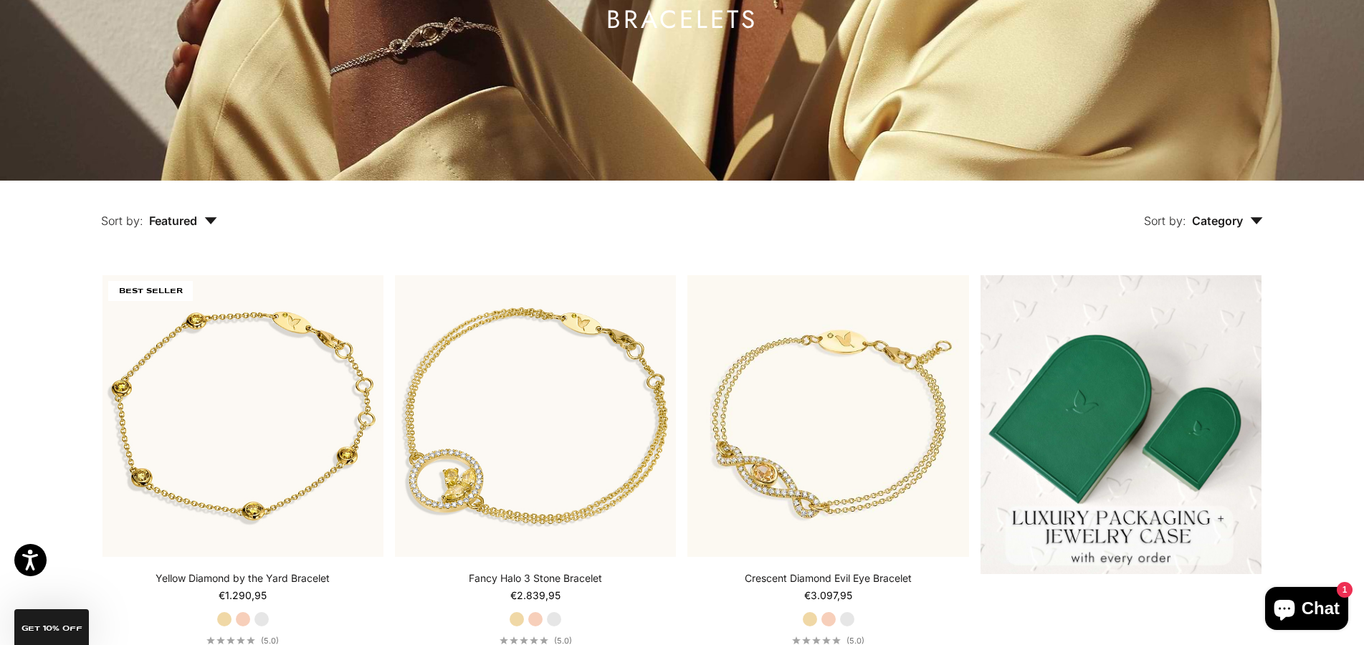
click at [189, 222] on span "Featured" at bounding box center [183, 221] width 68 height 14
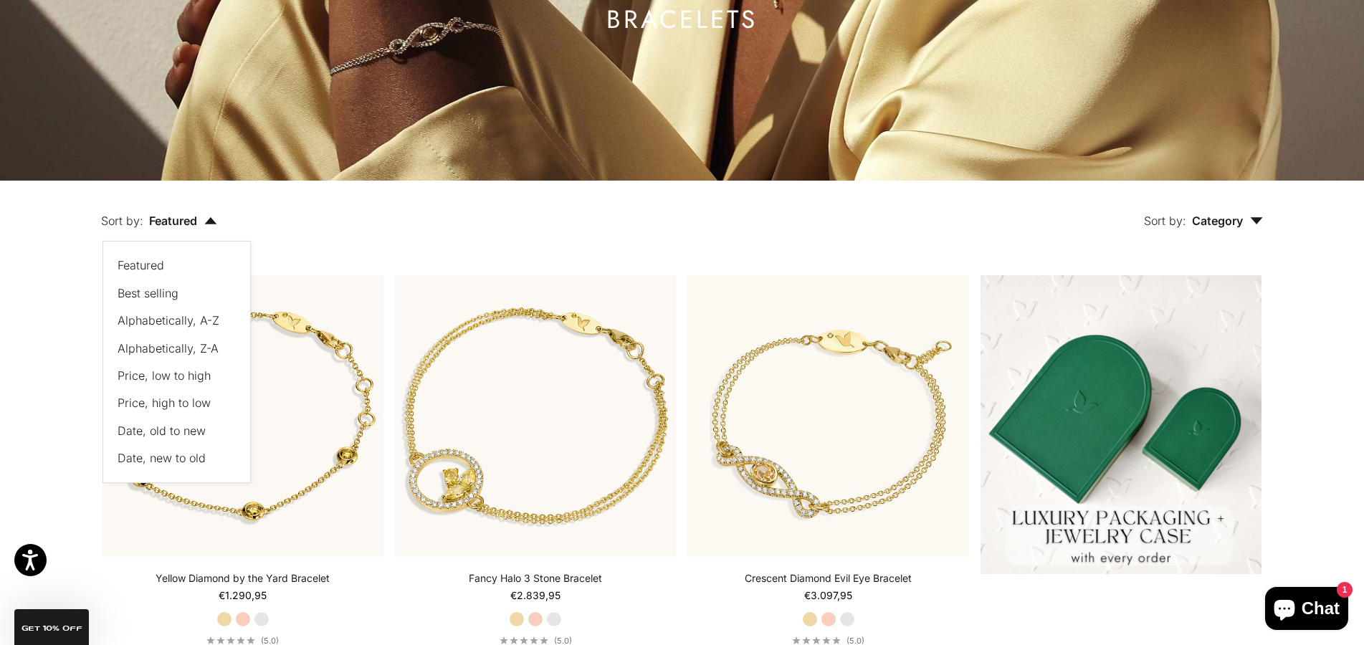
click at [146, 373] on span "Price, low to high" at bounding box center [164, 375] width 93 height 14
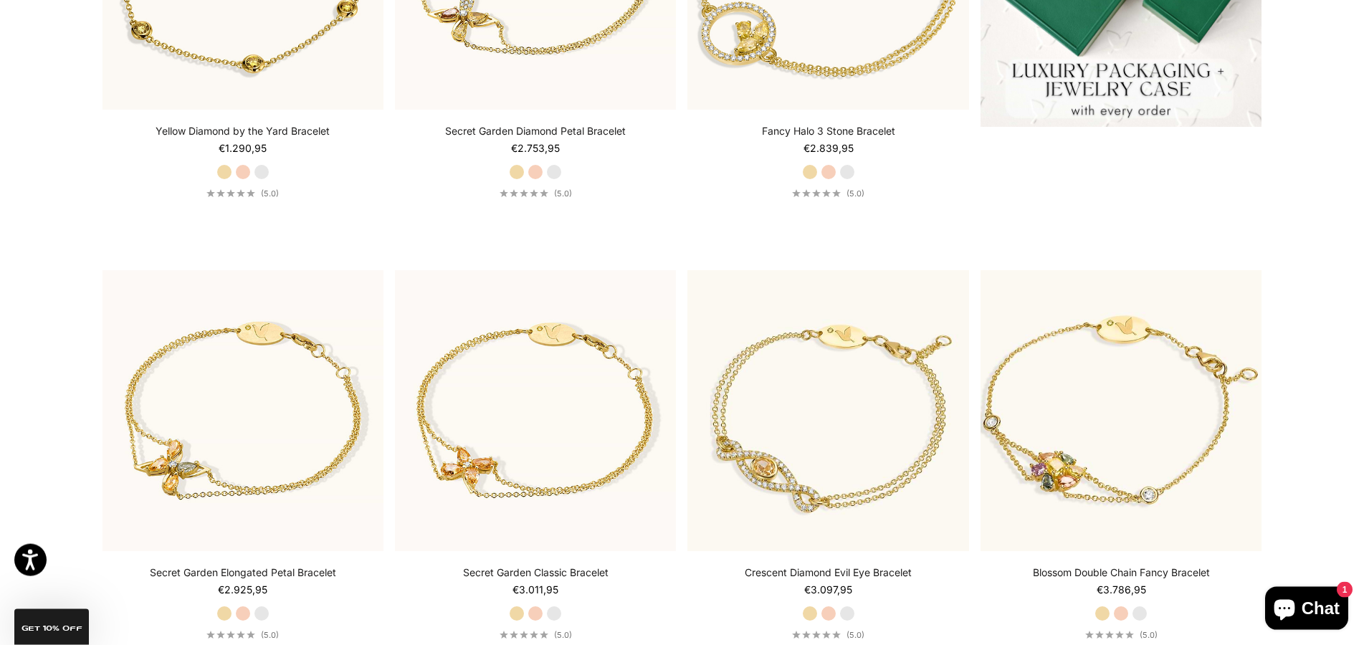
scroll to position [228, 0]
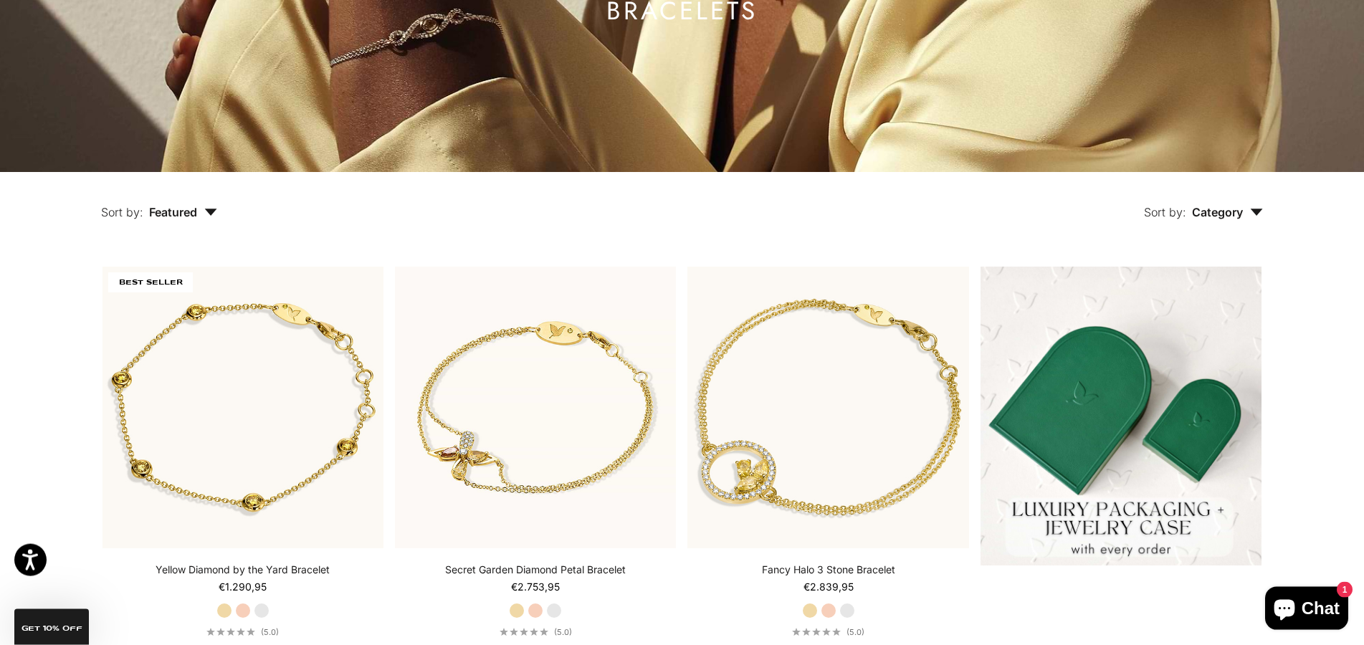
click at [174, 211] on span "Featured" at bounding box center [183, 212] width 68 height 14
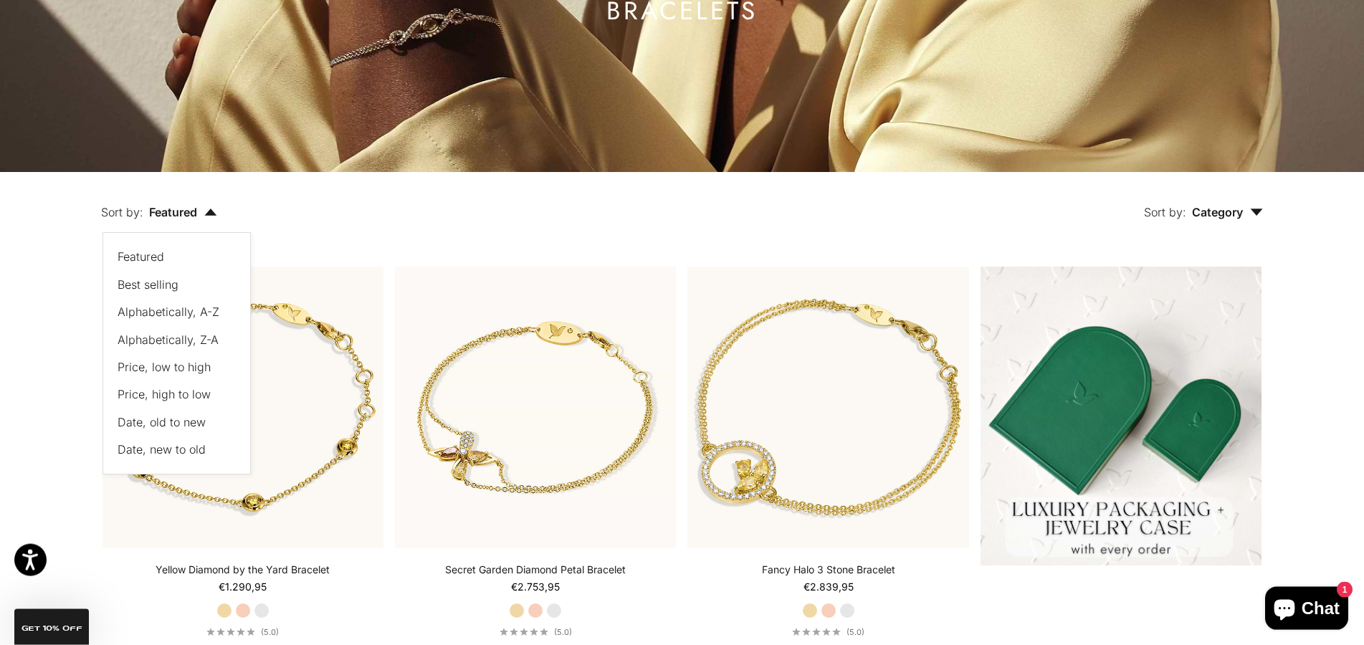
click at [382, 224] on div "Sort by: Category Sort by Bracelet" at bounding box center [773, 202] width 1047 height 60
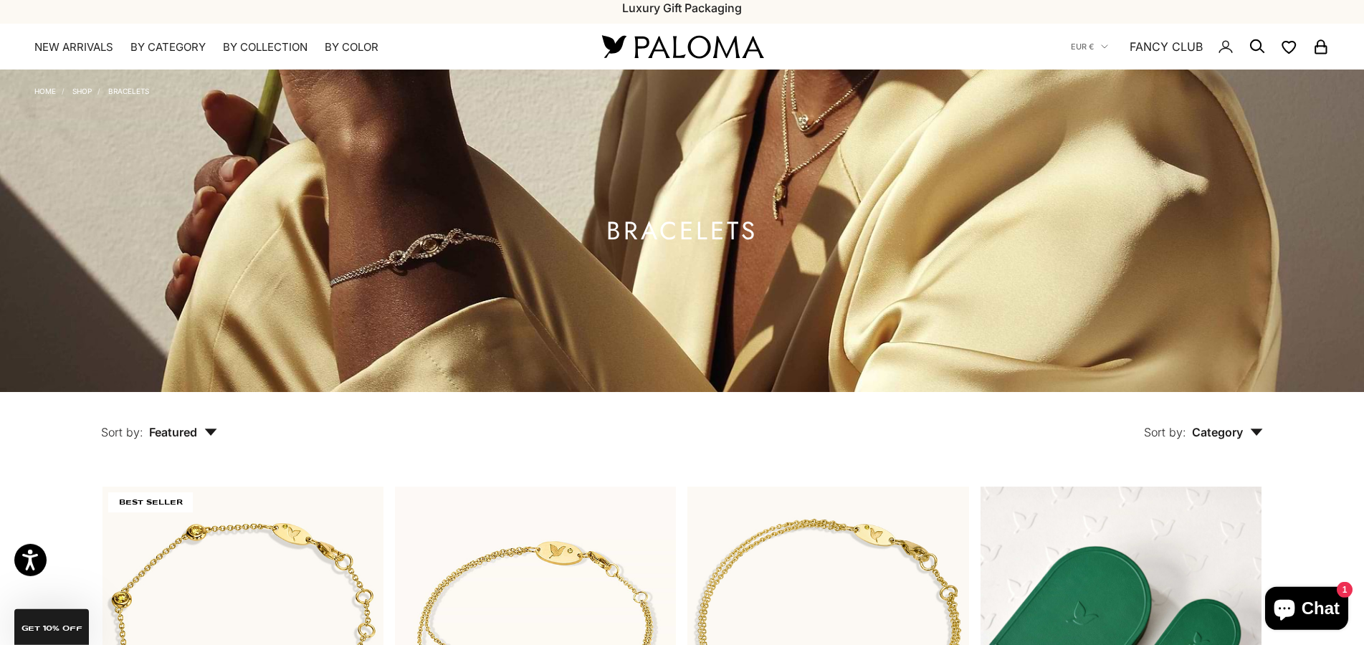
scroll to position [0, 0]
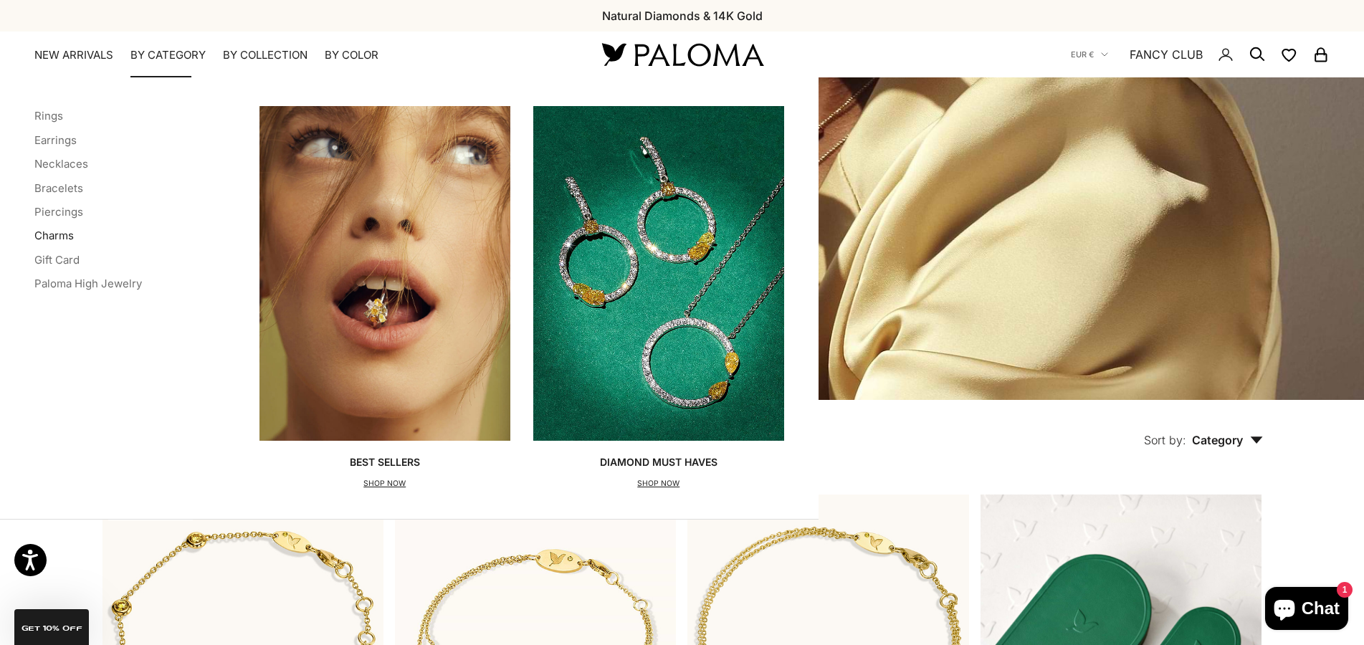
click at [67, 230] on link "Charms" at bounding box center [53, 236] width 39 height 14
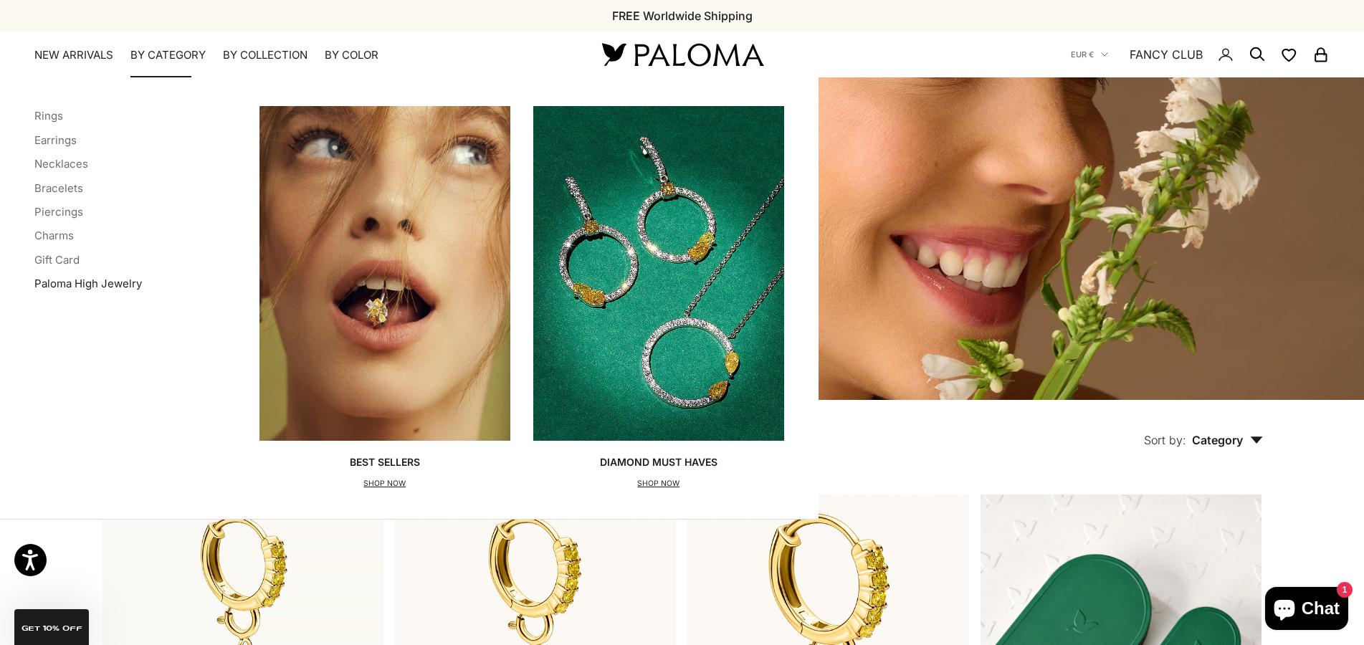
click at [101, 280] on link "Paloma High Jewelry" at bounding box center [88, 284] width 108 height 14
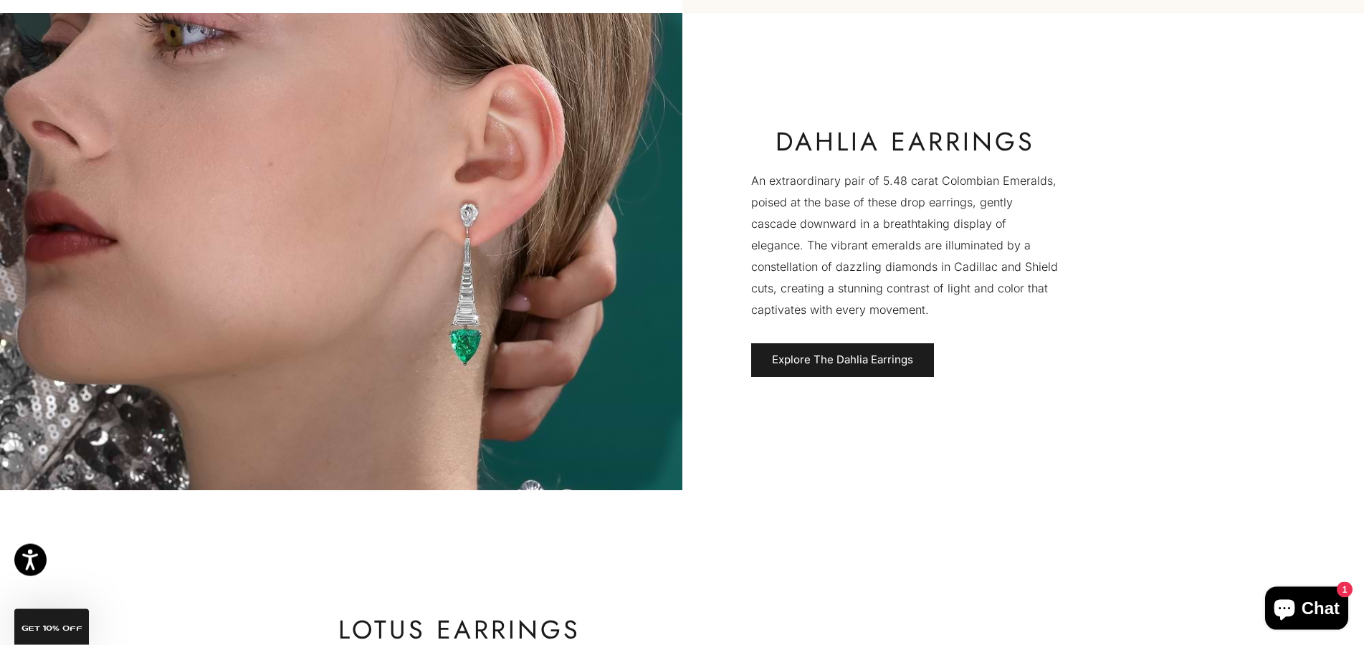
scroll to position [877, 0]
